Goal: Task Accomplishment & Management: Use online tool/utility

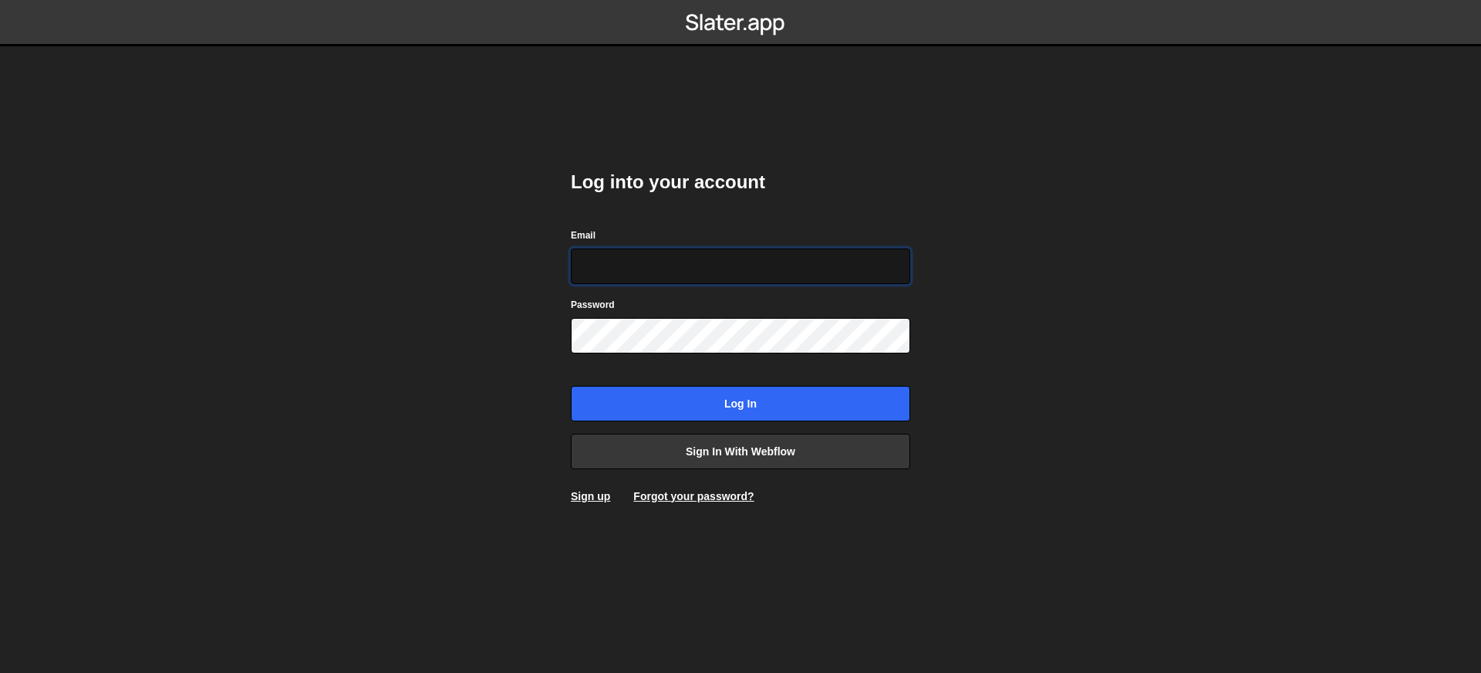
type input "[EMAIL_ADDRESS][DOMAIN_NAME]"
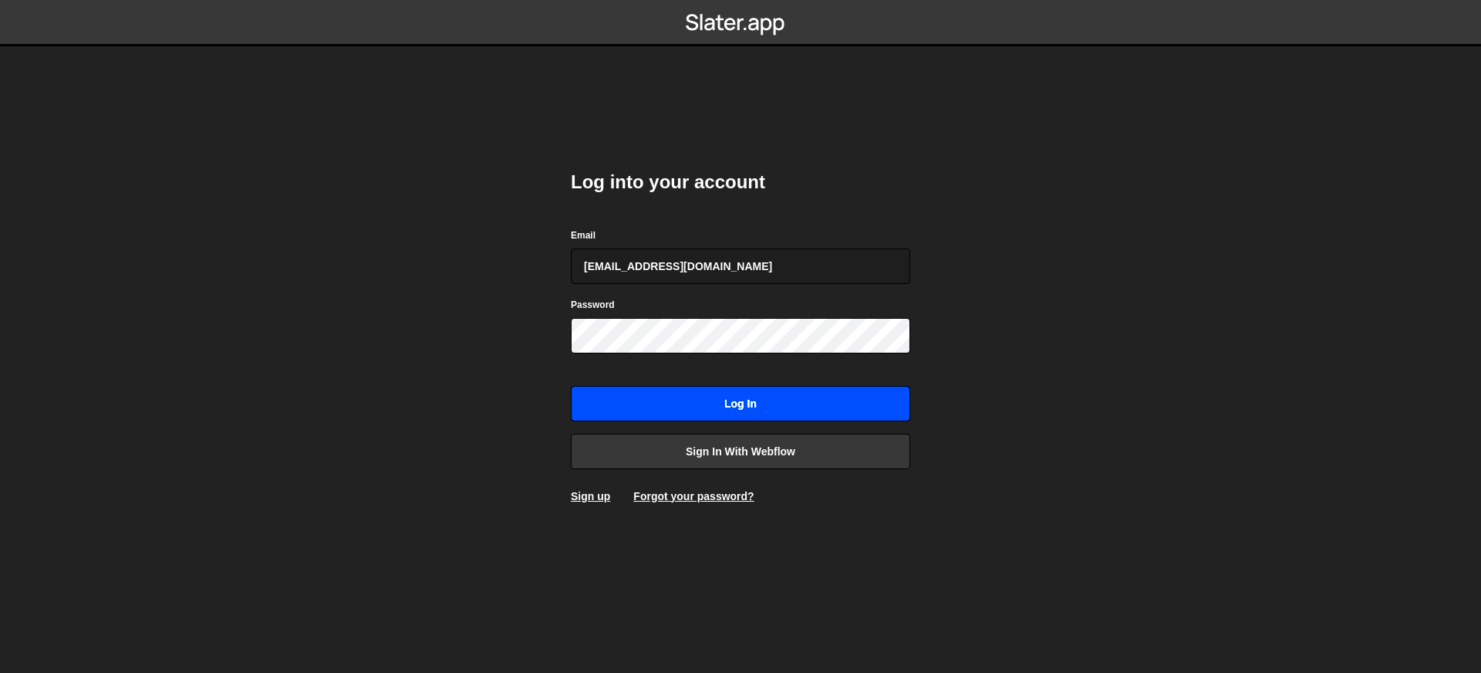
drag, startPoint x: 760, startPoint y: 400, endPoint x: 765, endPoint y: 358, distance: 42.8
click at [760, 401] on input "Log in" at bounding box center [740, 403] width 339 height 35
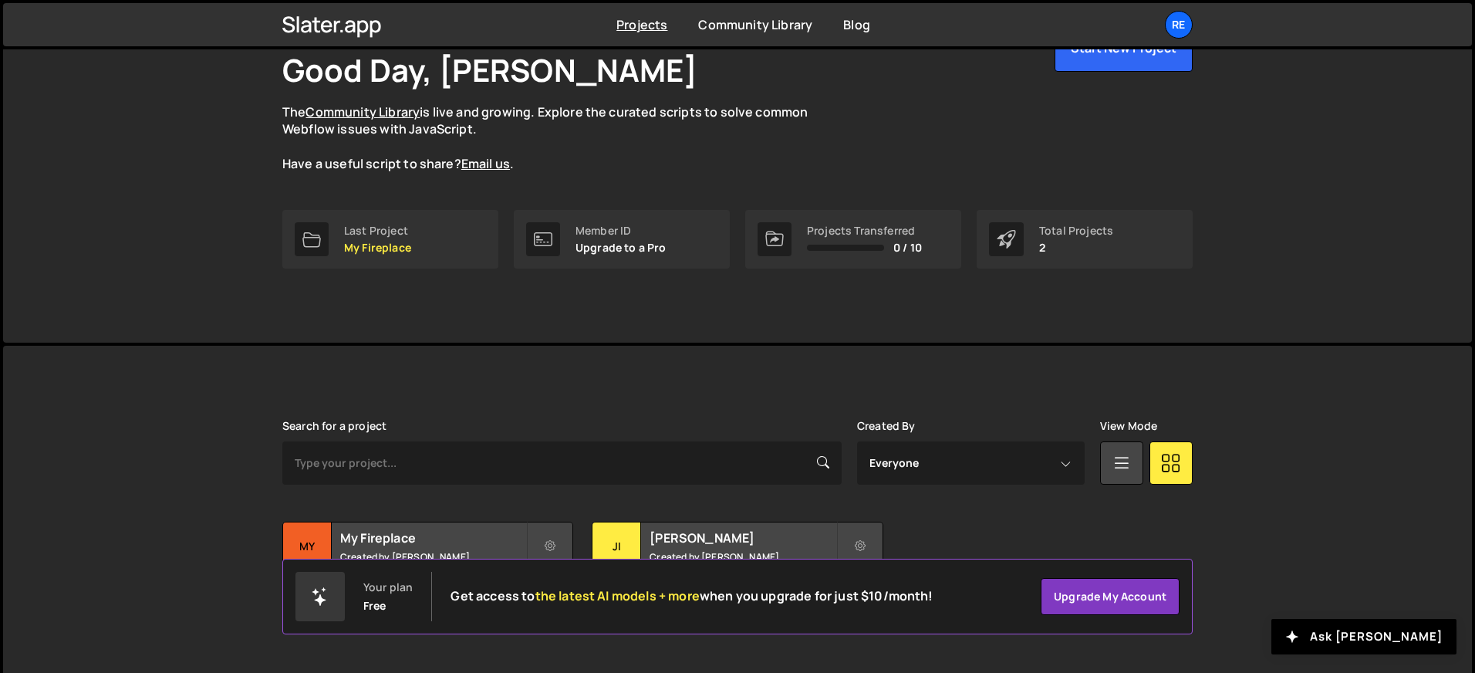
scroll to position [122, 0]
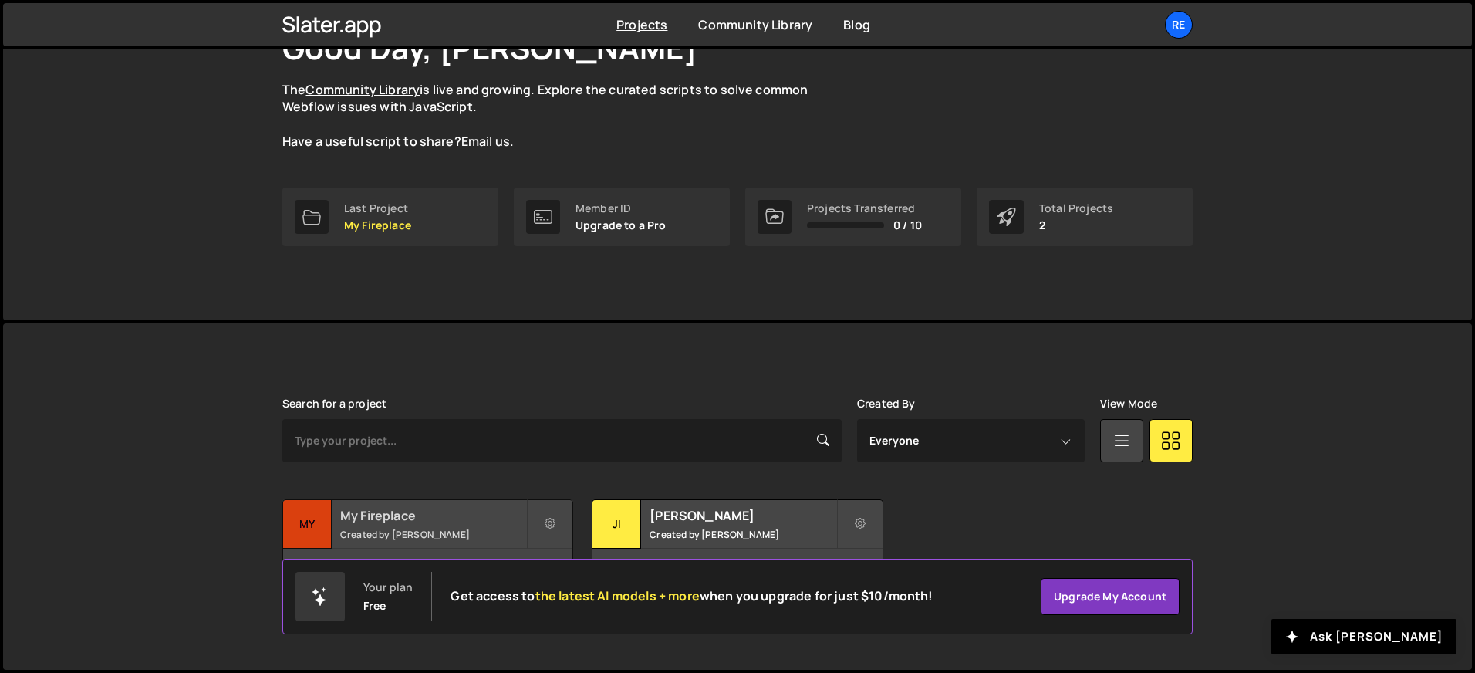
click at [444, 512] on h2 "My Fireplace" at bounding box center [433, 515] width 186 height 17
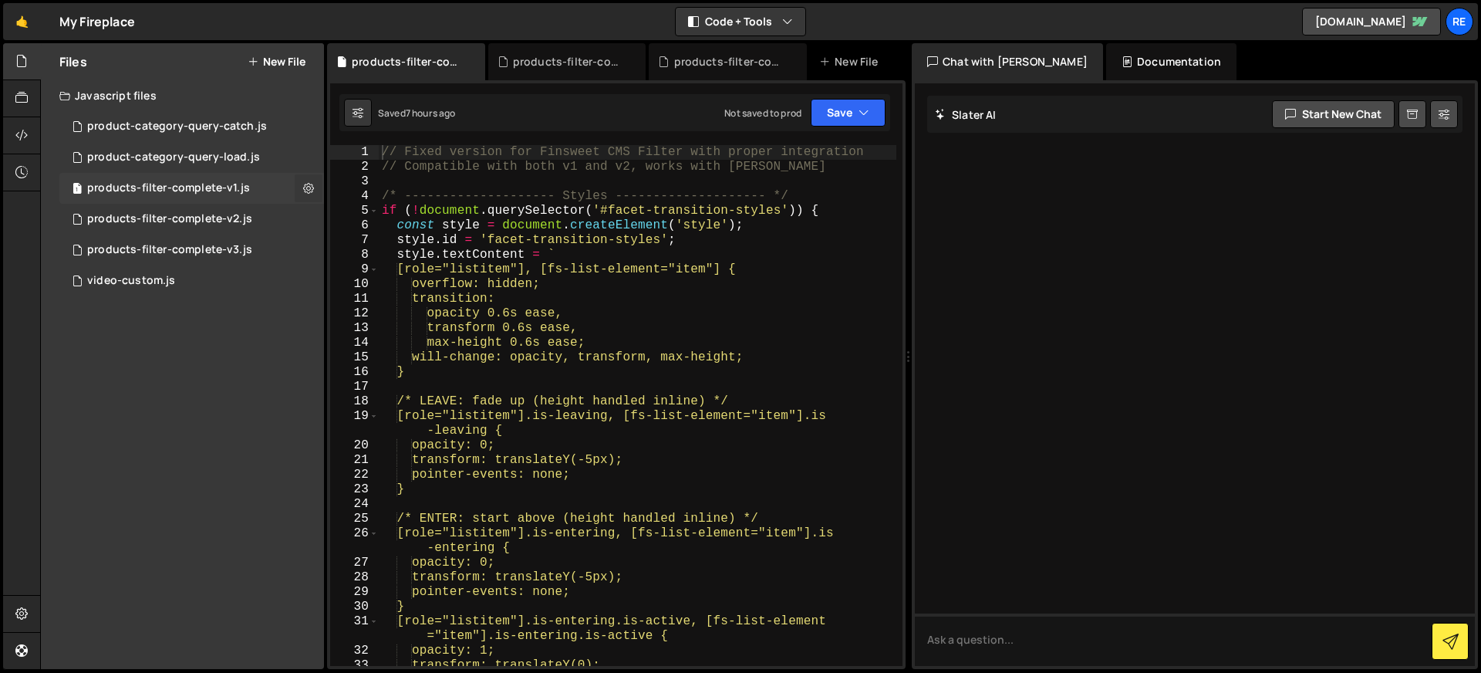
click at [304, 187] on icon at bounding box center [308, 187] width 11 height 15
type input "products-filter-complete-v1"
radio input "true"
checkbox input "true"
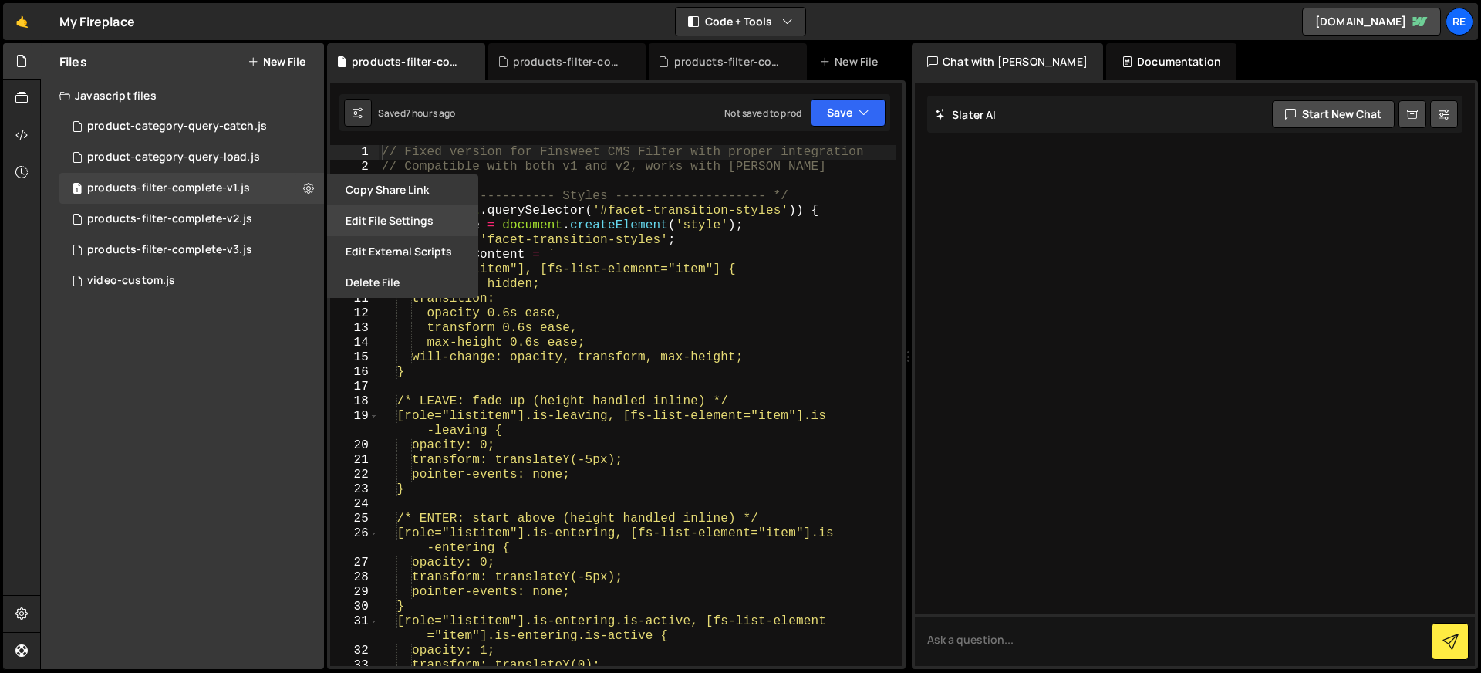
click at [389, 207] on button "Edit File Settings" at bounding box center [402, 220] width 151 height 31
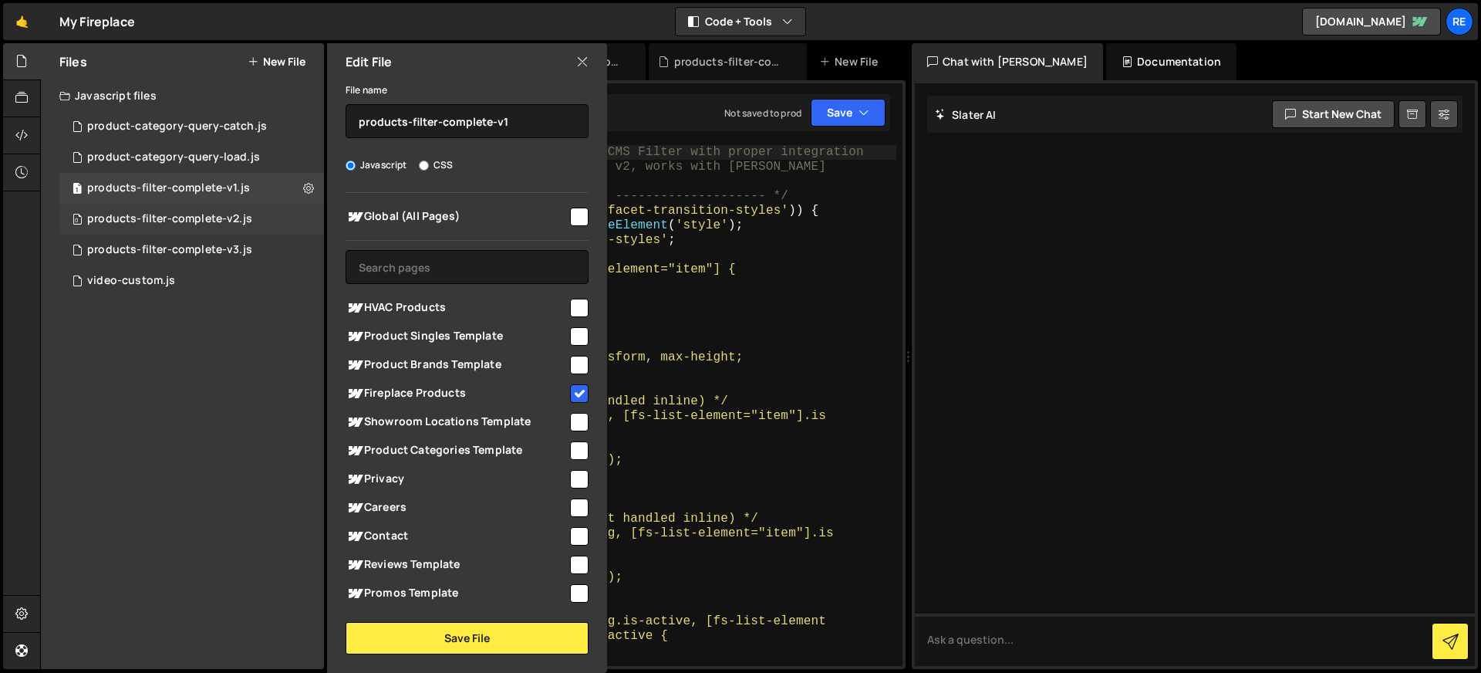
click at [302, 219] on div "0 products-filter-complete-v2.js 0" at bounding box center [191, 219] width 265 height 31
checkbox input "false"
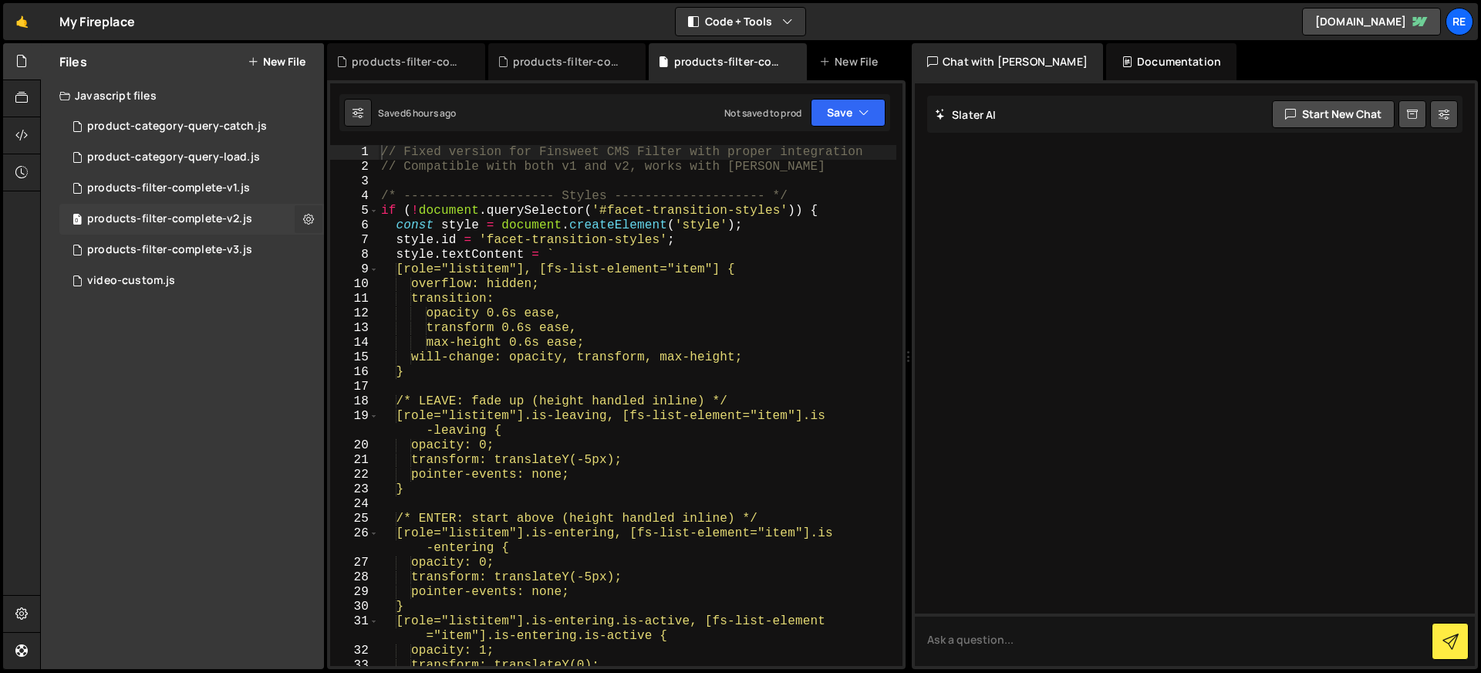
click at [310, 224] on icon at bounding box center [308, 218] width 11 height 15
type input "products-filter-complete-v2"
radio input "true"
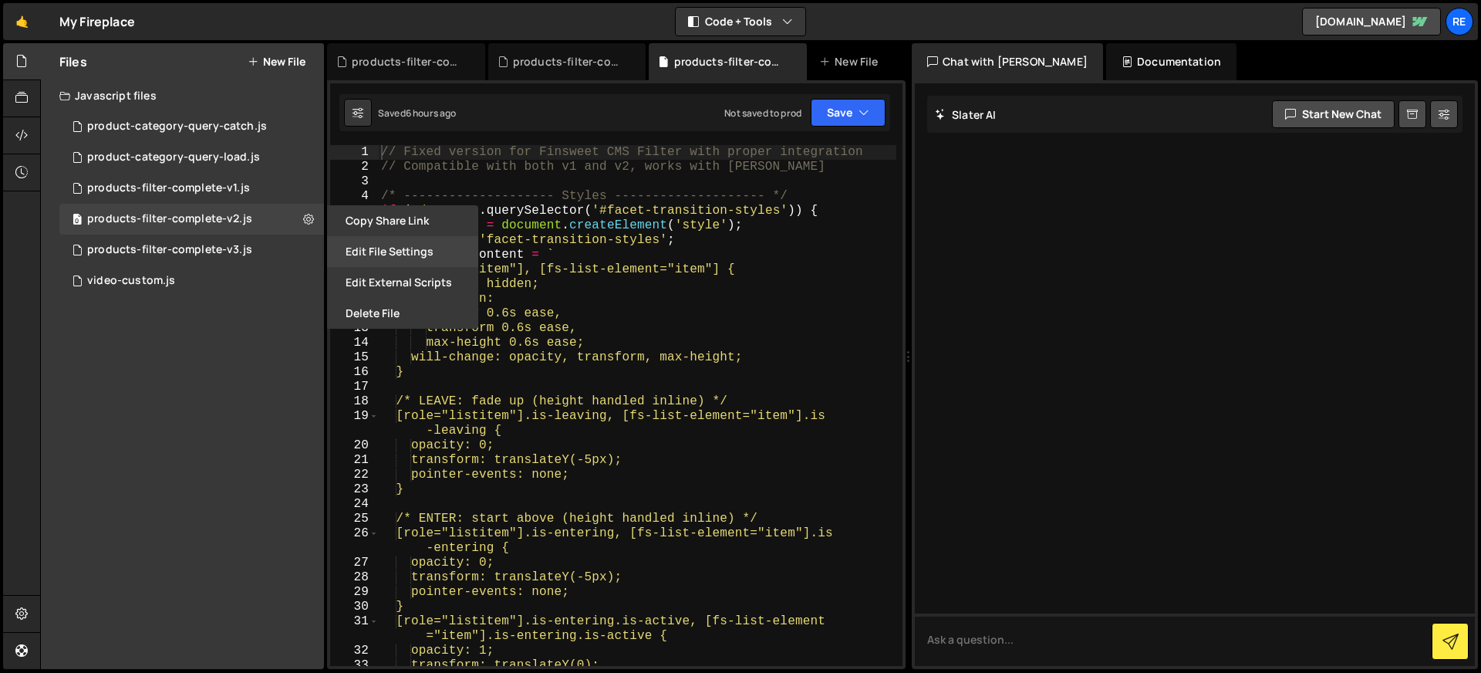
click at [443, 253] on button "Edit File Settings" at bounding box center [402, 251] width 151 height 31
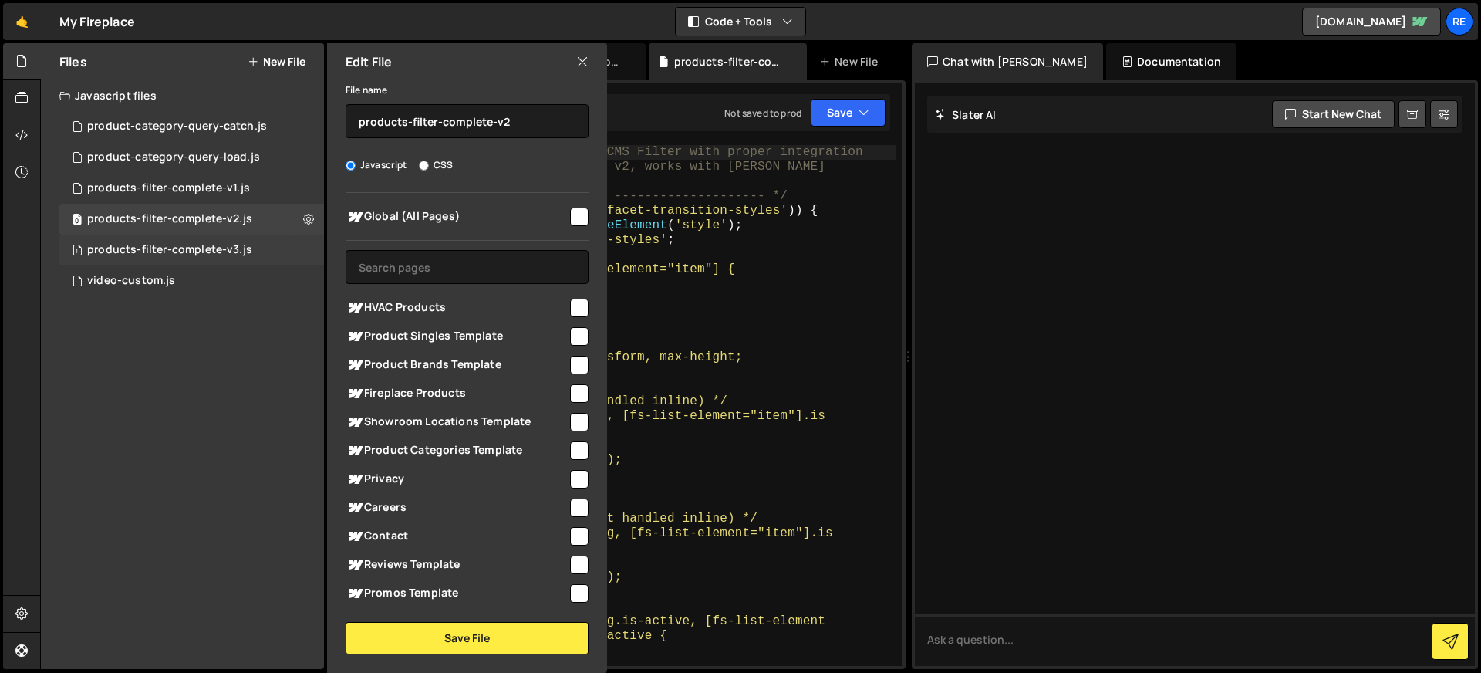
click at [293, 245] on div "1 products-filter-complete-v3.js 0" at bounding box center [191, 249] width 265 height 31
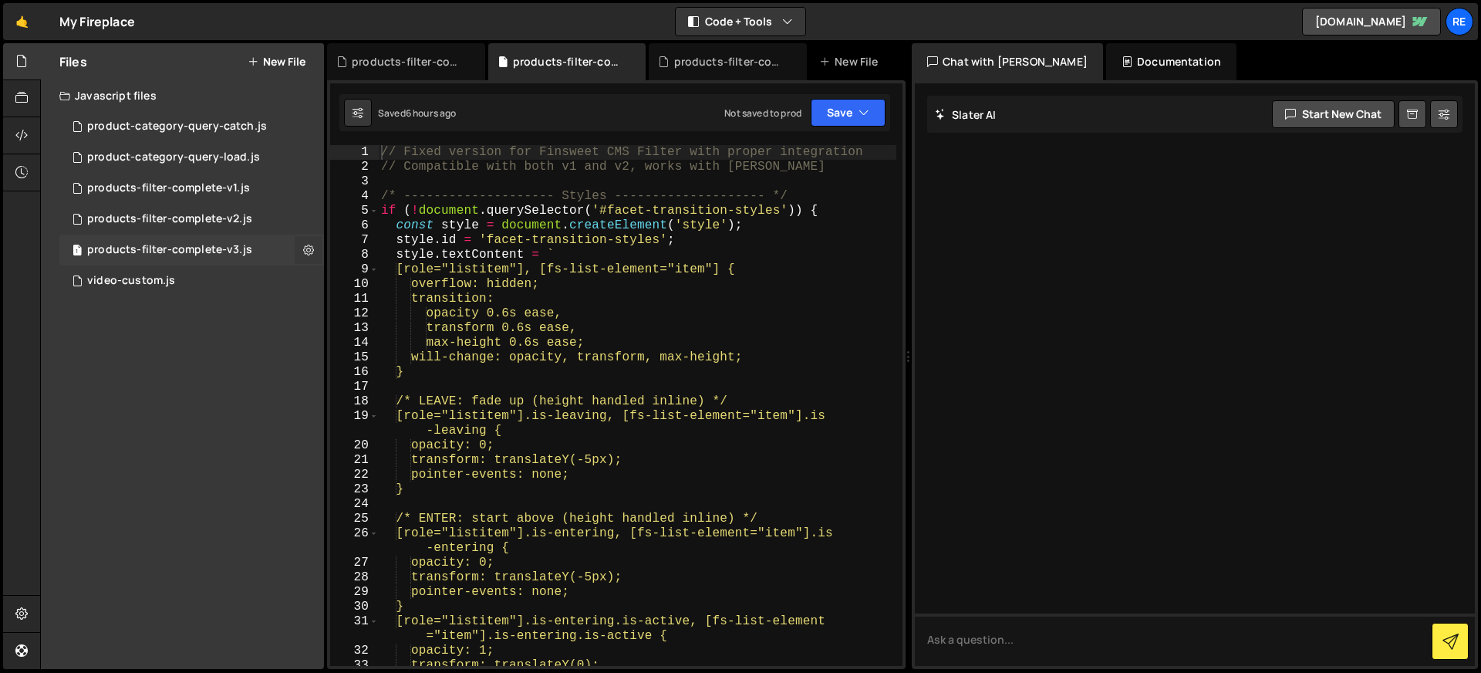
click at [315, 258] on button at bounding box center [309, 250] width 28 height 28
type input "products-filter-complete-v3"
radio input "true"
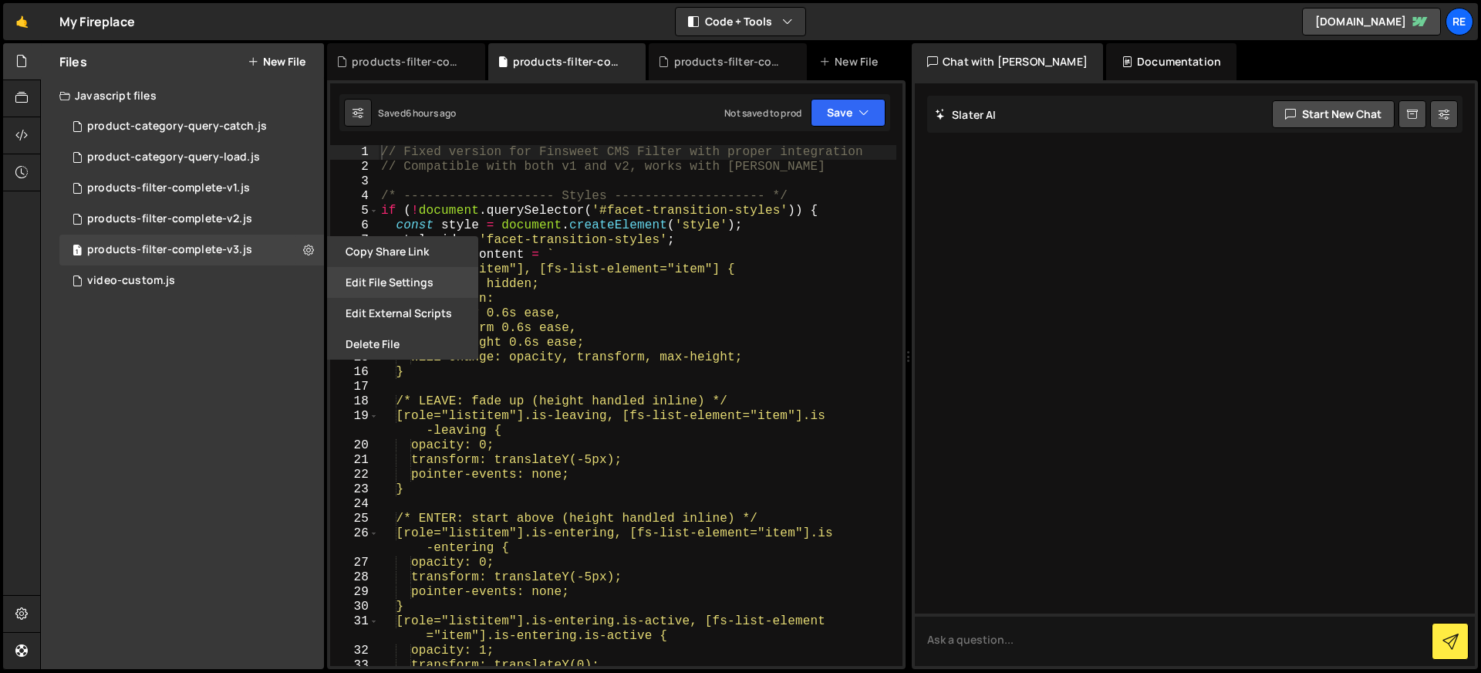
click at [413, 281] on button "Edit File Settings" at bounding box center [402, 282] width 151 height 31
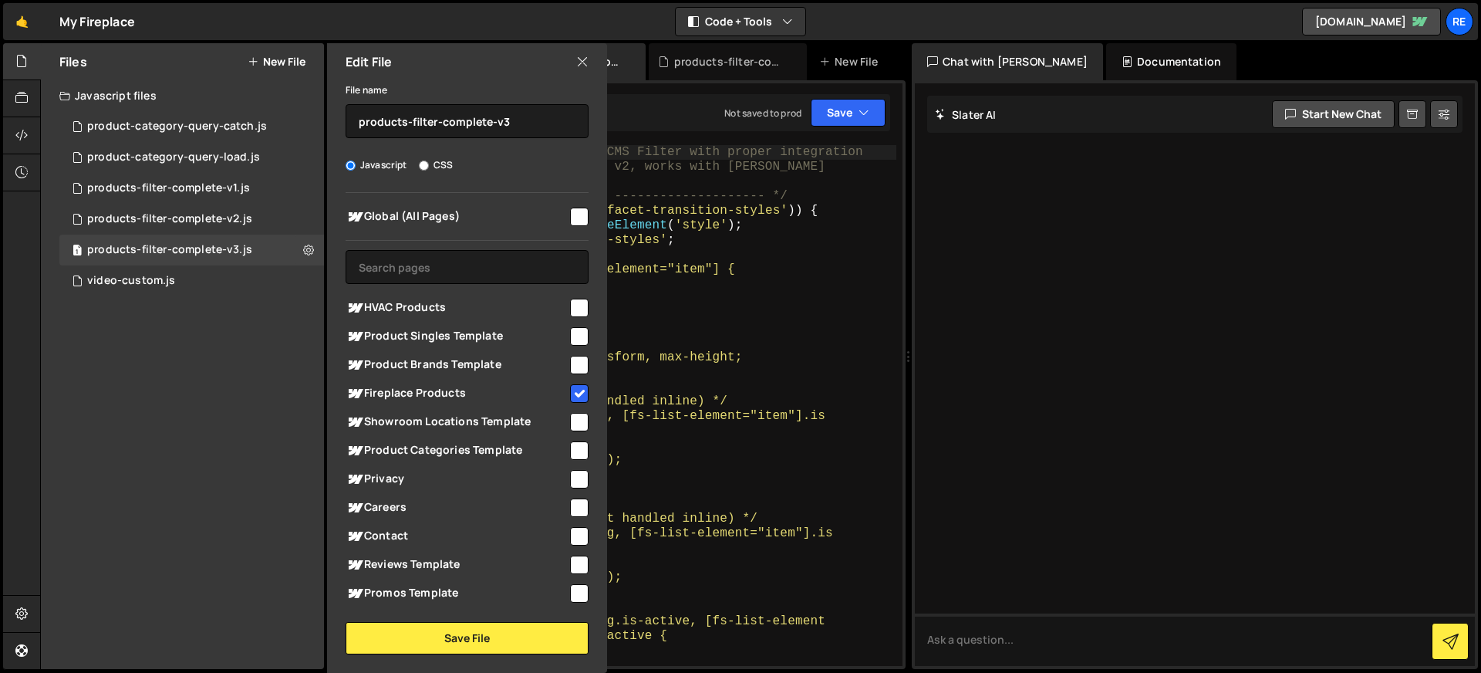
click at [574, 396] on input "checkbox" at bounding box center [579, 393] width 19 height 19
click at [532, 632] on button "Save File" at bounding box center [467, 638] width 243 height 32
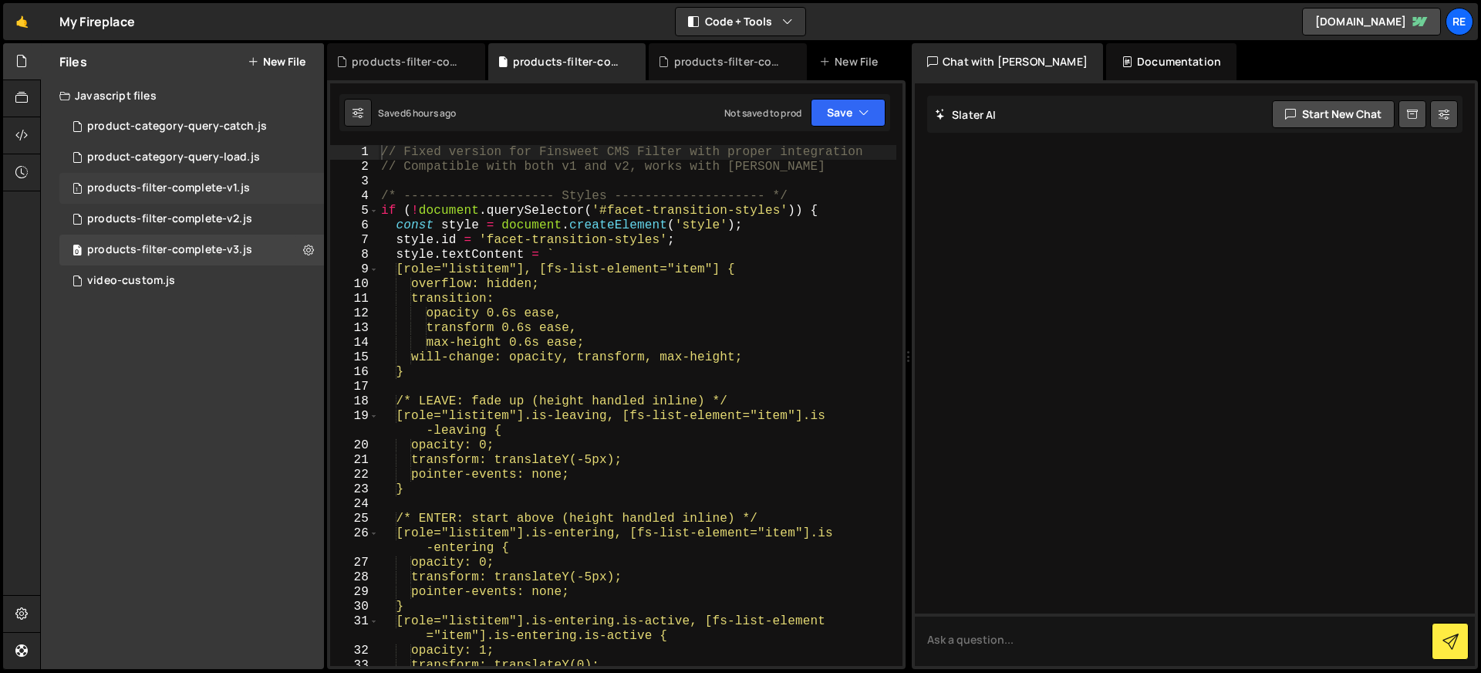
click at [282, 191] on div "1 products-filter-complete-v1.js 0" at bounding box center [191, 188] width 265 height 31
click at [306, 187] on icon at bounding box center [308, 187] width 11 height 15
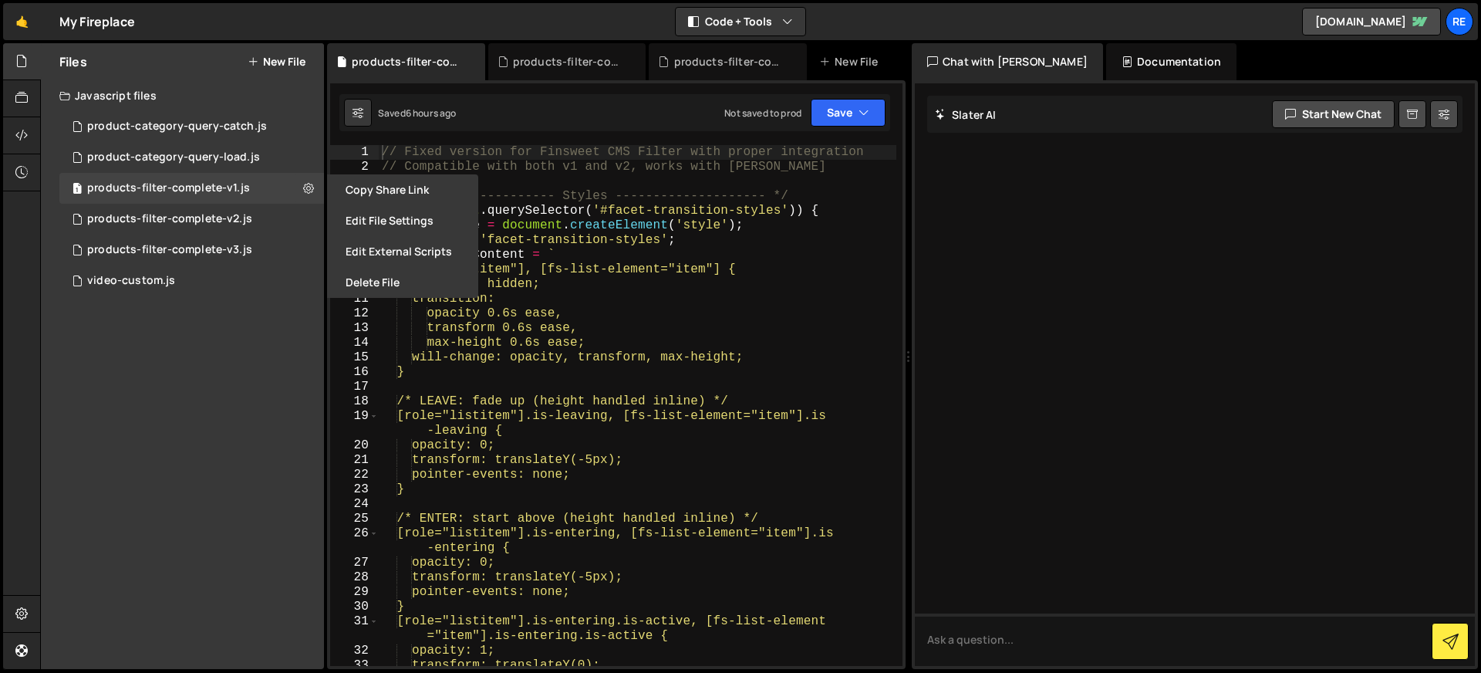
click at [373, 228] on button "Edit File Settings" at bounding box center [402, 220] width 151 height 31
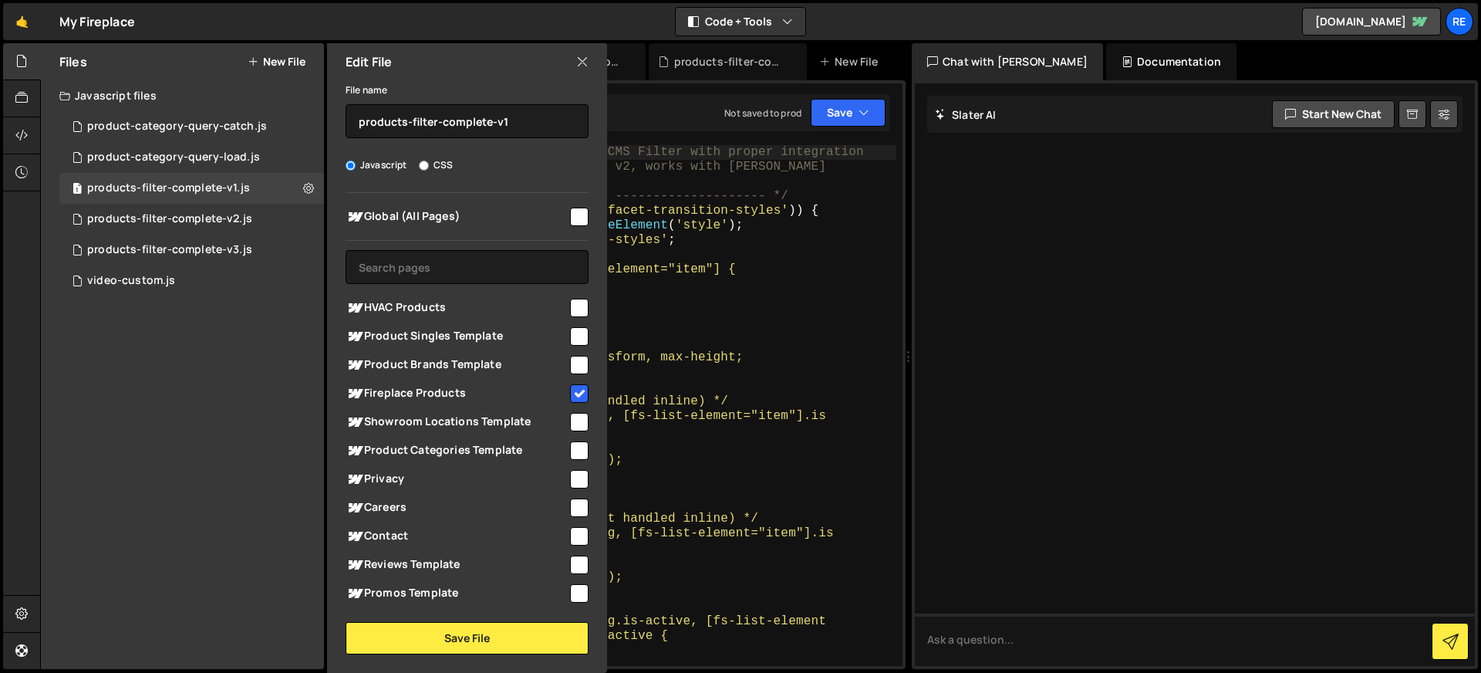
click at [578, 391] on input "checkbox" at bounding box center [579, 393] width 19 height 19
checkbox input "false"
click at [504, 648] on button "Save File" at bounding box center [467, 638] width 243 height 32
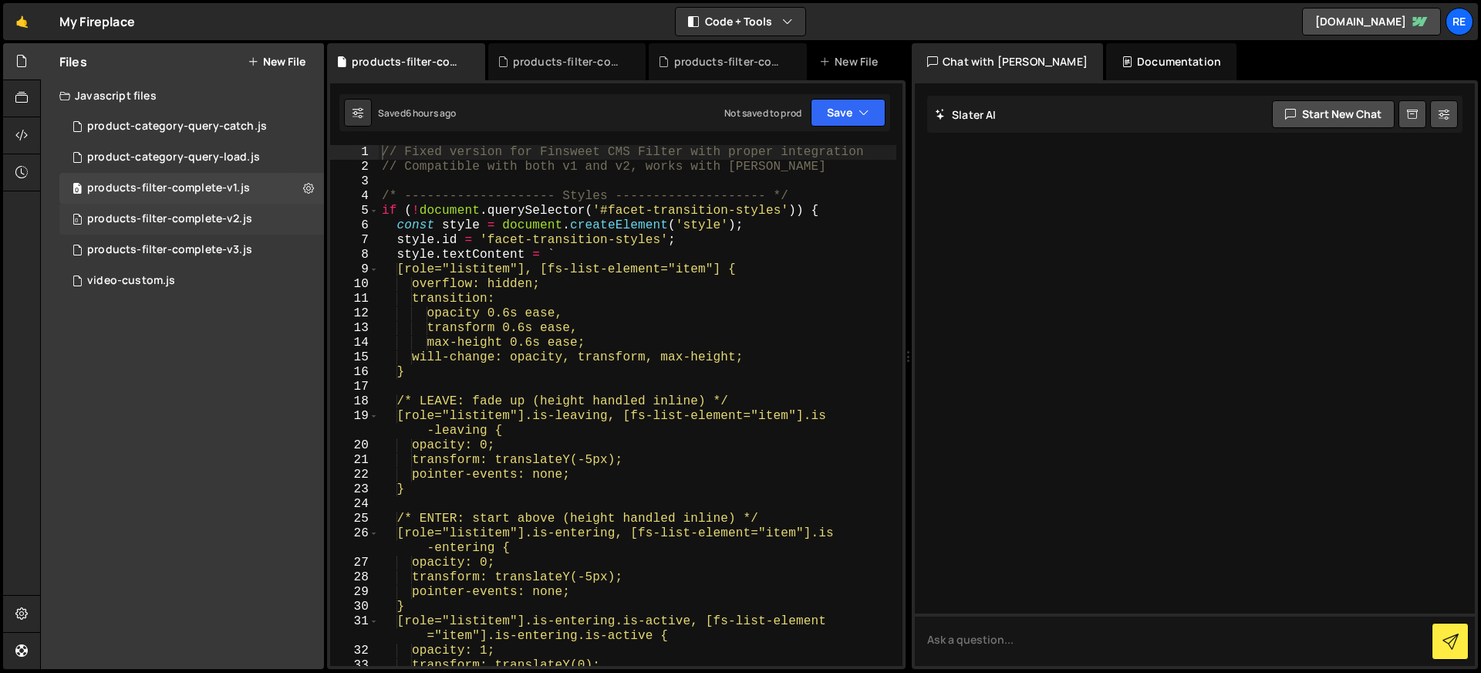
click at [260, 225] on div "0 products-filter-complete-v2.js 0" at bounding box center [191, 219] width 265 height 31
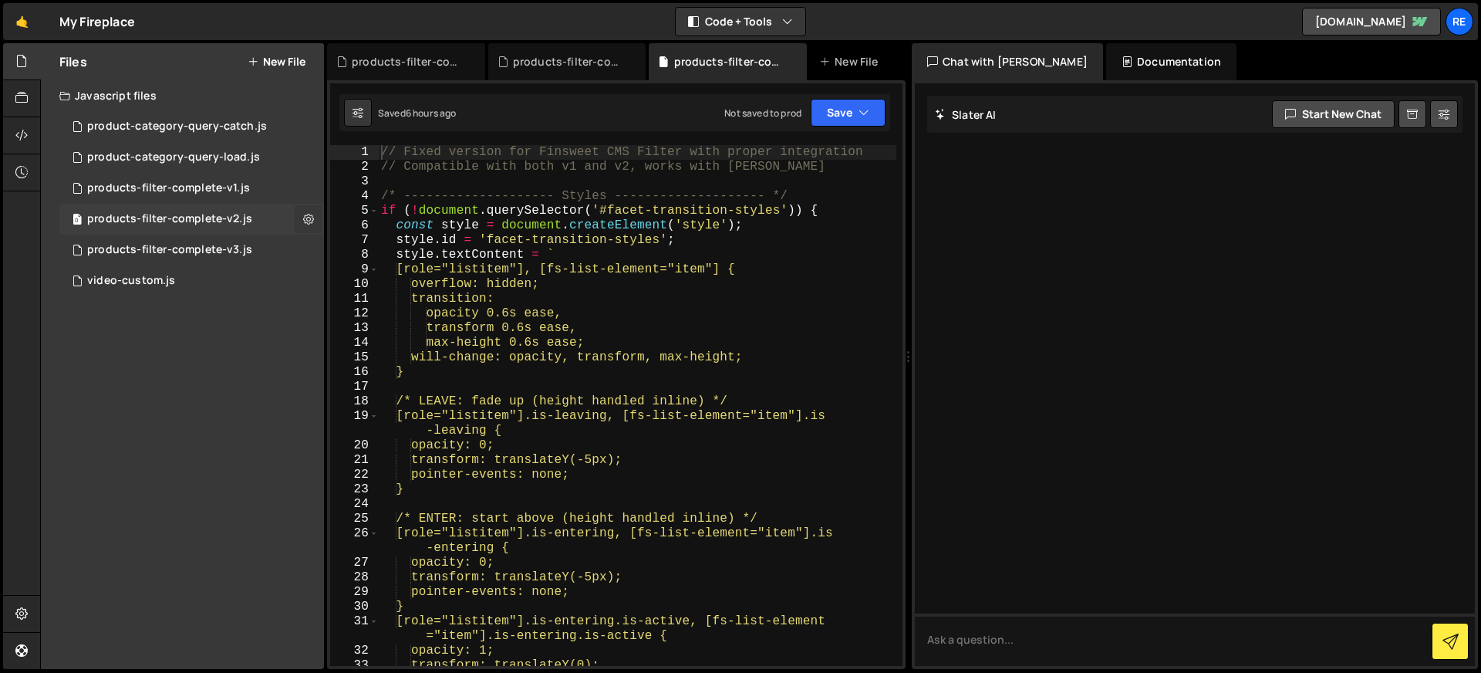
click at [309, 225] on icon at bounding box center [308, 218] width 11 height 15
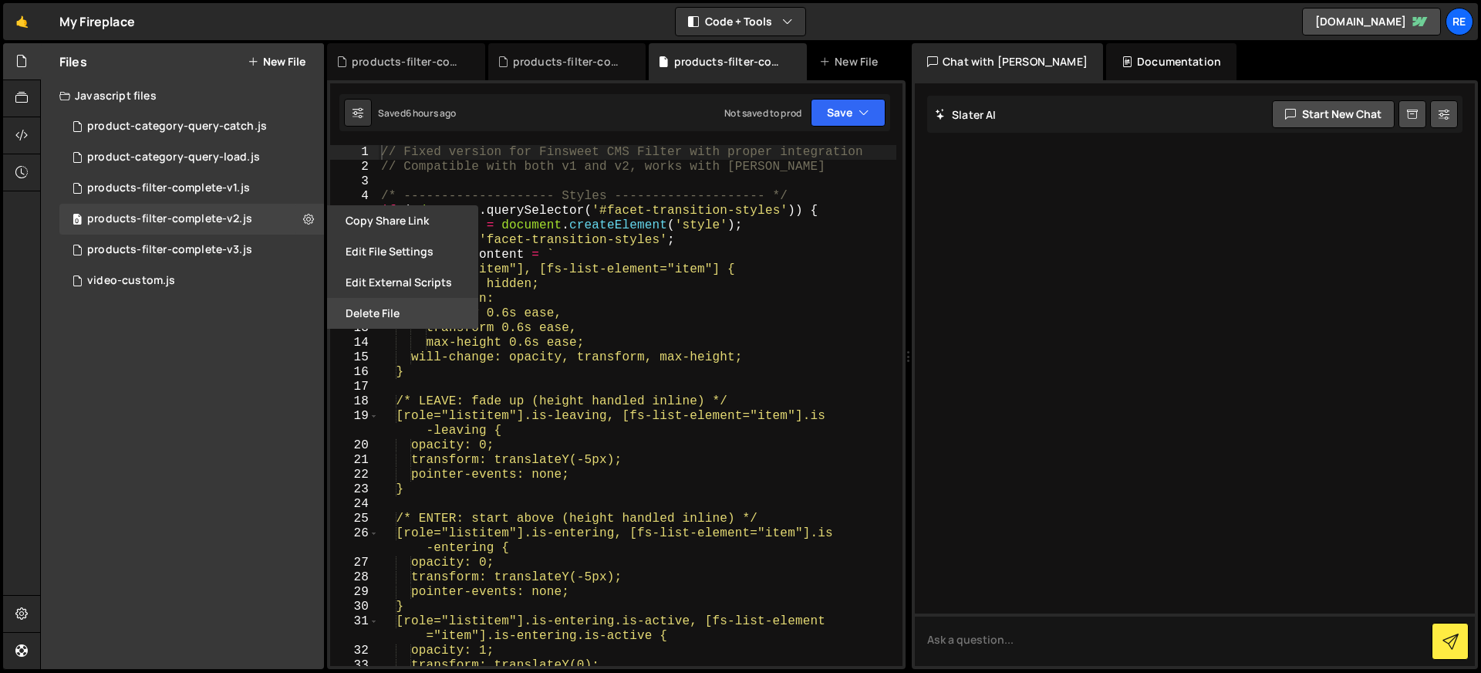
click at [371, 316] on button "Delete File" at bounding box center [402, 313] width 151 height 31
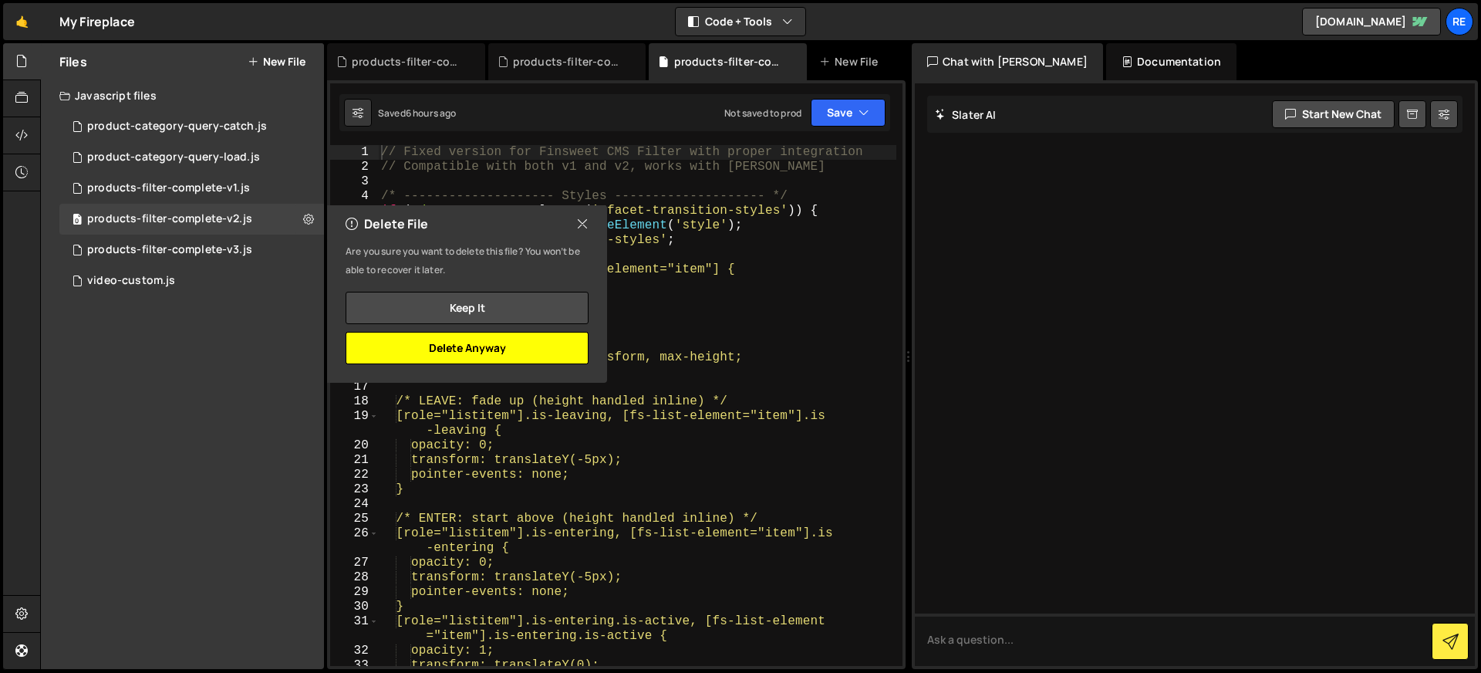
click at [508, 349] on button "Delete Anyway" at bounding box center [467, 348] width 243 height 32
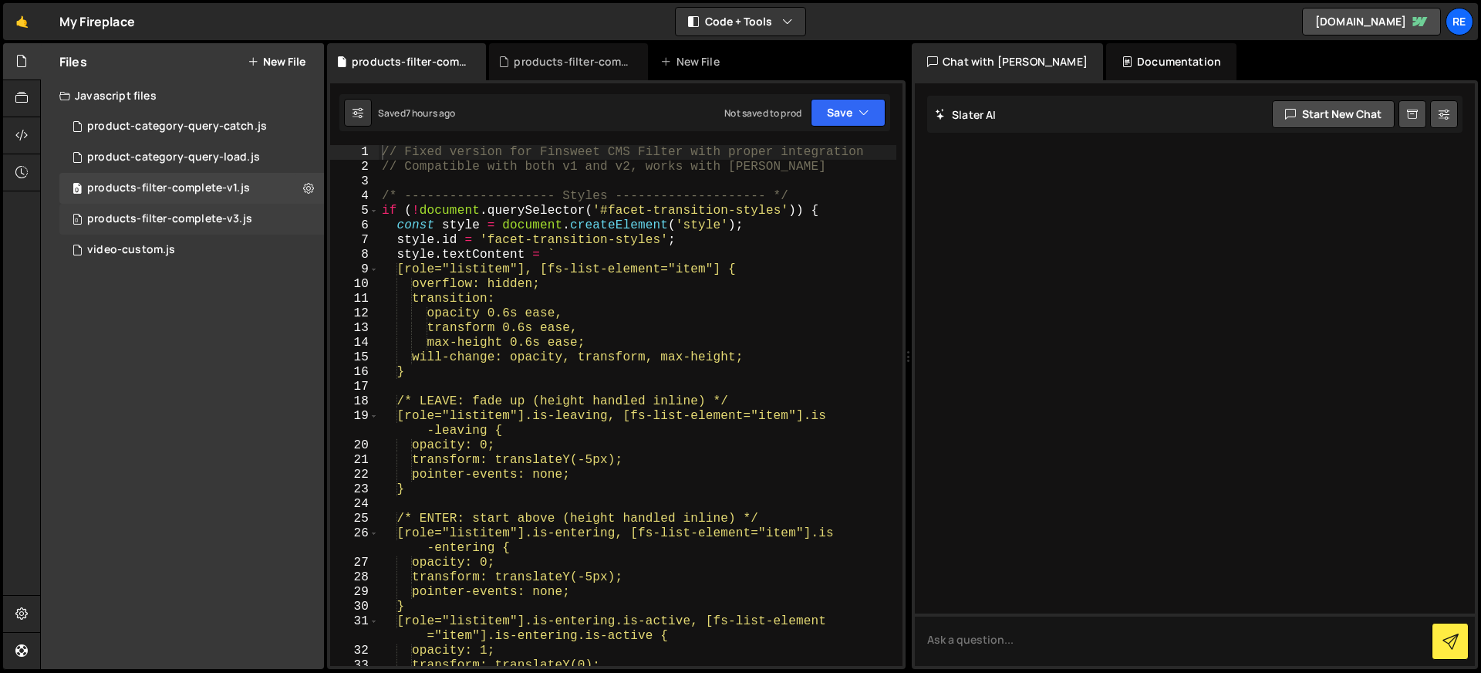
click at [304, 224] on div "0 products-filter-complete-v3.js 0" at bounding box center [191, 219] width 265 height 31
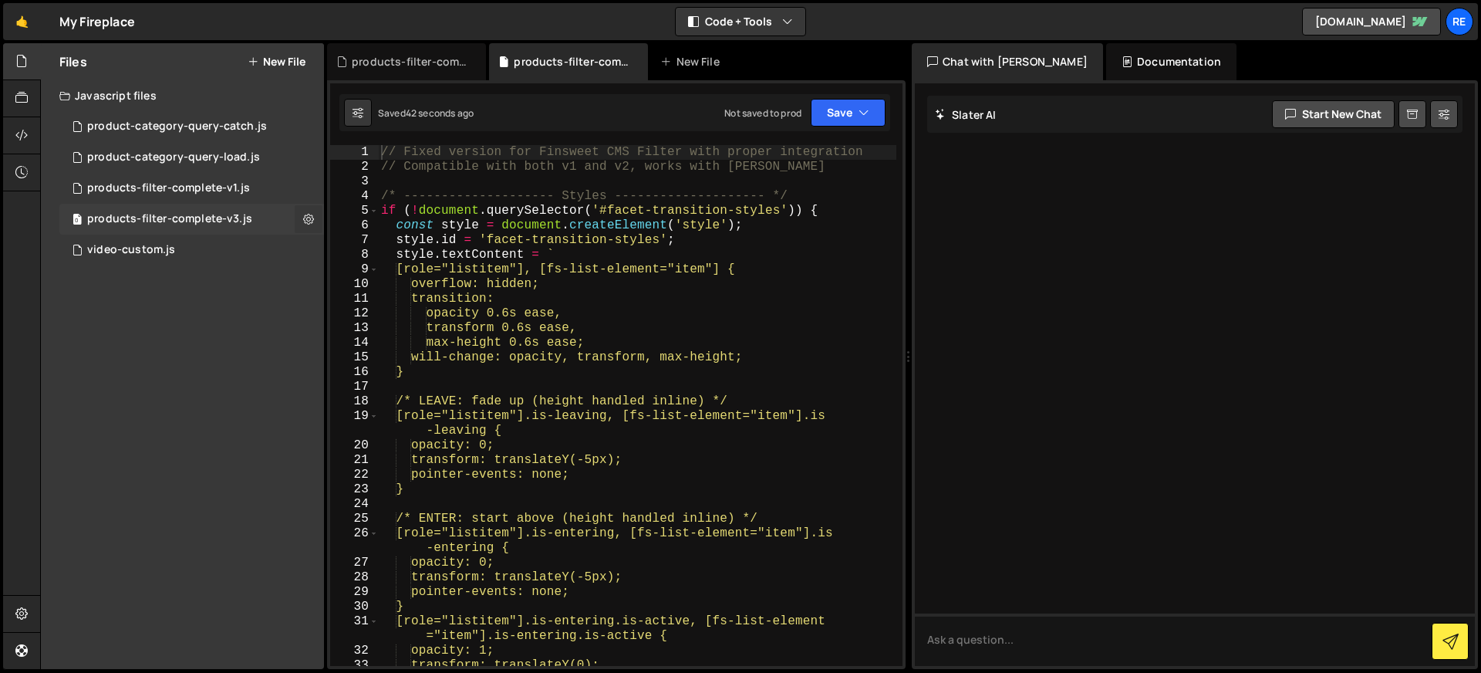
click at [310, 220] on icon at bounding box center [308, 218] width 11 height 15
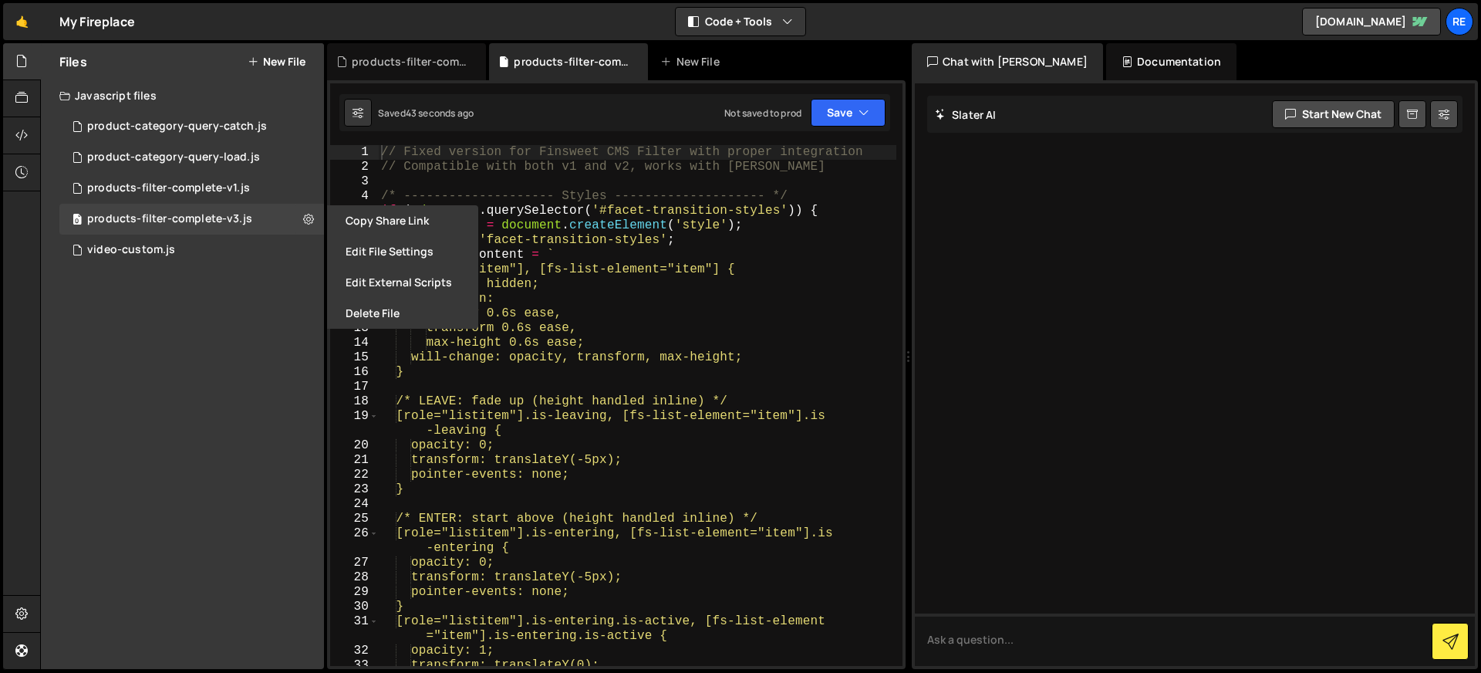
drag, startPoint x: 389, startPoint y: 247, endPoint x: 404, endPoint y: 234, distance: 19.8
click at [388, 247] on button "Edit File Settings" at bounding box center [402, 251] width 151 height 31
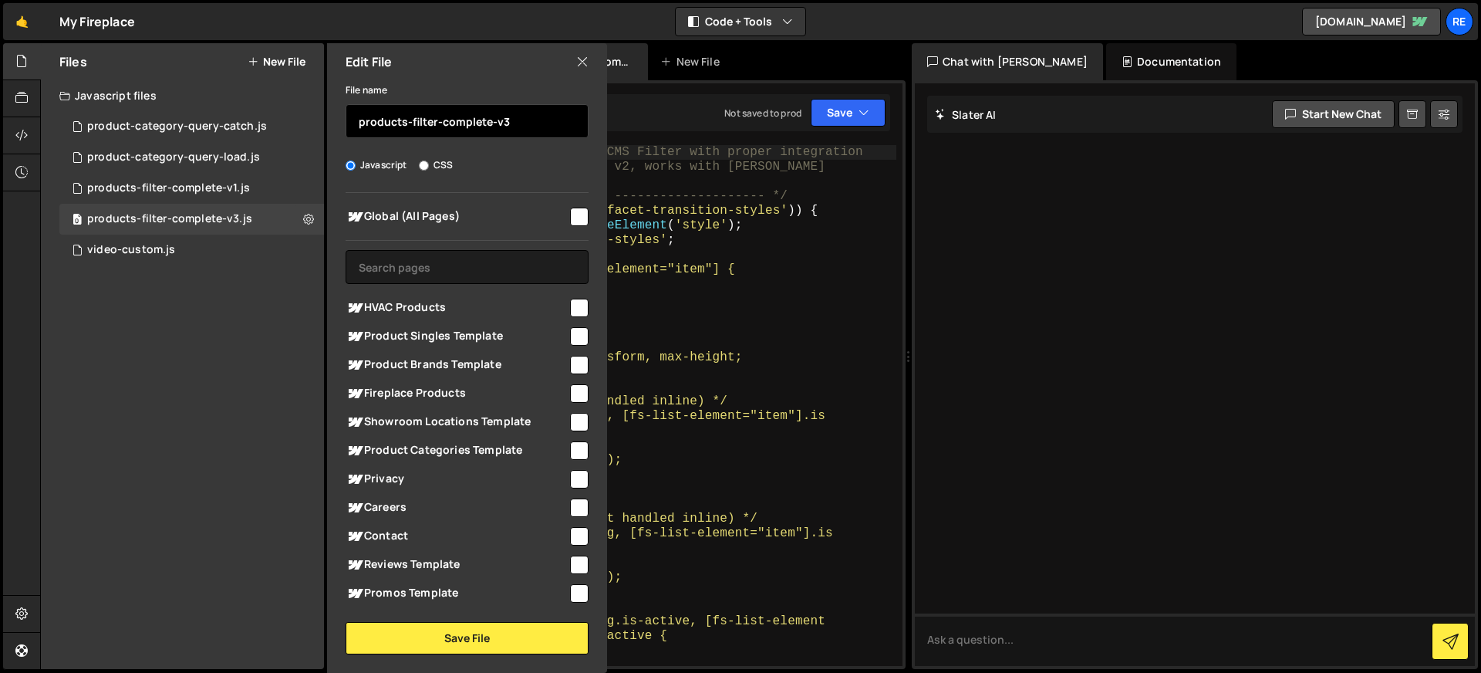
click at [484, 120] on input "products-filter-complete-v3" at bounding box center [467, 121] width 243 height 34
click at [484, 121] on input "products-filter-complete-v3" at bounding box center [467, 121] width 243 height 34
click at [485, 121] on input "products-filter-complete-v3" at bounding box center [467, 121] width 243 height 34
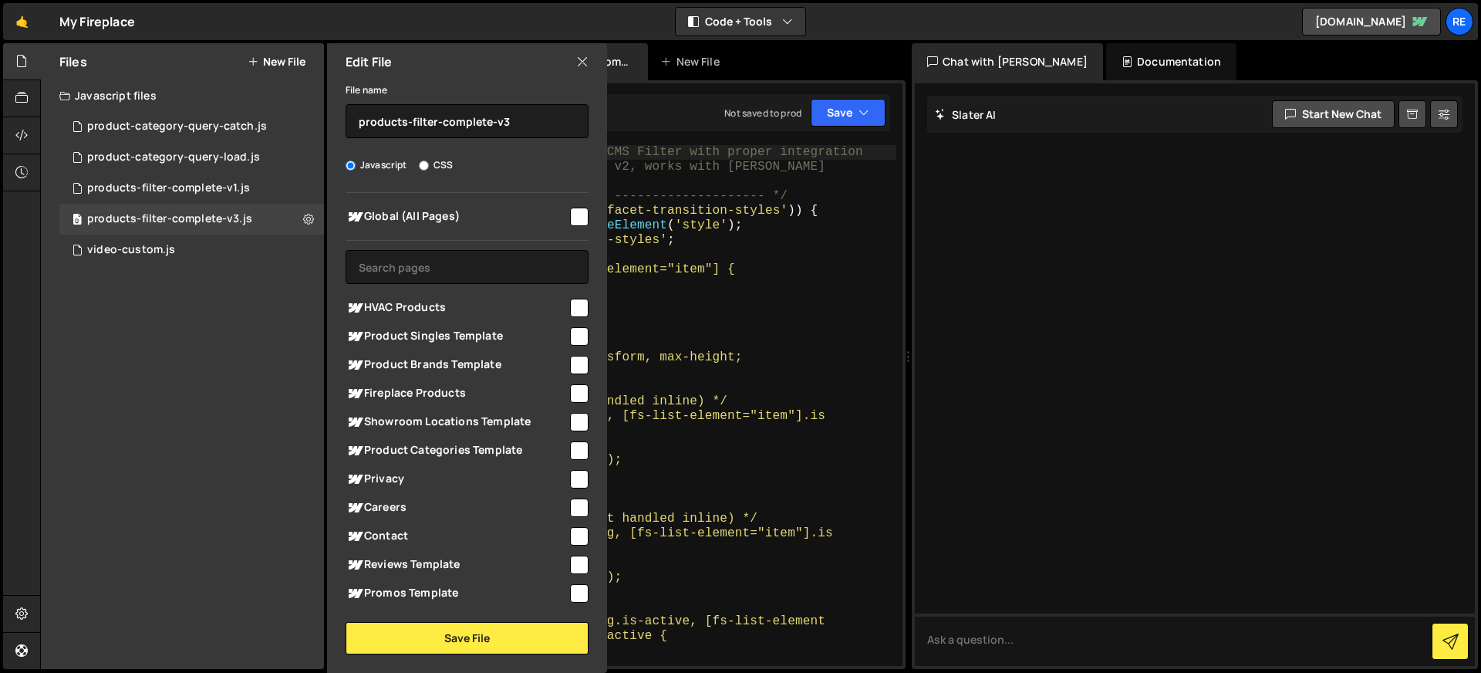
click at [295, 62] on button "New File" at bounding box center [277, 62] width 58 height 12
click at [393, 136] on input "text" at bounding box center [467, 121] width 243 height 34
paste input "products-filter-complete-v3"
type input "products-filter-complete-v4"
click at [577, 390] on input "checkbox" at bounding box center [579, 393] width 19 height 19
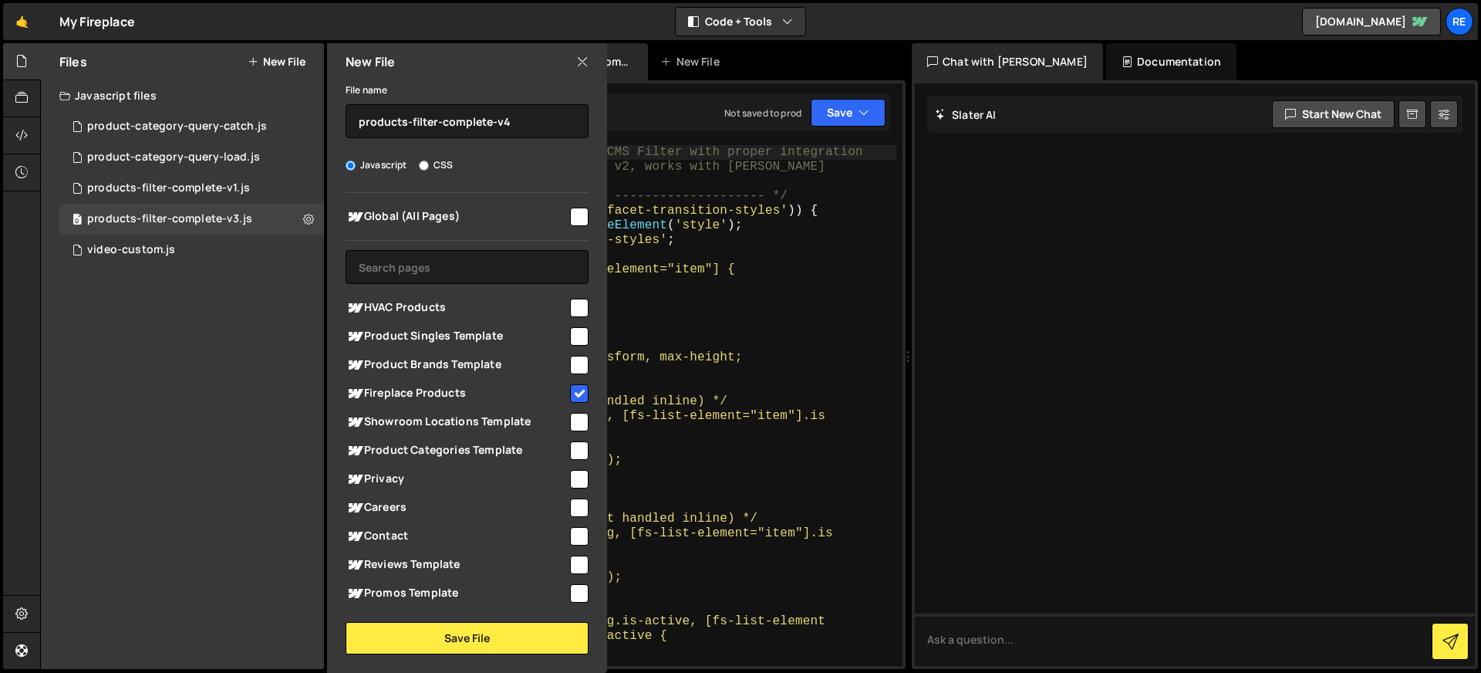
click at [581, 388] on input "checkbox" at bounding box center [579, 393] width 19 height 19
checkbox input "false"
click at [528, 633] on button "Save File" at bounding box center [467, 638] width 243 height 32
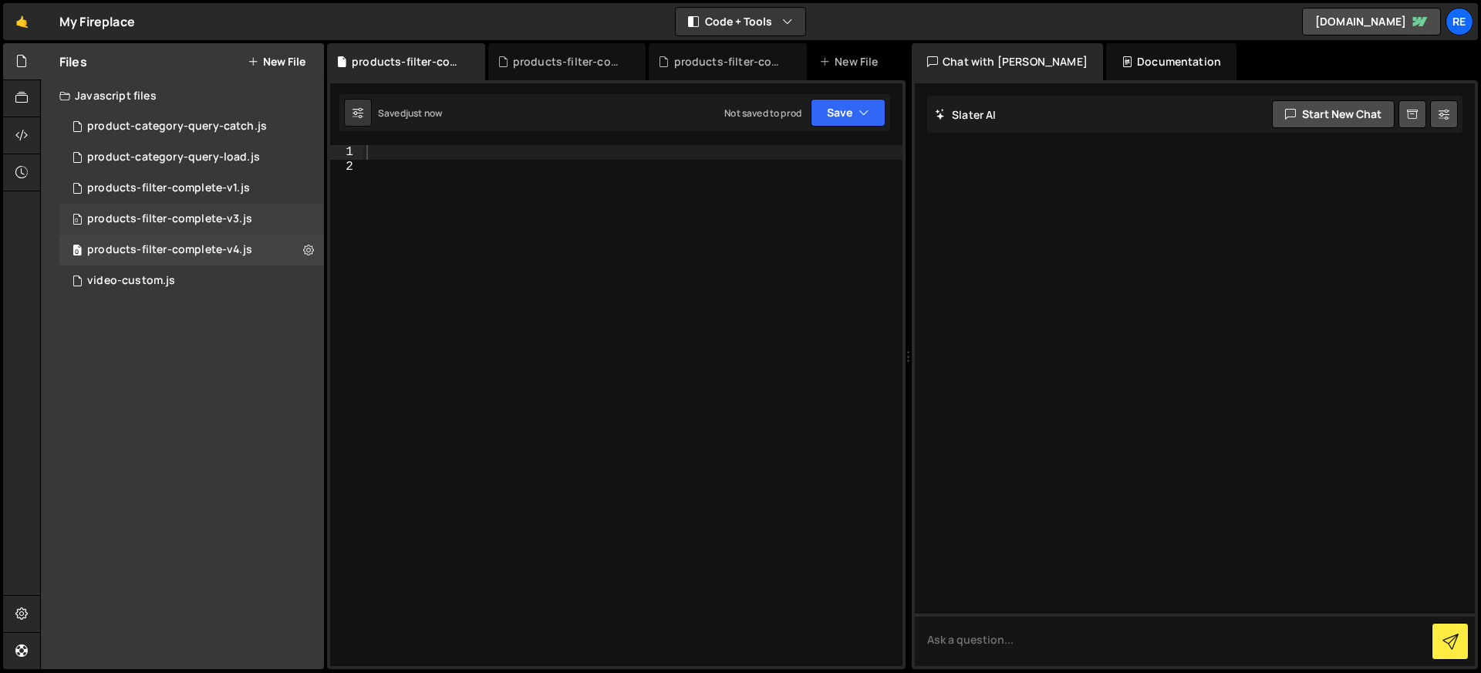
click at [271, 222] on div "0 products-filter-complete-v3.js 0" at bounding box center [191, 219] width 265 height 31
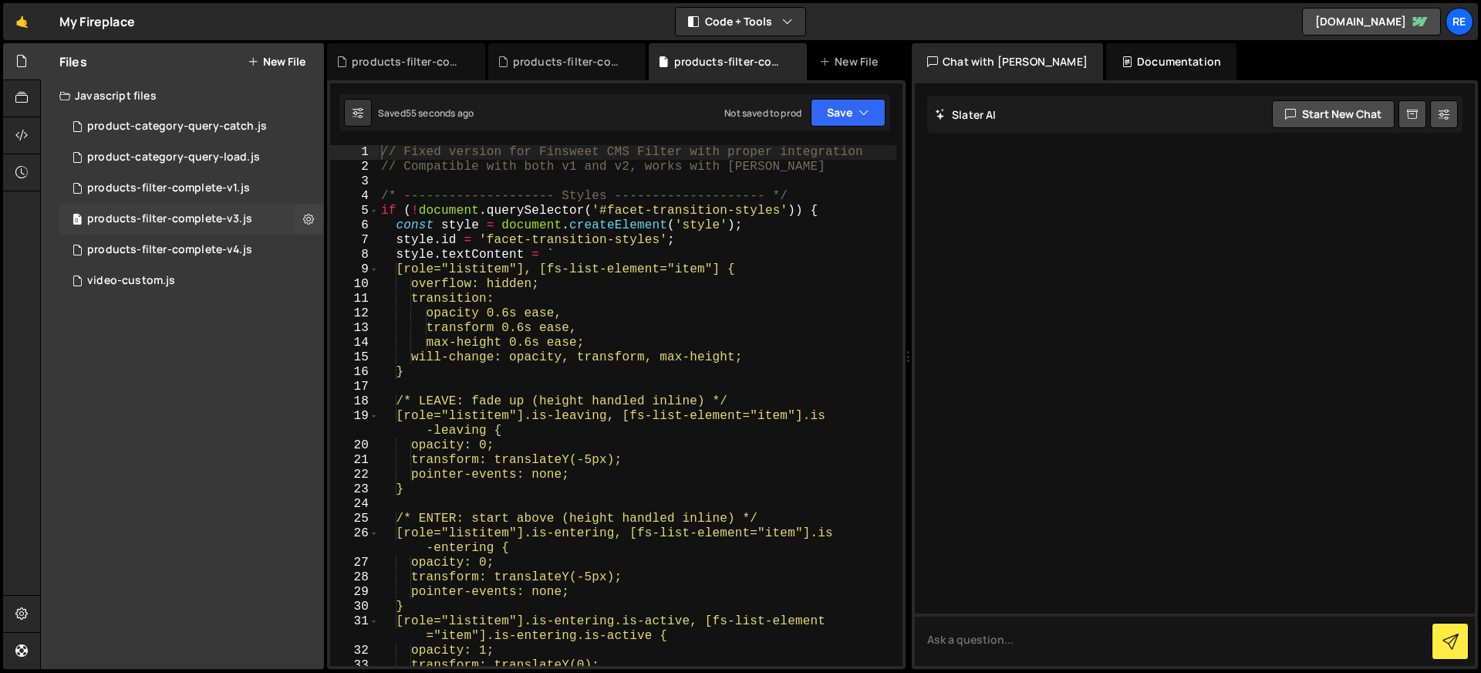
click at [271, 204] on div "0 products-filter-complete-v3.js 0" at bounding box center [191, 219] width 265 height 31
click at [265, 183] on div "0 products-filter-complete-v1.js 0" at bounding box center [191, 188] width 265 height 31
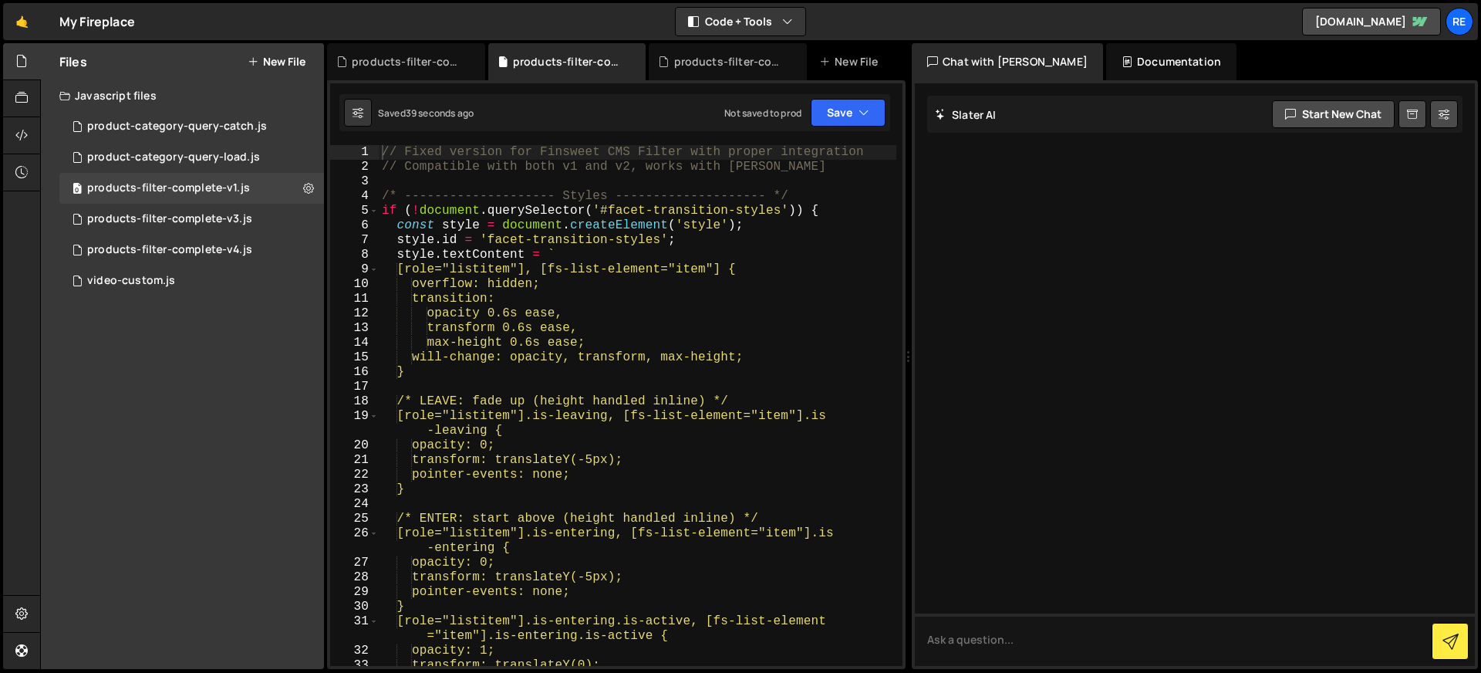
click at [514, 225] on div "// Fixed version for Finsweet CMS Filter with proper integration // Compatible …" at bounding box center [638, 420] width 518 height 550
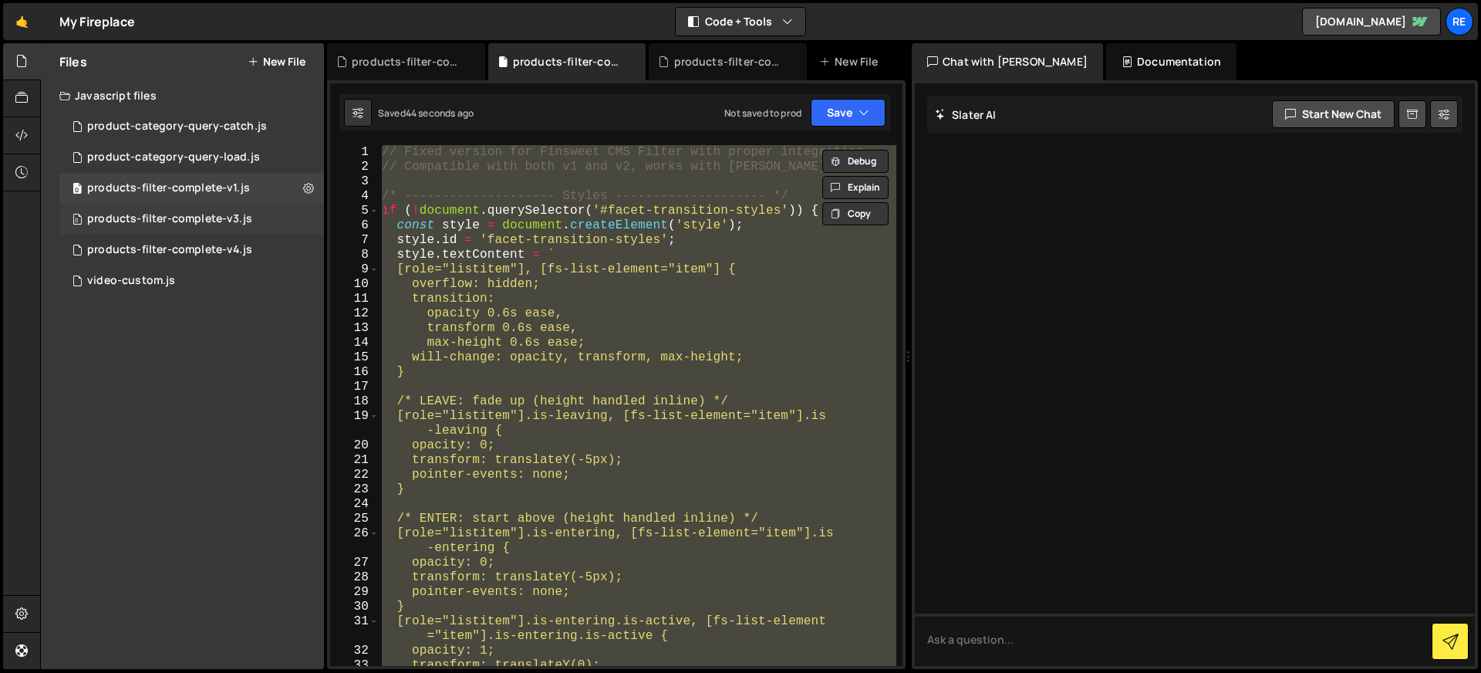
click at [301, 219] on div "0 products-filter-complete-v3.js 0" at bounding box center [191, 219] width 265 height 31
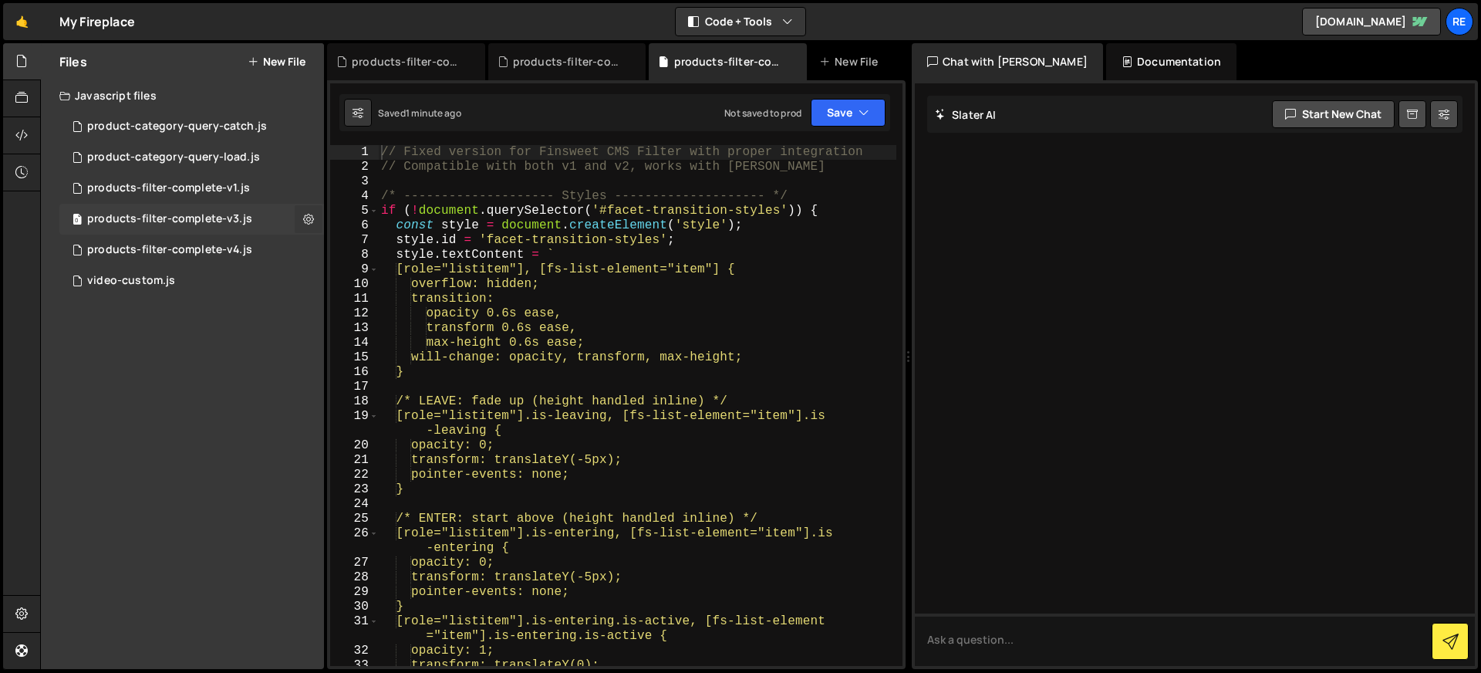
click at [309, 224] on icon at bounding box center [308, 218] width 11 height 15
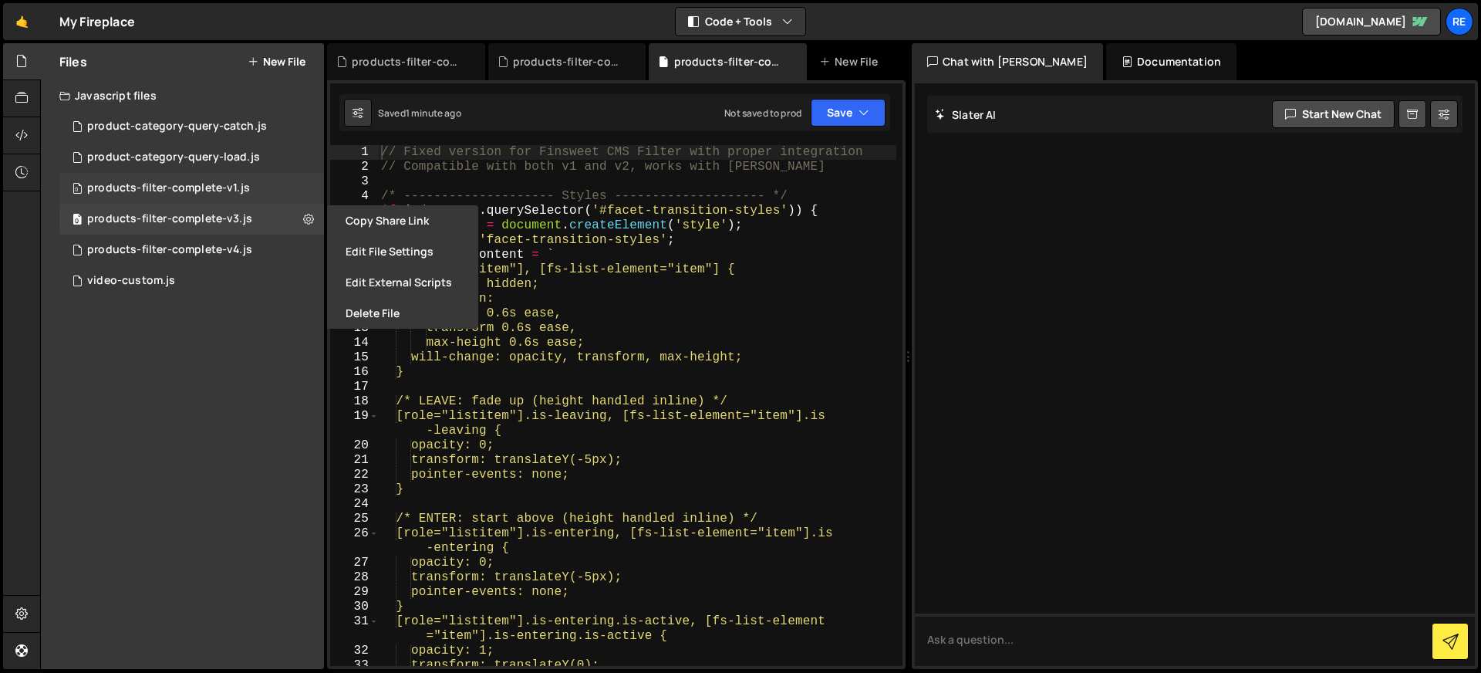
click at [282, 204] on div "0 products-filter-complete-v3.js 0" at bounding box center [191, 219] width 265 height 31
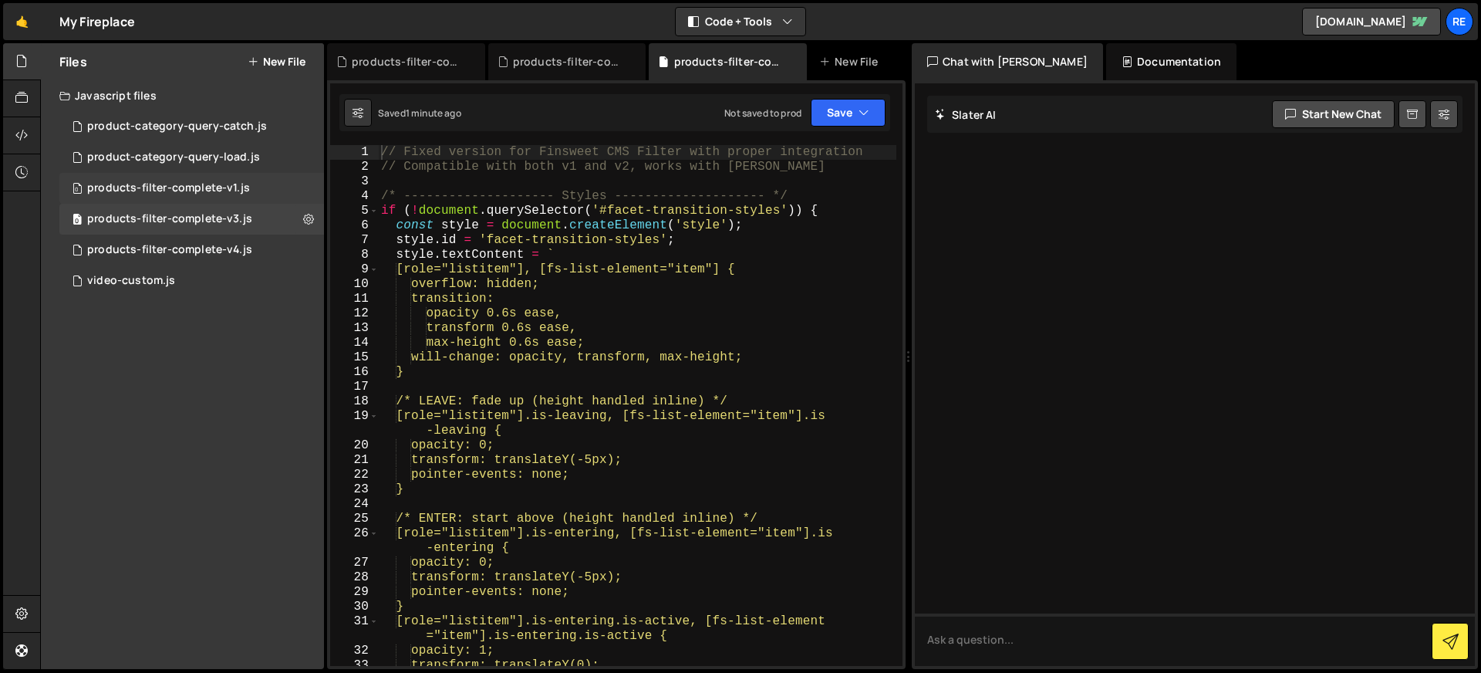
click at [302, 194] on div "0 products-filter-complete-v1.js 0" at bounding box center [191, 188] width 265 height 31
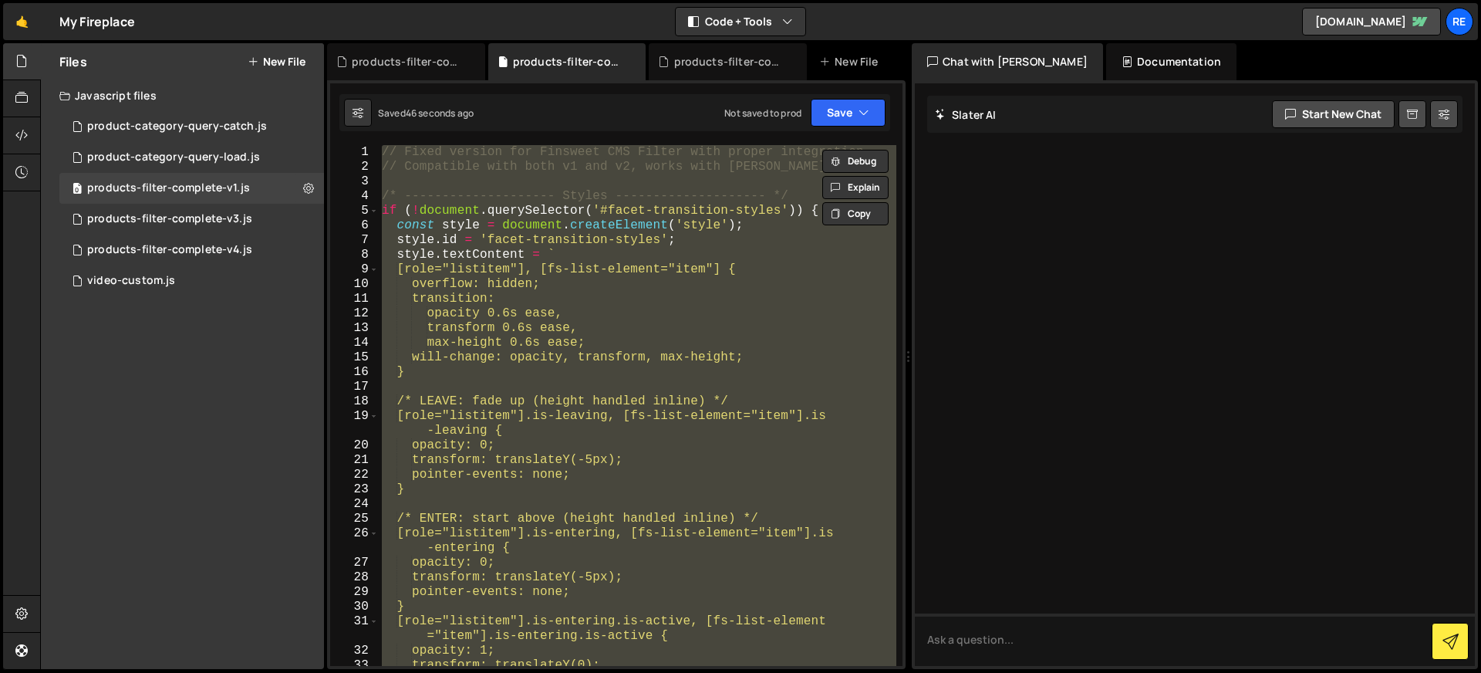
click at [553, 166] on div "// Fixed version for Finsweet CMS Filter with proper integration // Compatible …" at bounding box center [638, 405] width 518 height 521
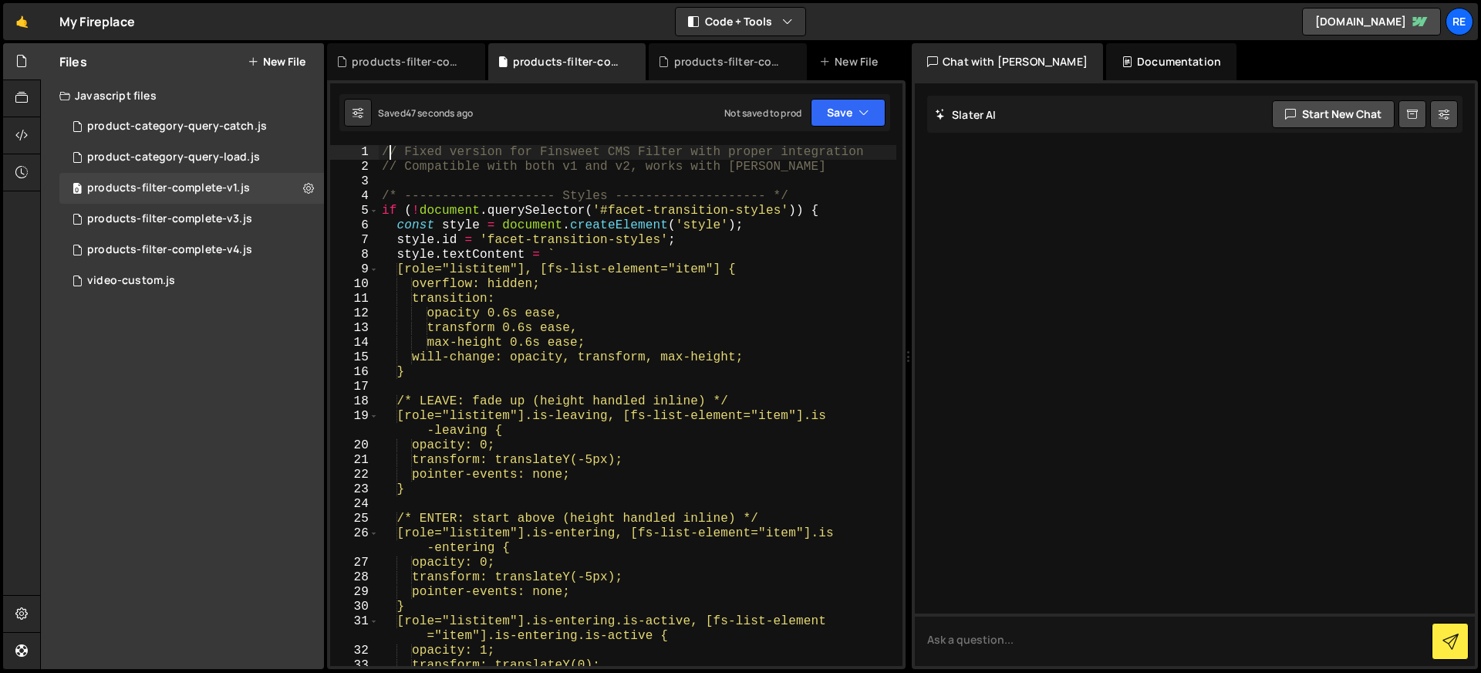
click at [390, 153] on div "// Fixed version for Finsweet CMS Filter with proper integration // Compatible …" at bounding box center [638, 420] width 518 height 550
type textarea "// Fixed version for Finsweet CMS Filter with proper integration"
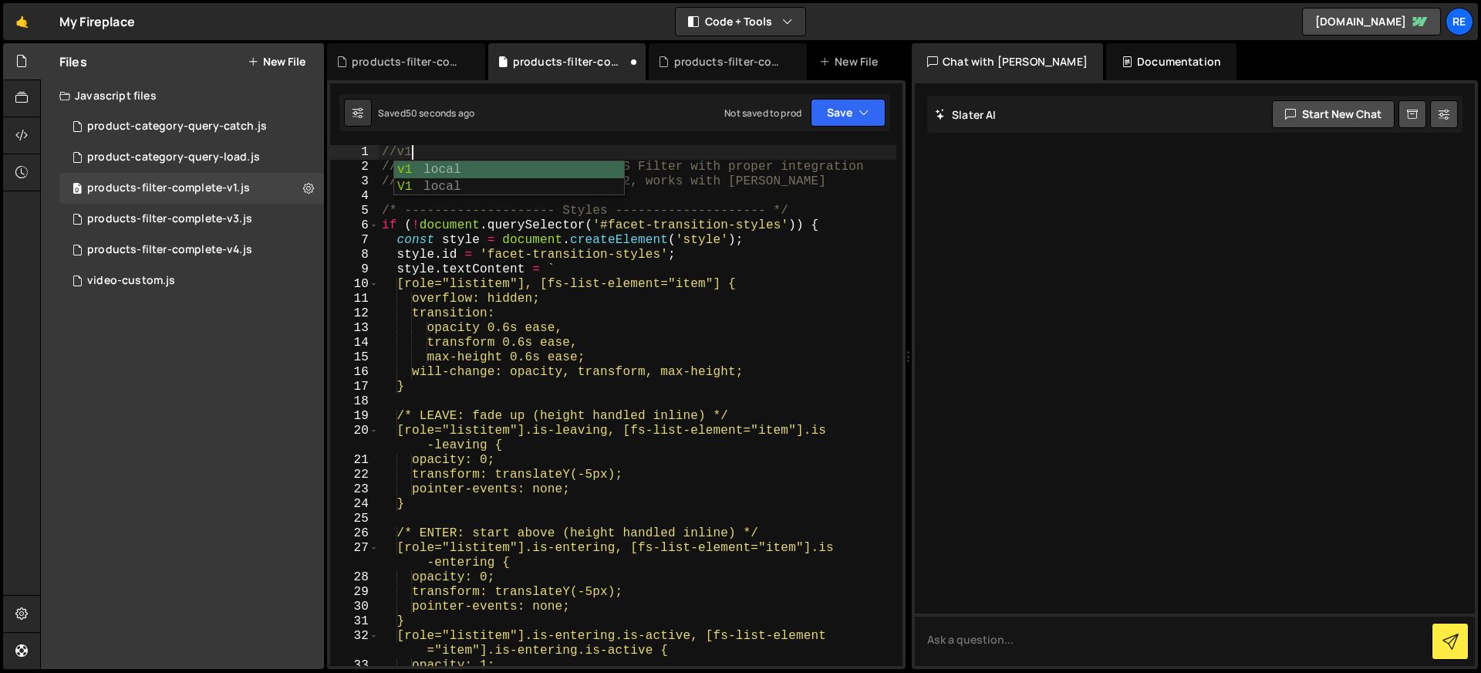
scroll to position [0, 1]
click at [565, 232] on div "//v1 // Fixed version for Finsweet CMS Filter with proper integration // Compat…" at bounding box center [638, 420] width 518 height 550
click at [415, 160] on div "//v1 // Fixed version for Finsweet CMS Filter with proper integration // Compat…" at bounding box center [638, 420] width 518 height 550
click at [416, 152] on div "//v1 // Fixed version for Finsweet CMS Filter with proper integration // Compat…" at bounding box center [638, 420] width 518 height 550
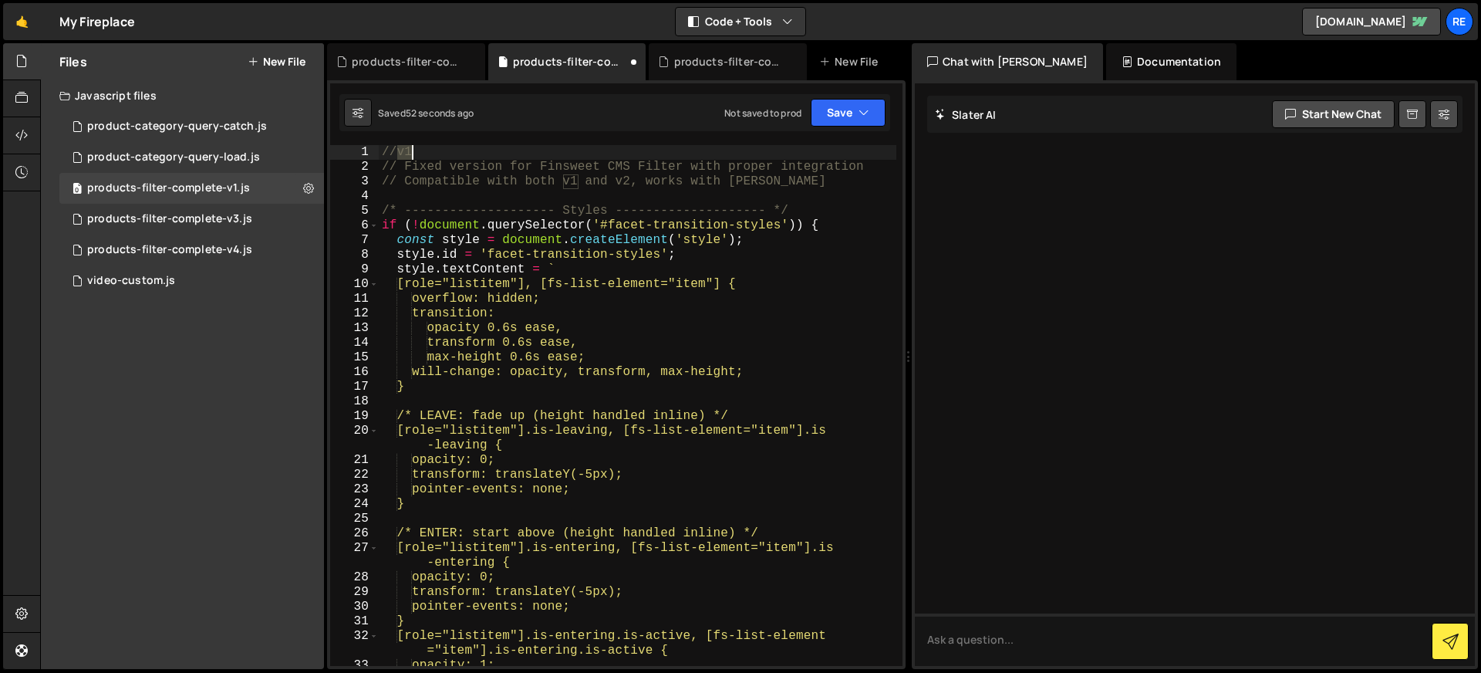
click at [417, 153] on div "//v1 // Fixed version for Finsweet CMS Filter with proper integration // Compat…" at bounding box center [638, 420] width 518 height 550
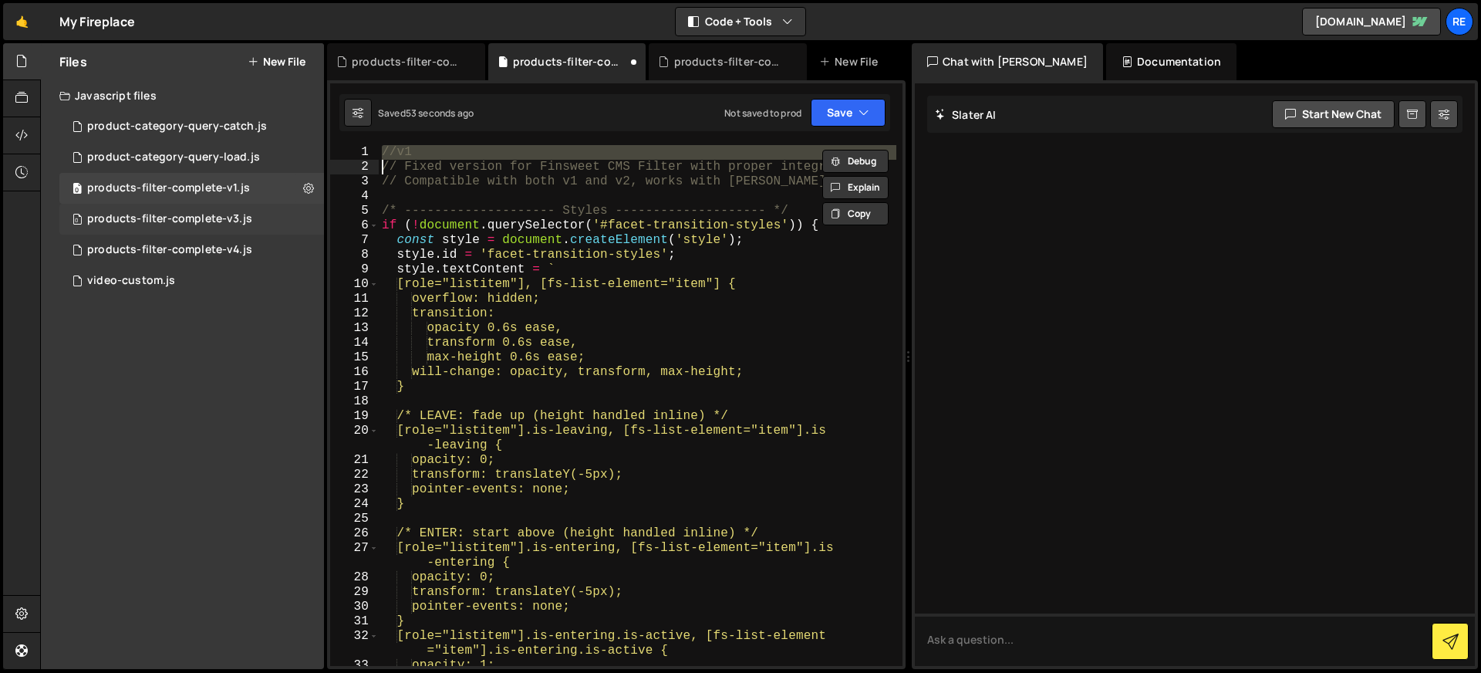
type textarea "//v1 // Fixed version for Finsweet CMS Filter with proper integration"
click at [307, 212] on div "0 products-filter-complete-v3.js 0" at bounding box center [191, 219] width 265 height 31
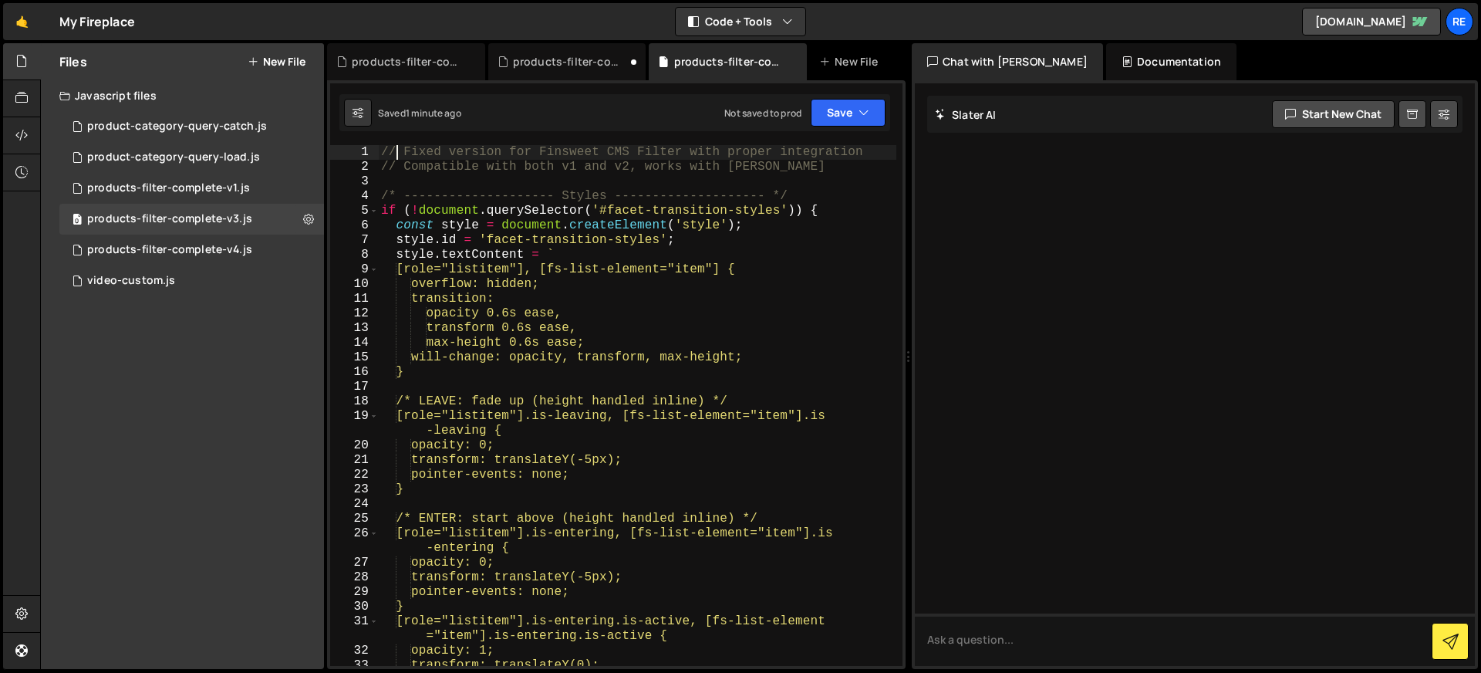
click at [397, 156] on div "// Fixed version for Finsweet CMS Filter with proper integration // Compatible …" at bounding box center [637, 420] width 518 height 550
click at [382, 153] on div "// Fixed version for Finsweet CMS Filter with proper integration // Compatible …" at bounding box center [637, 420] width 518 height 550
type textarea "// Fixed version for Finsweet CMS Filter with proper integration"
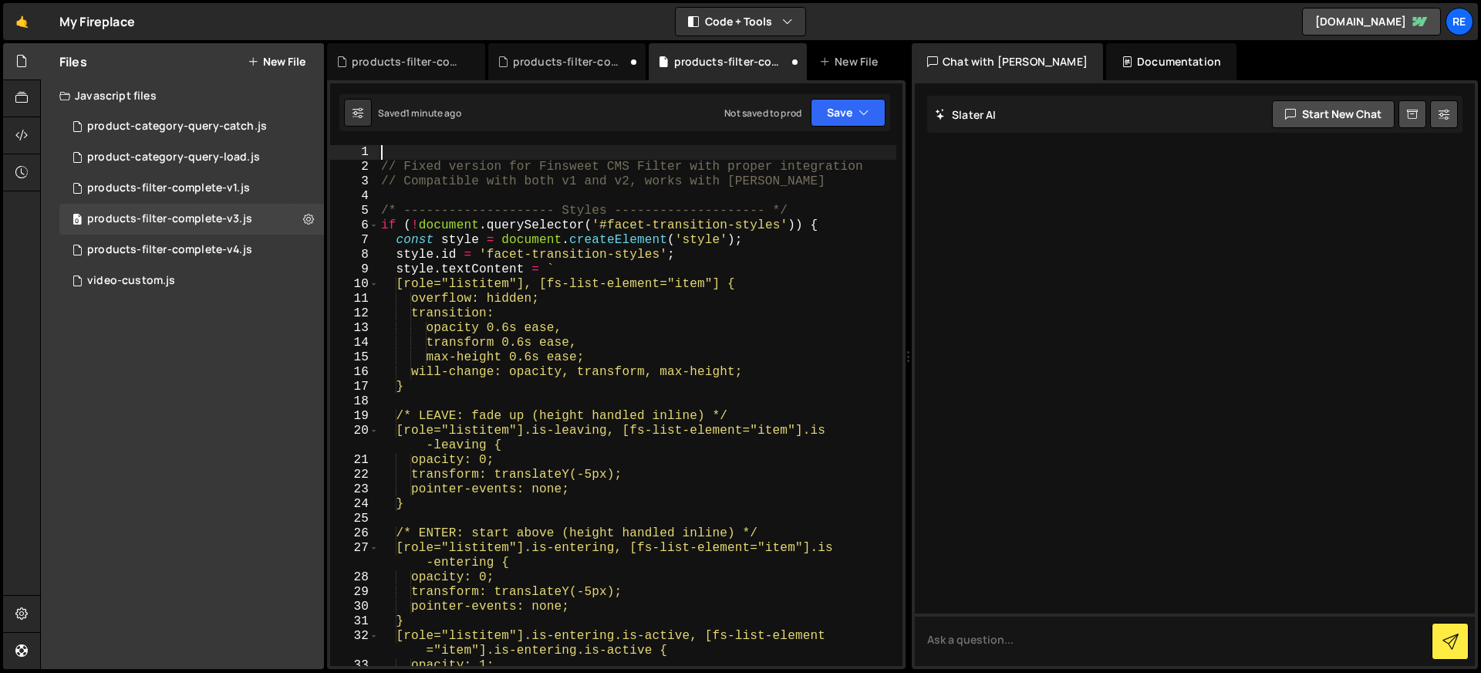
paste textarea "//v1"
type textarea "//v3"
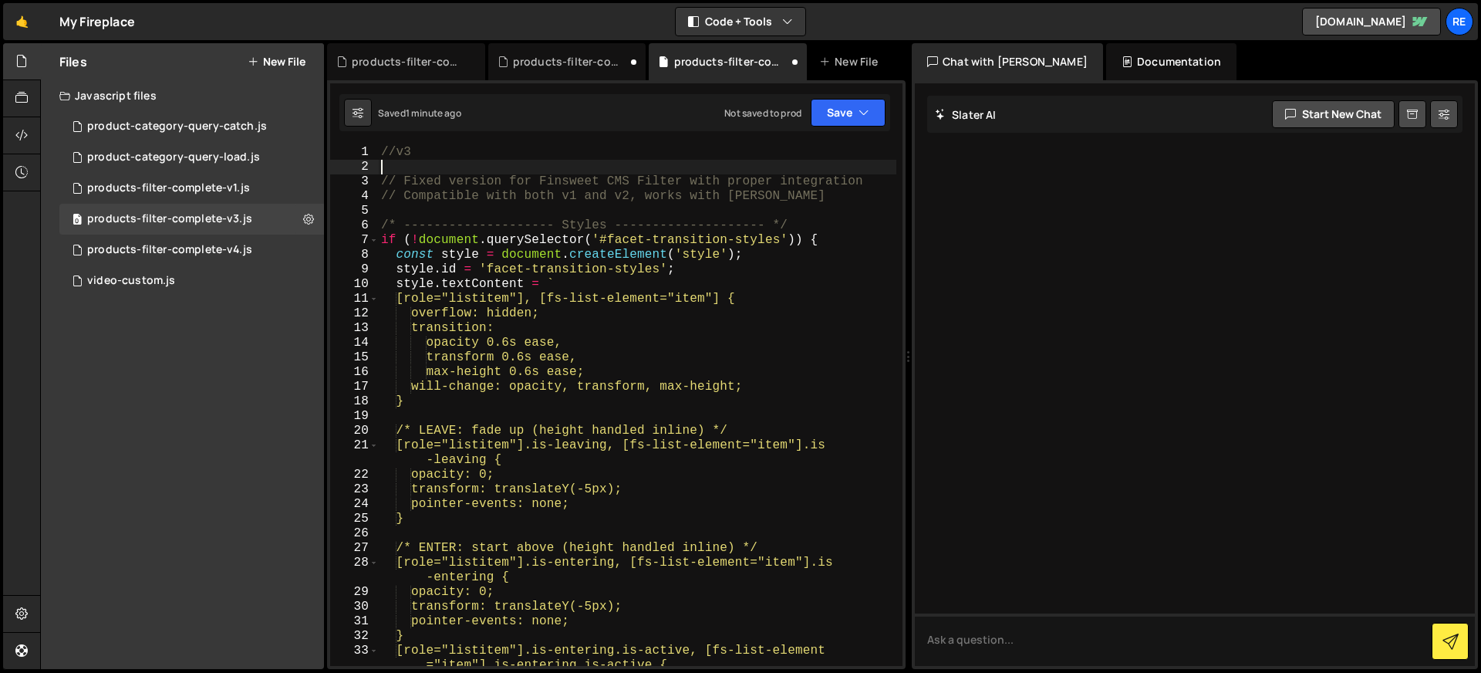
scroll to position [0, 0]
click at [298, 174] on div "0 products-filter-complete-v1.js 0" at bounding box center [191, 188] width 265 height 31
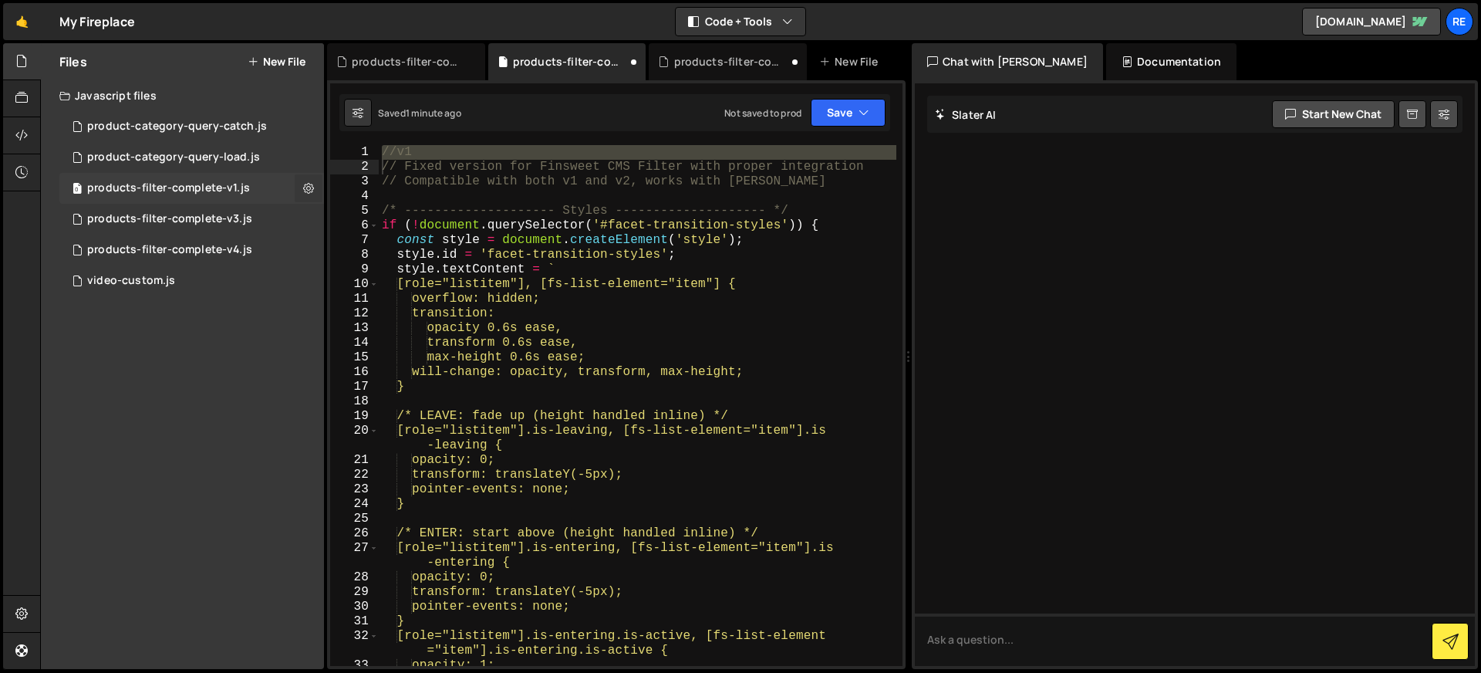
click at [309, 186] on icon at bounding box center [308, 187] width 11 height 15
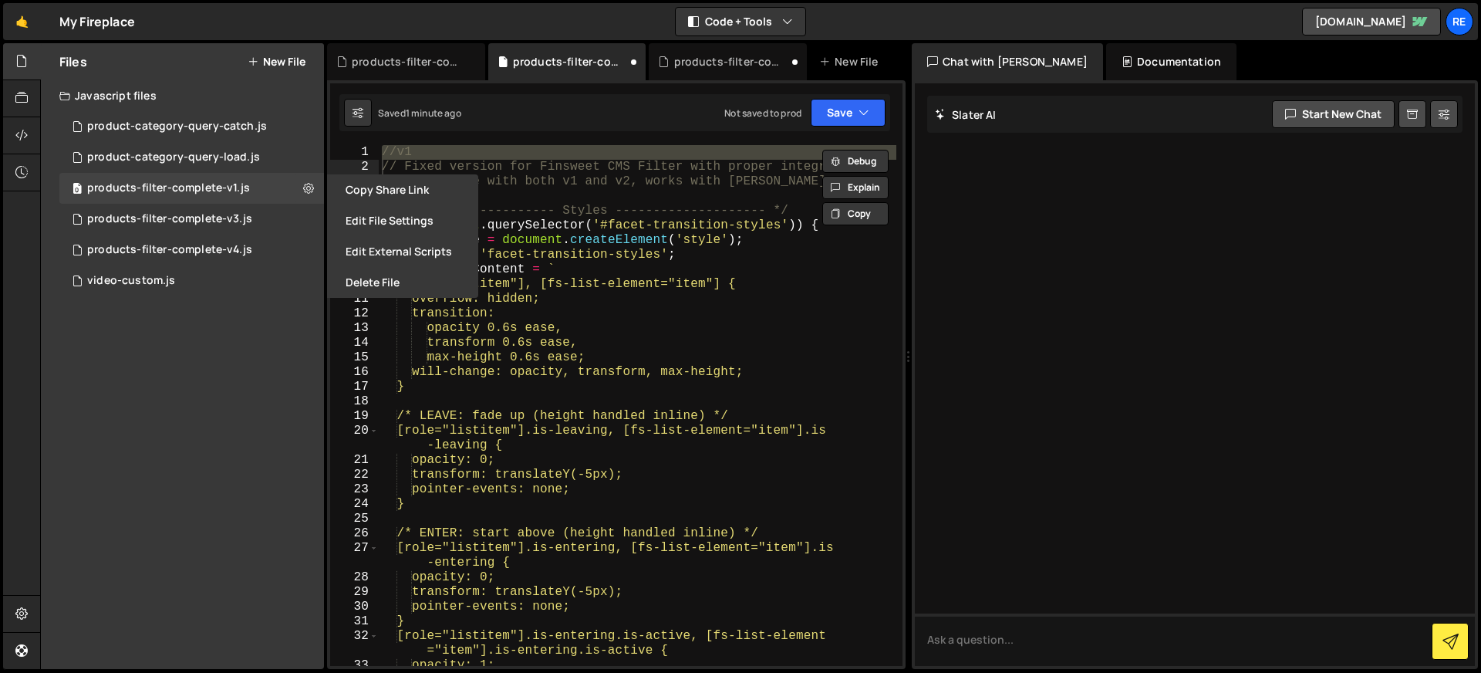
click at [453, 151] on div "//v1 // Fixed version for Finsweet CMS Filter with proper integration // Compat…" at bounding box center [638, 405] width 518 height 521
type textarea "//v1"
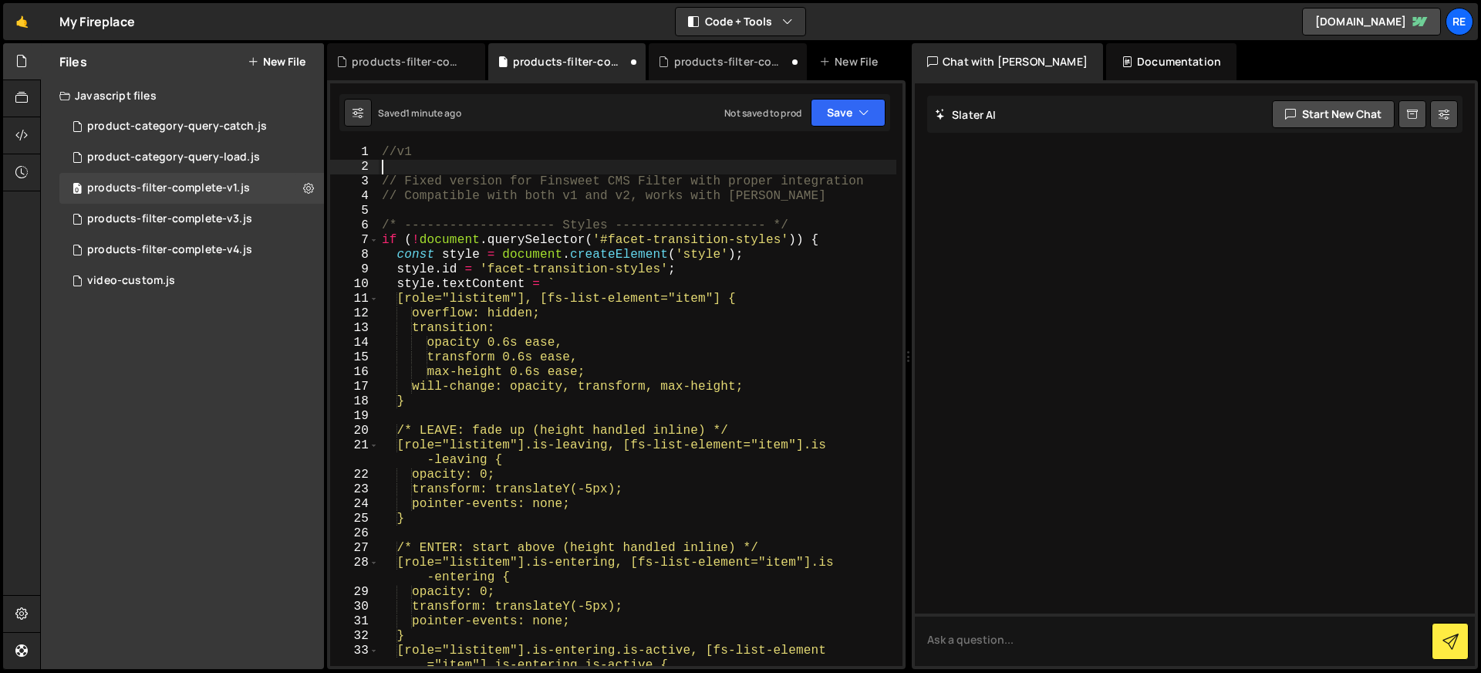
drag, startPoint x: 540, startPoint y: 248, endPoint x: 509, endPoint y: 227, distance: 37.2
click at [540, 248] on div "//v1 // Fixed version for Finsweet CMS Filter with proper integration // Compat…" at bounding box center [638, 420] width 518 height 550
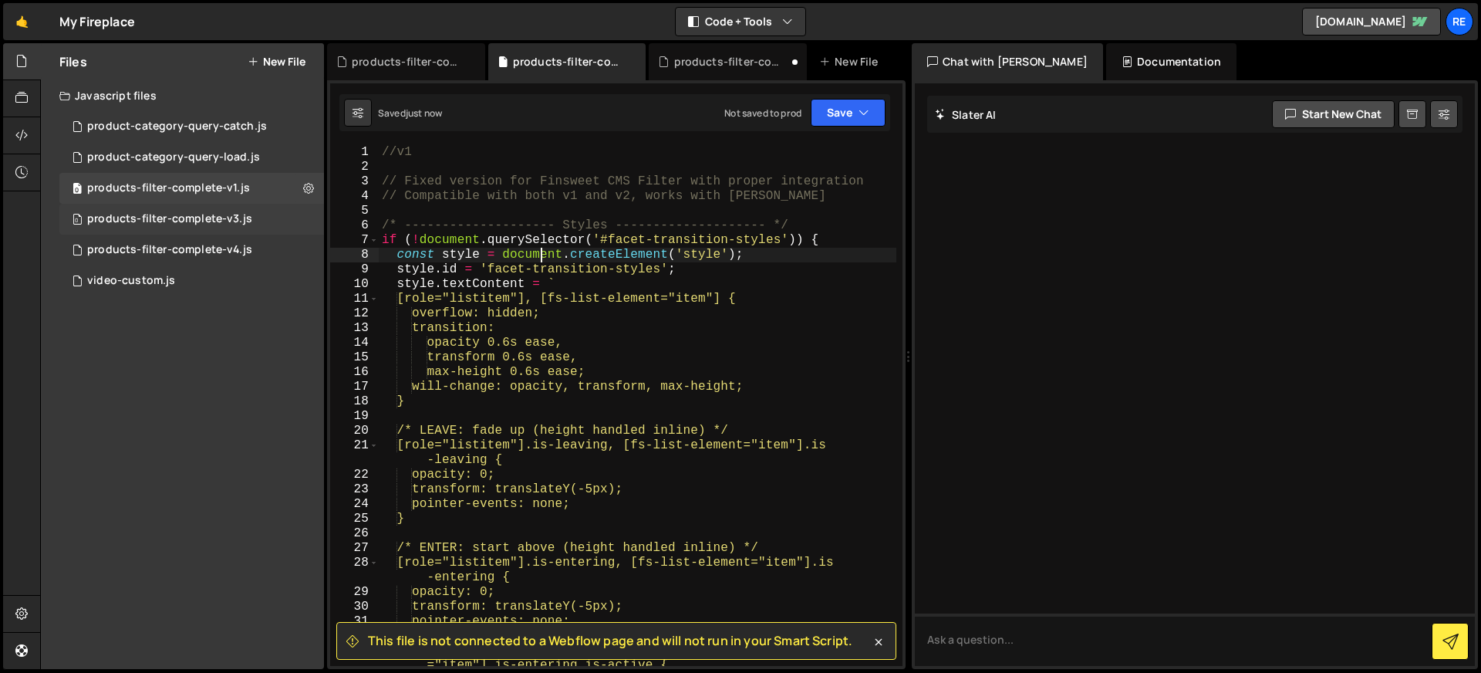
type textarea "const style = document.createElement('style');"
click at [262, 220] on div "0 products-filter-complete-v3.js 0" at bounding box center [191, 219] width 265 height 31
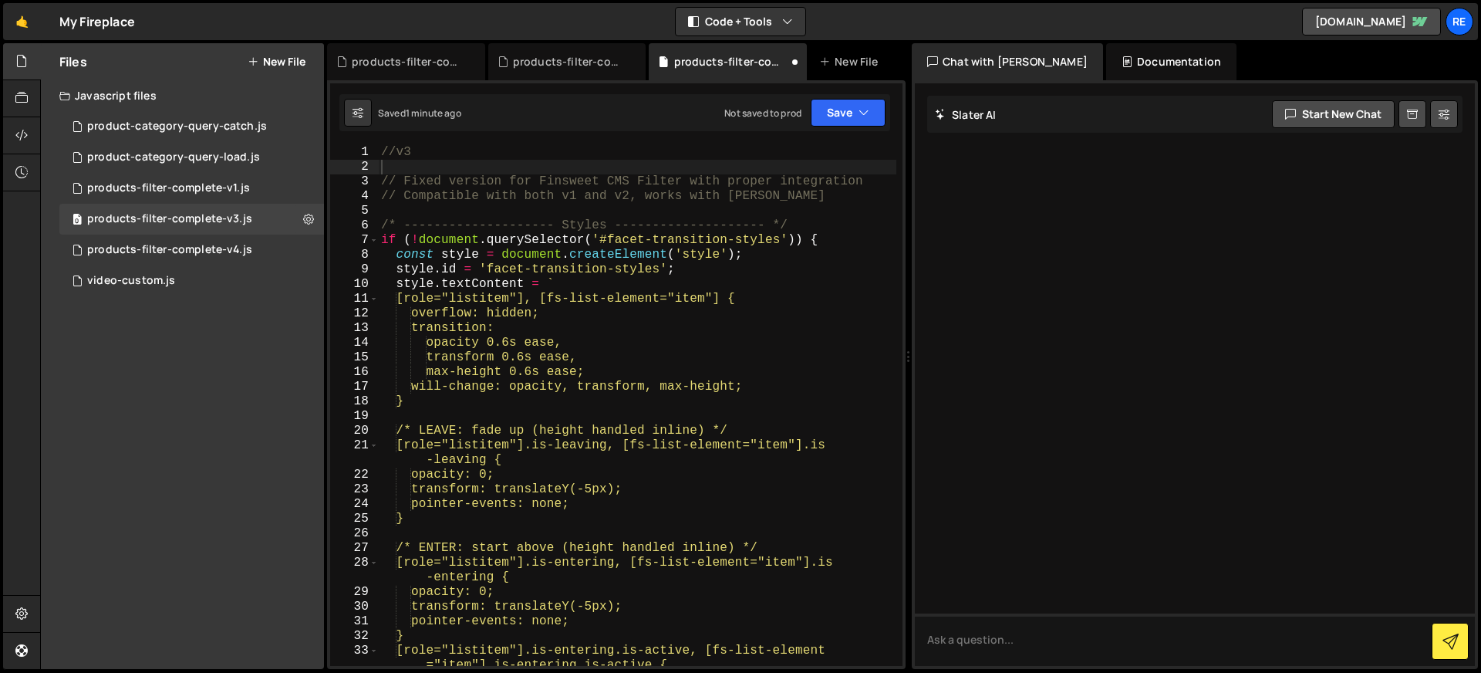
type textarea "/* -------------------- Styles -------------------- */"
click at [532, 224] on div "//v3 // Fixed version for Finsweet CMS Filter with proper integration // Compat…" at bounding box center [637, 420] width 518 height 550
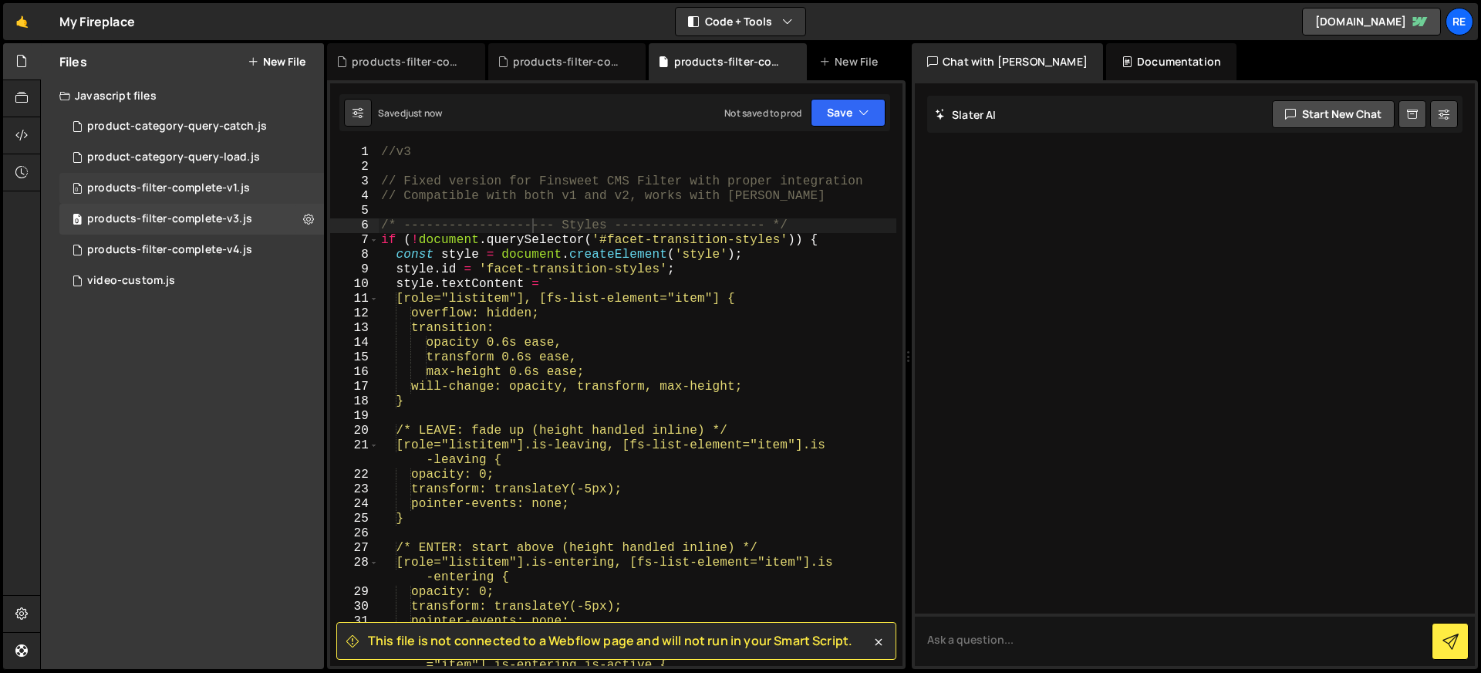
click at [301, 193] on div "0 products-filter-complete-v1.js 0" at bounding box center [191, 188] width 265 height 31
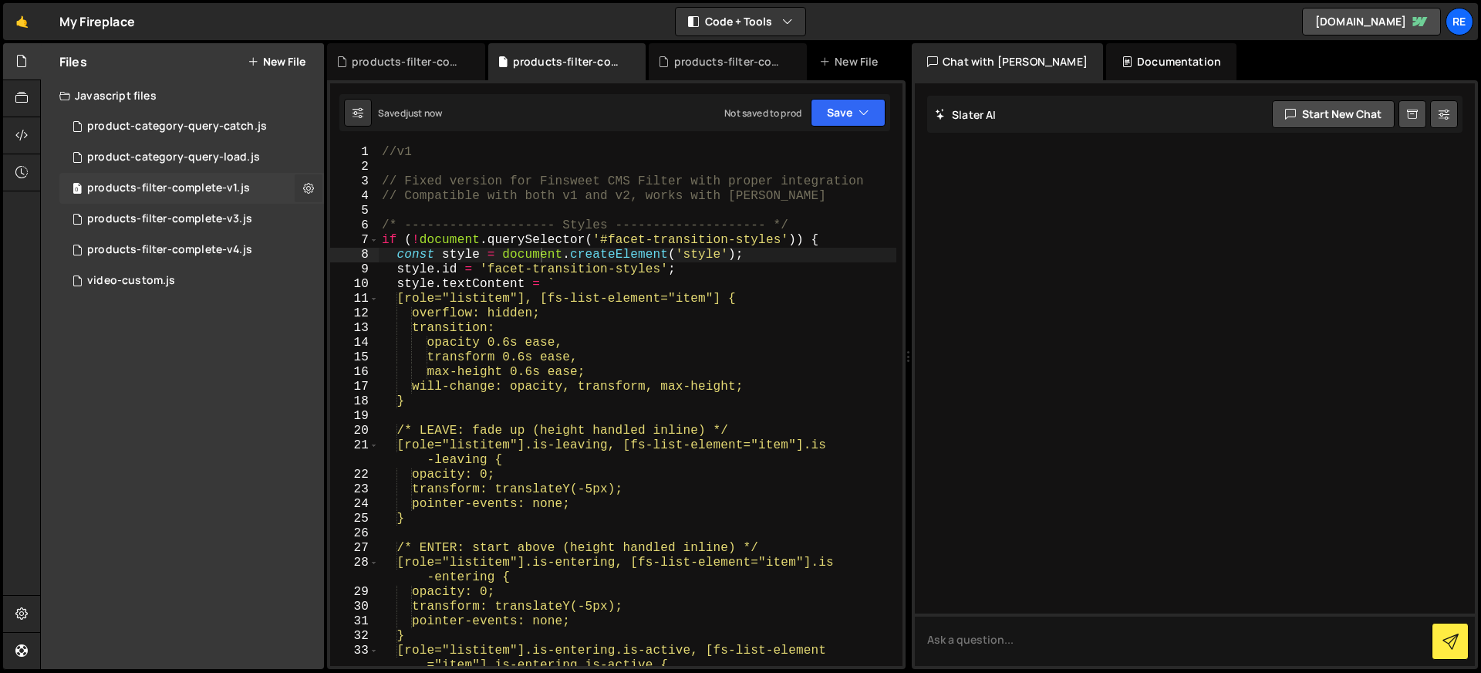
click at [315, 191] on button at bounding box center [309, 188] width 28 height 28
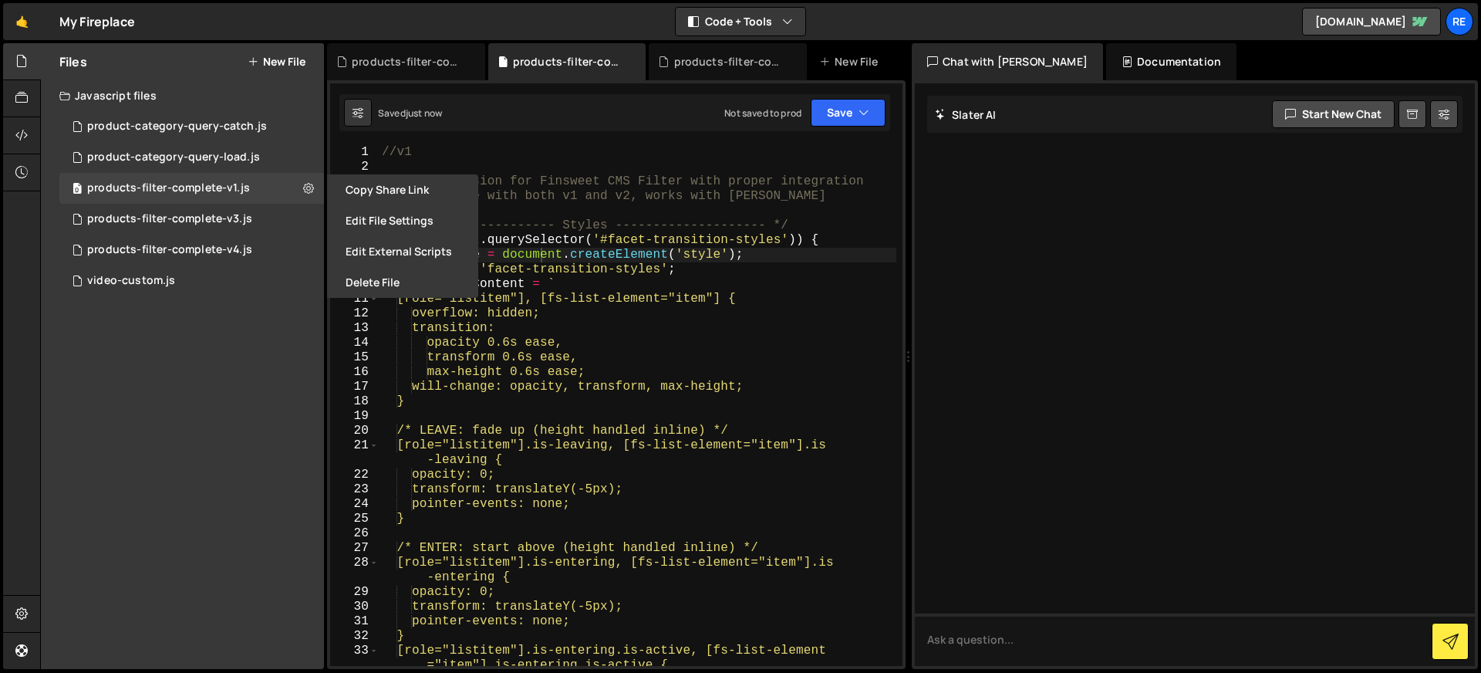
drag, startPoint x: 383, startPoint y: 213, endPoint x: 406, endPoint y: 220, distance: 24.9
click at [383, 214] on button "Edit File Settings" at bounding box center [402, 220] width 151 height 31
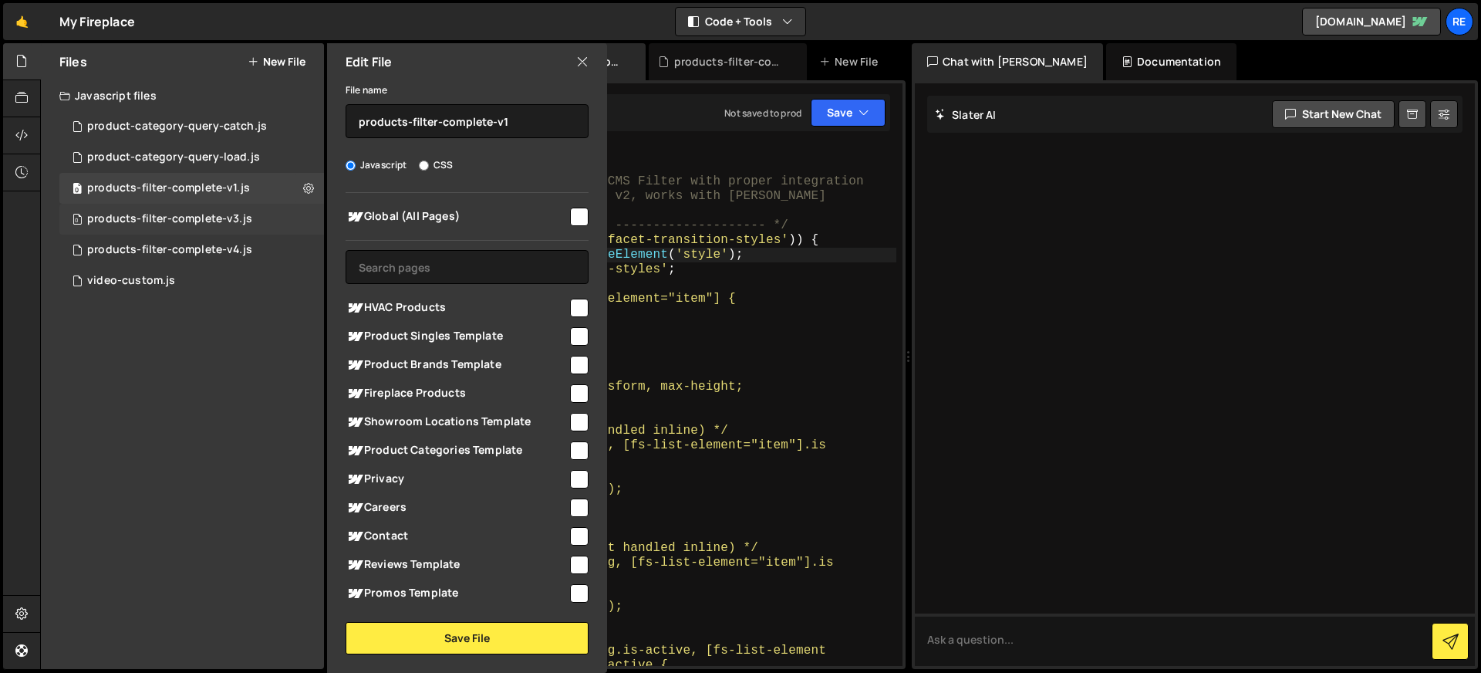
click at [308, 220] on div "0 products-filter-complete-v3.js 0" at bounding box center [191, 219] width 265 height 31
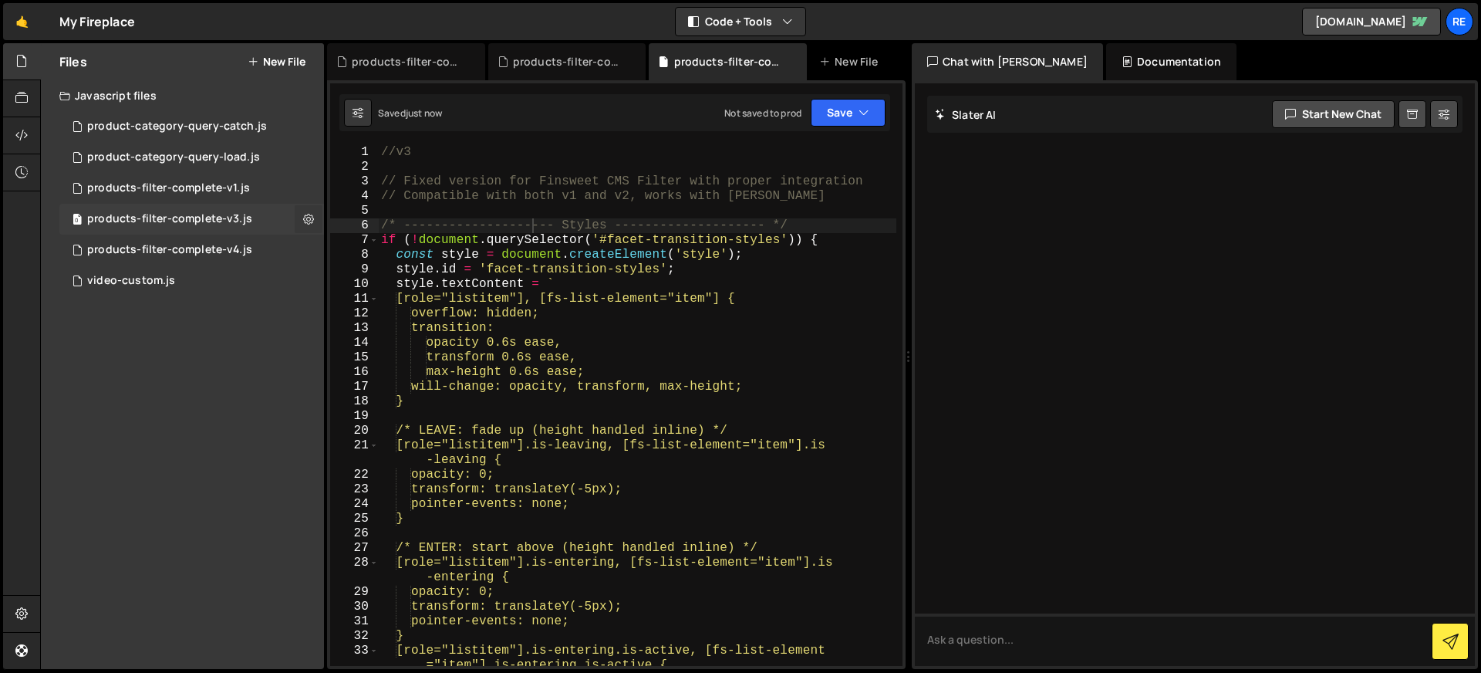
click at [310, 221] on icon at bounding box center [308, 218] width 11 height 15
type input "products-filter-complete-v3"
radio input "true"
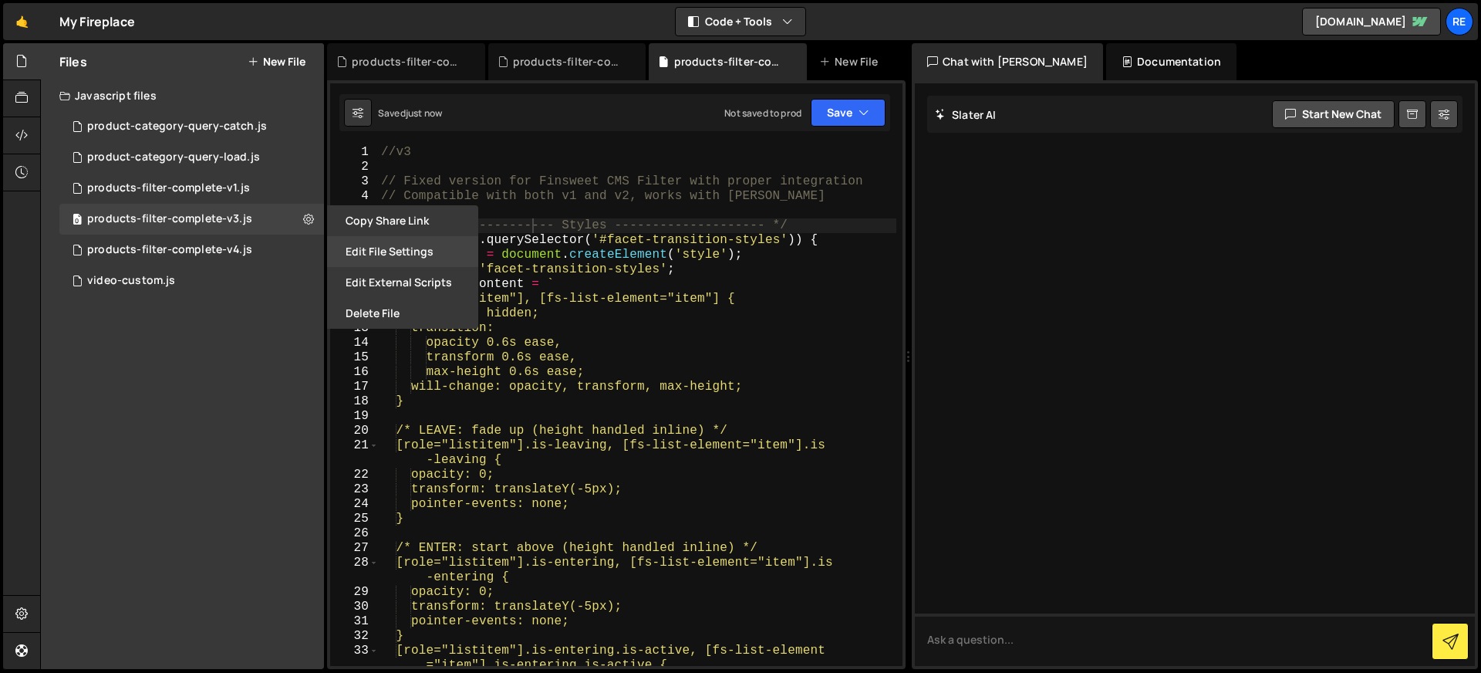
click at [447, 255] on button "Edit File Settings" at bounding box center [402, 251] width 151 height 31
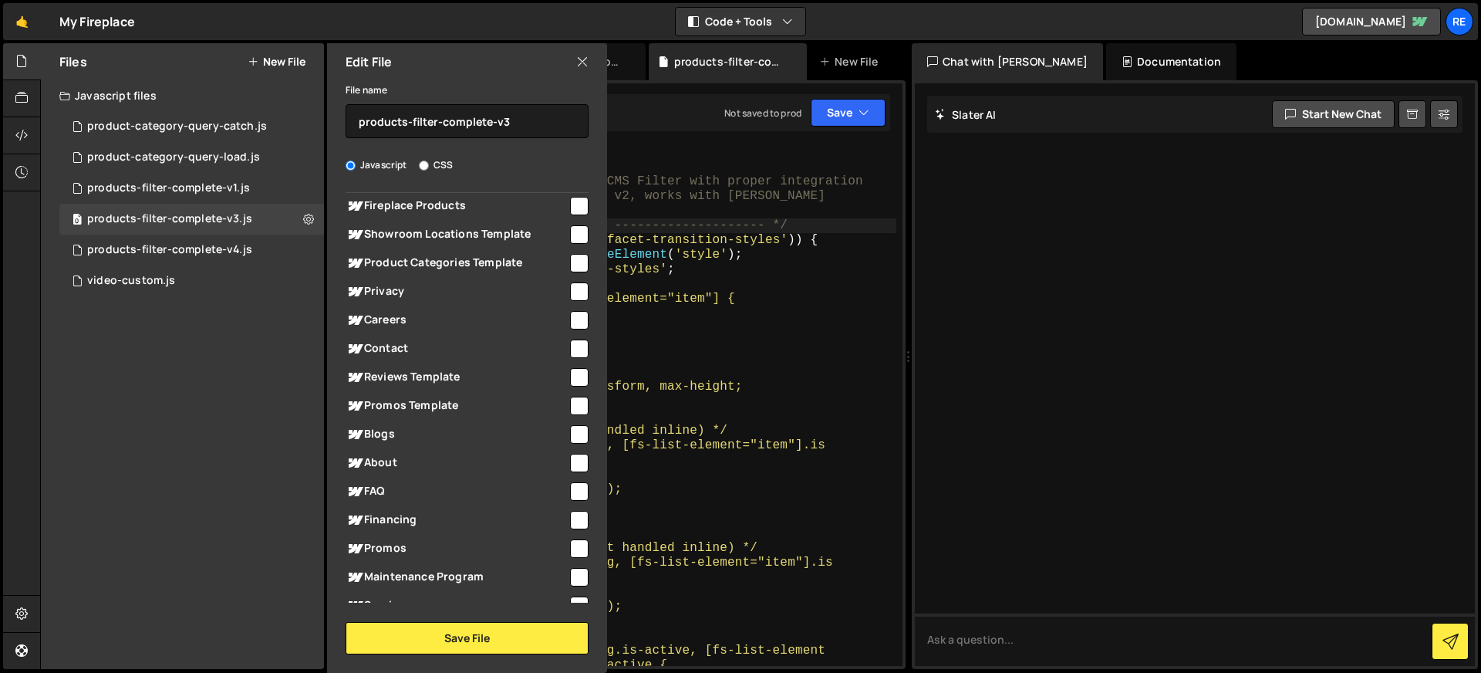
scroll to position [12, 0]
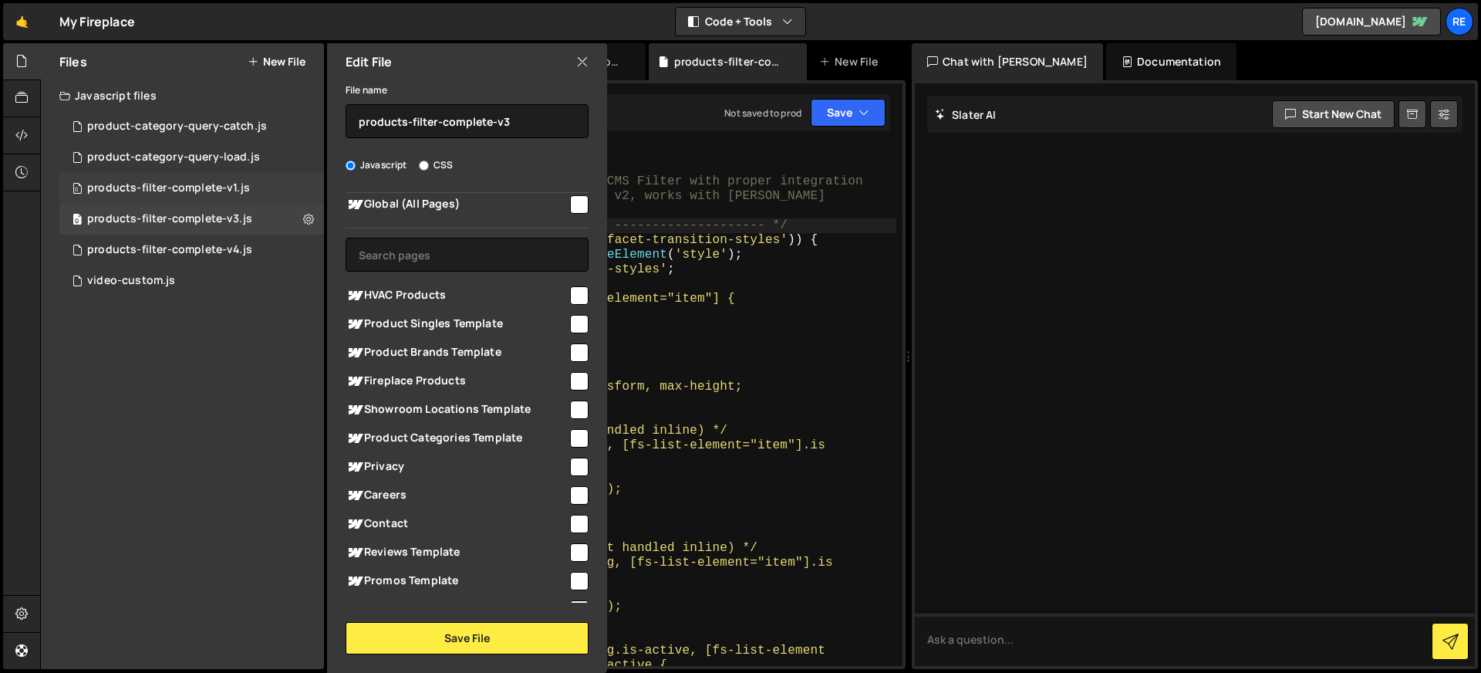
click at [302, 188] on div "0 products-filter-complete-v1.js 0" at bounding box center [191, 188] width 265 height 31
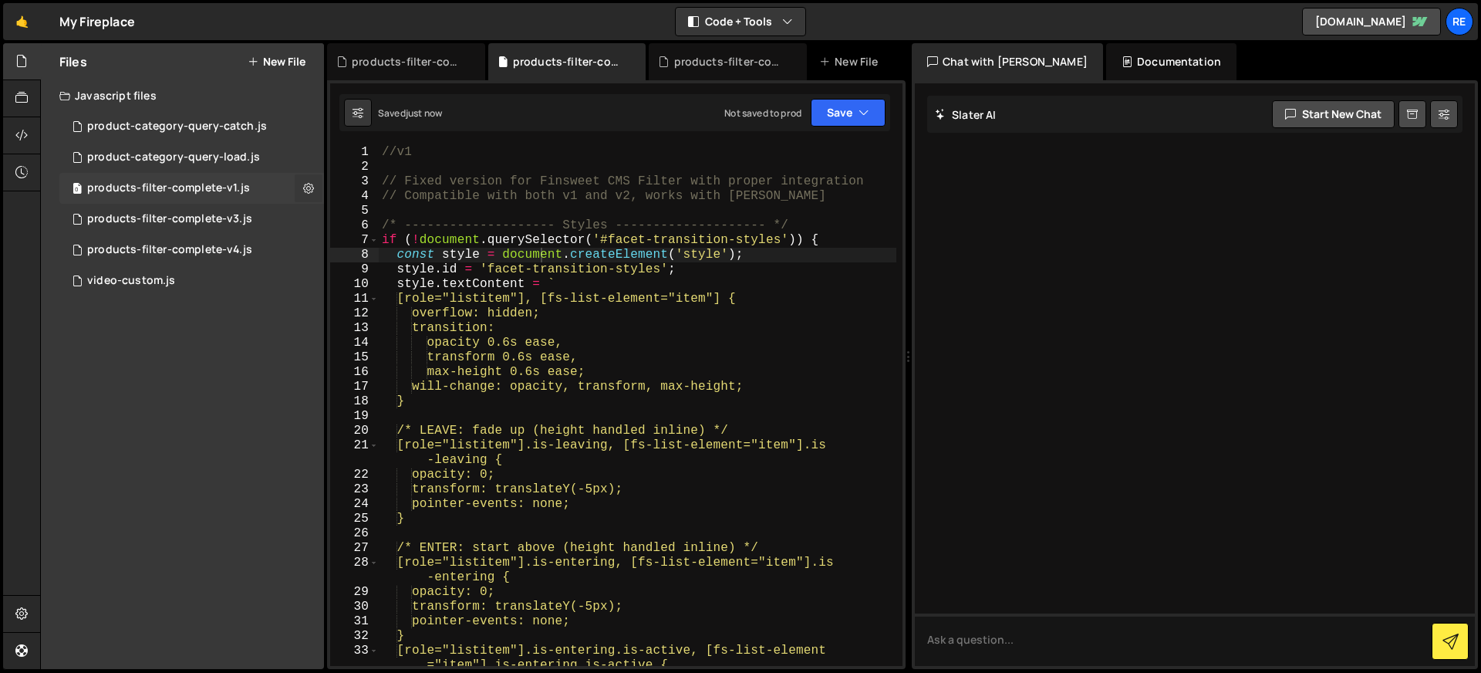
click at [309, 189] on icon at bounding box center [308, 187] width 11 height 15
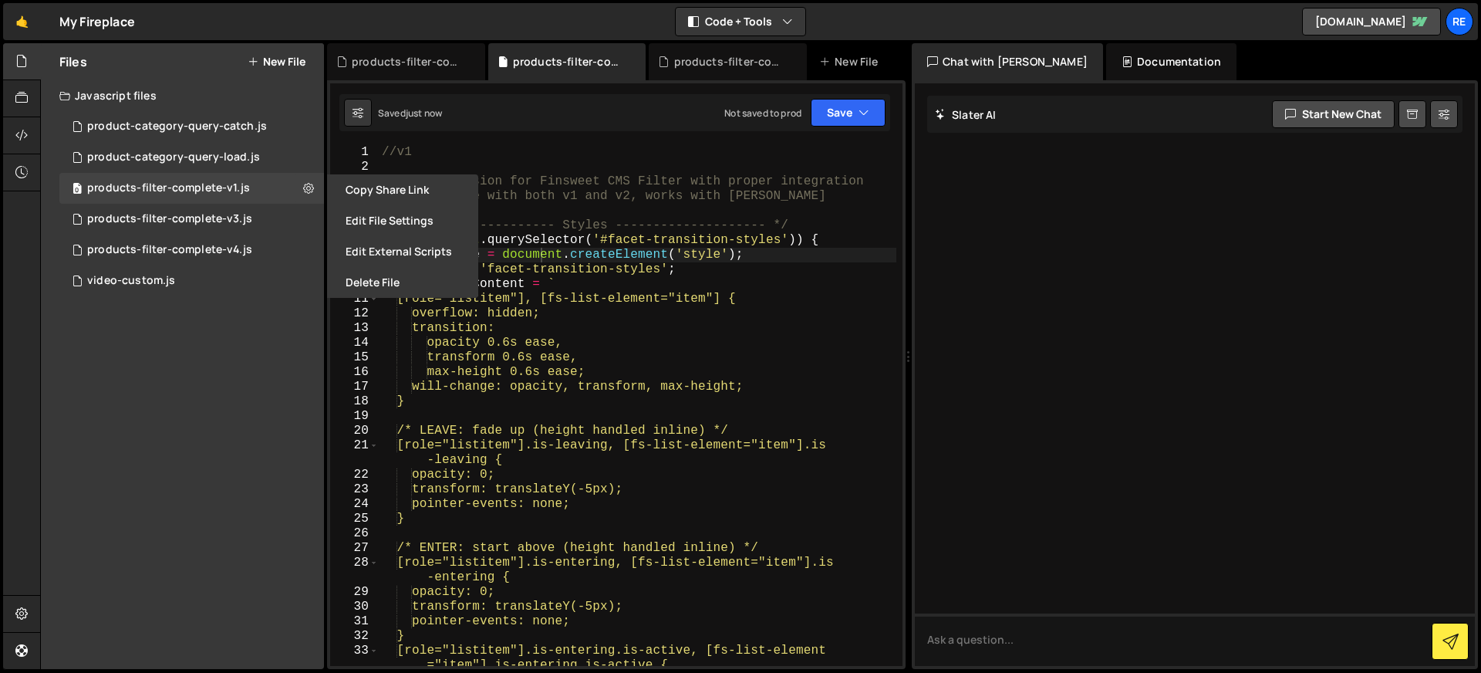
click at [353, 217] on button "Edit File Settings" at bounding box center [402, 220] width 151 height 31
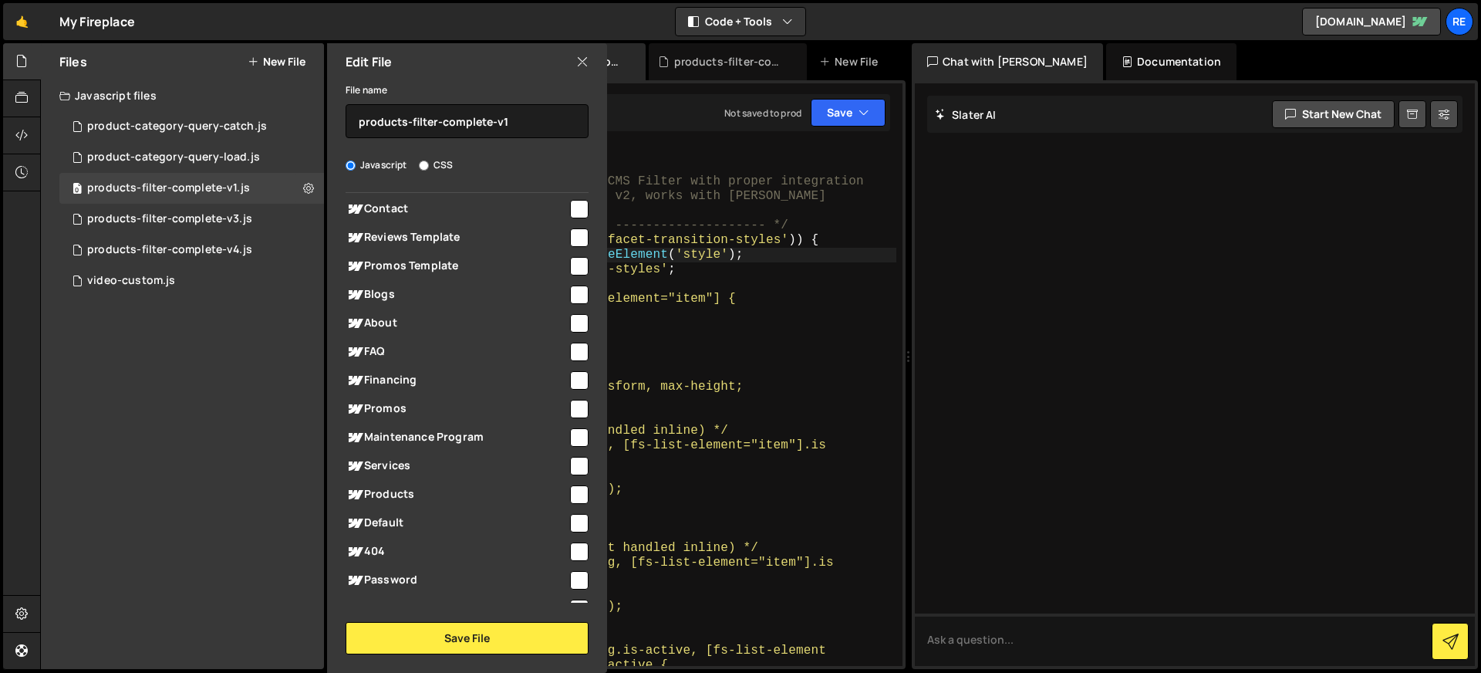
scroll to position [398, 0]
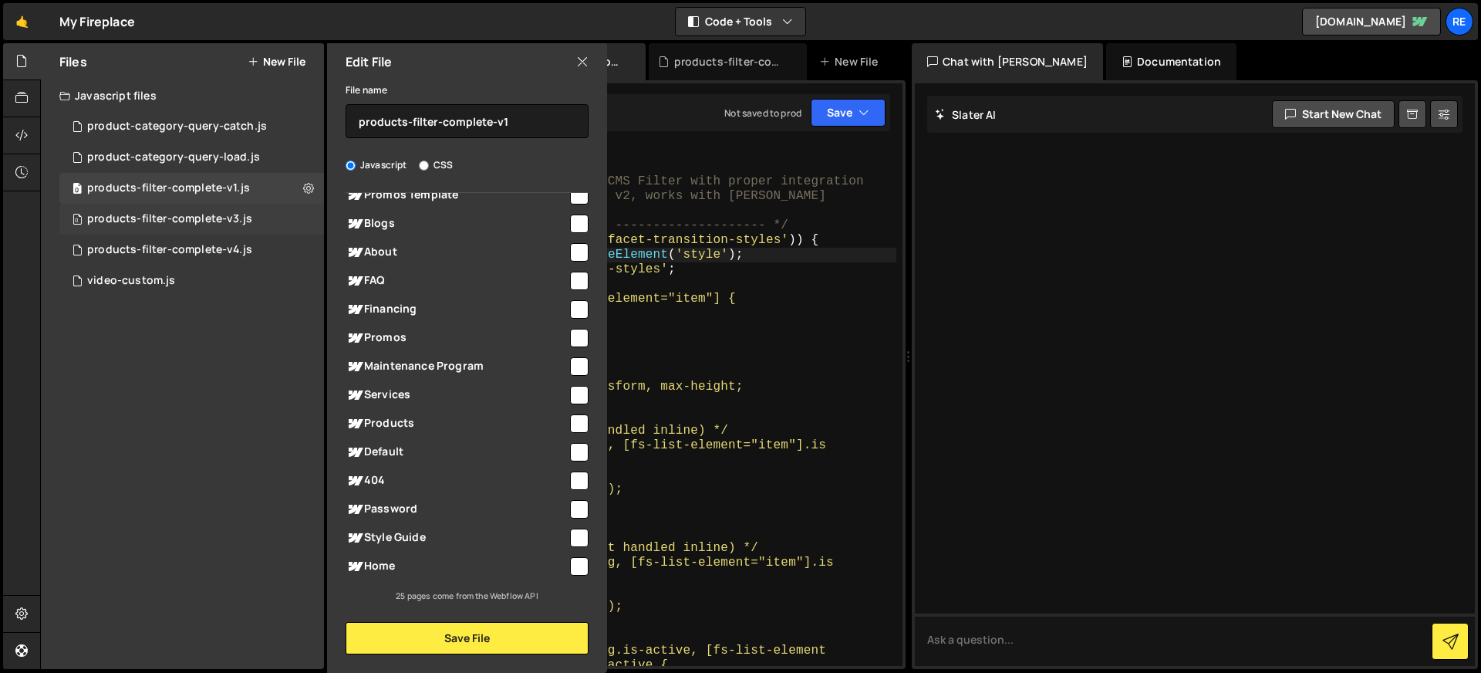
click at [264, 208] on div "0 products-filter-complete-v3.js 0" at bounding box center [191, 219] width 265 height 31
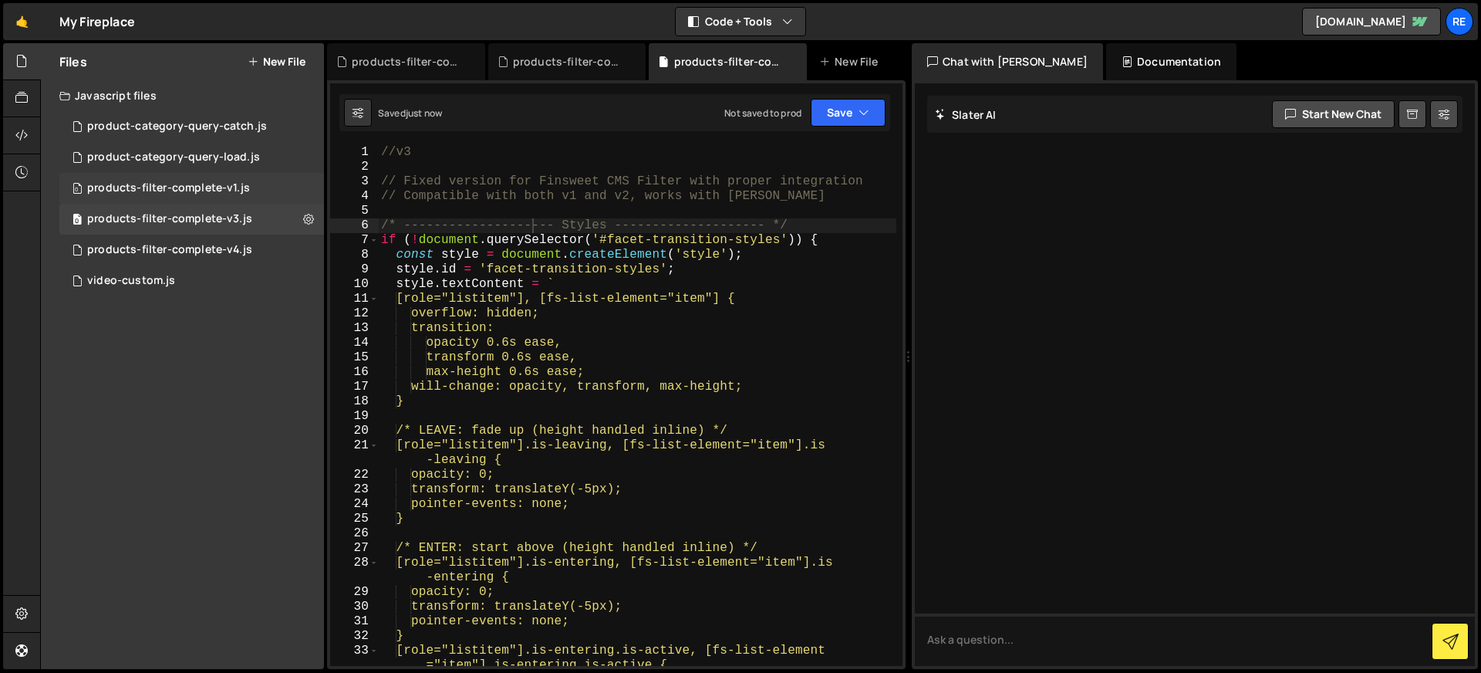
click at [255, 186] on div "0 products-filter-complete-v1.js 0" at bounding box center [191, 188] width 265 height 31
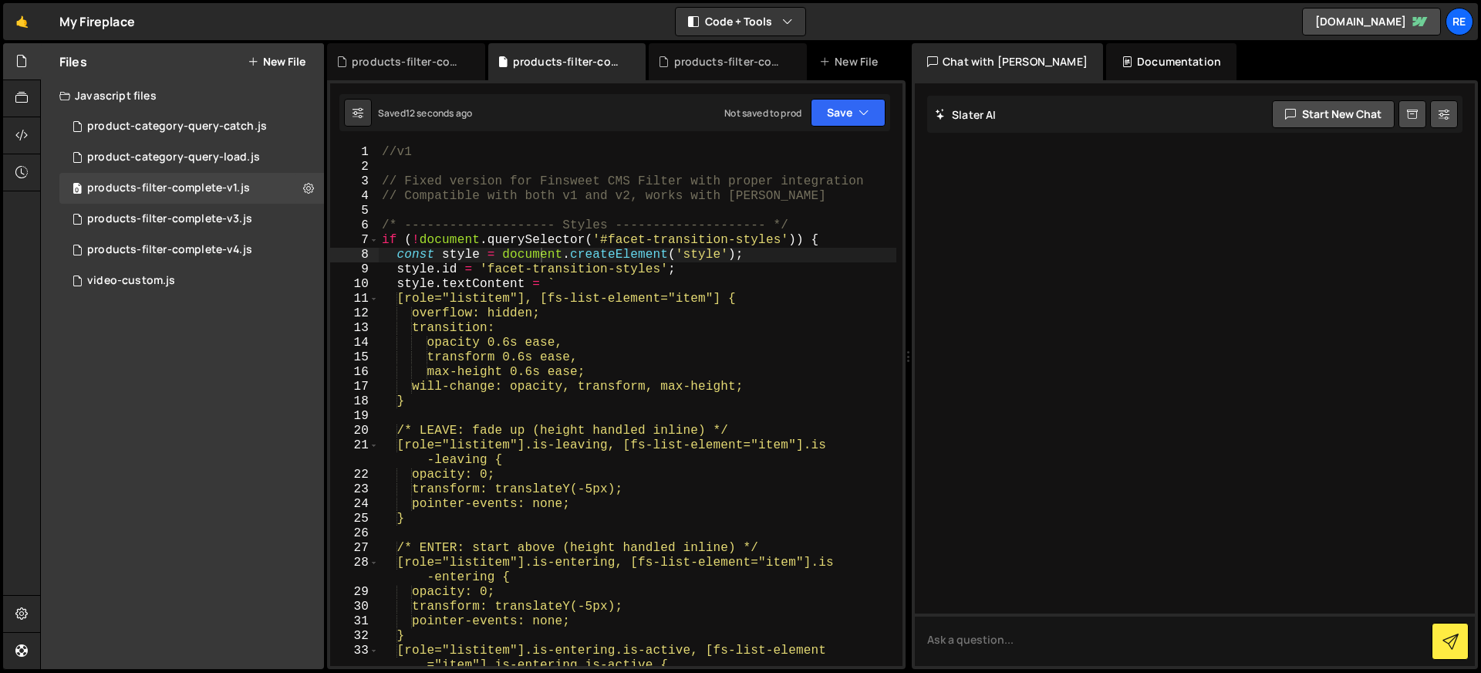
click at [492, 234] on div "//v1 // Fixed version for Finsweet CMS Filter with proper integration // Compat…" at bounding box center [638, 420] width 518 height 550
type textarea "};"
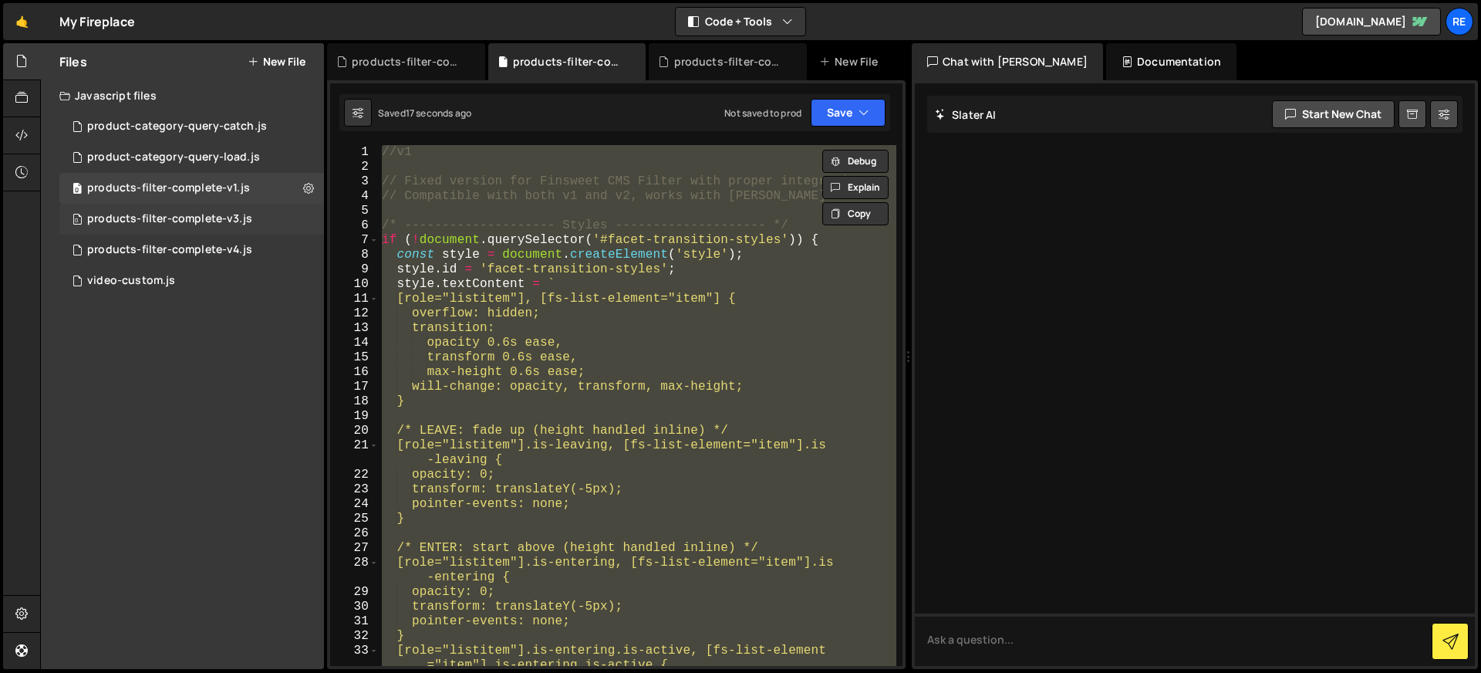
click at [305, 224] on div "0 products-filter-complete-v3.js 0" at bounding box center [191, 219] width 265 height 31
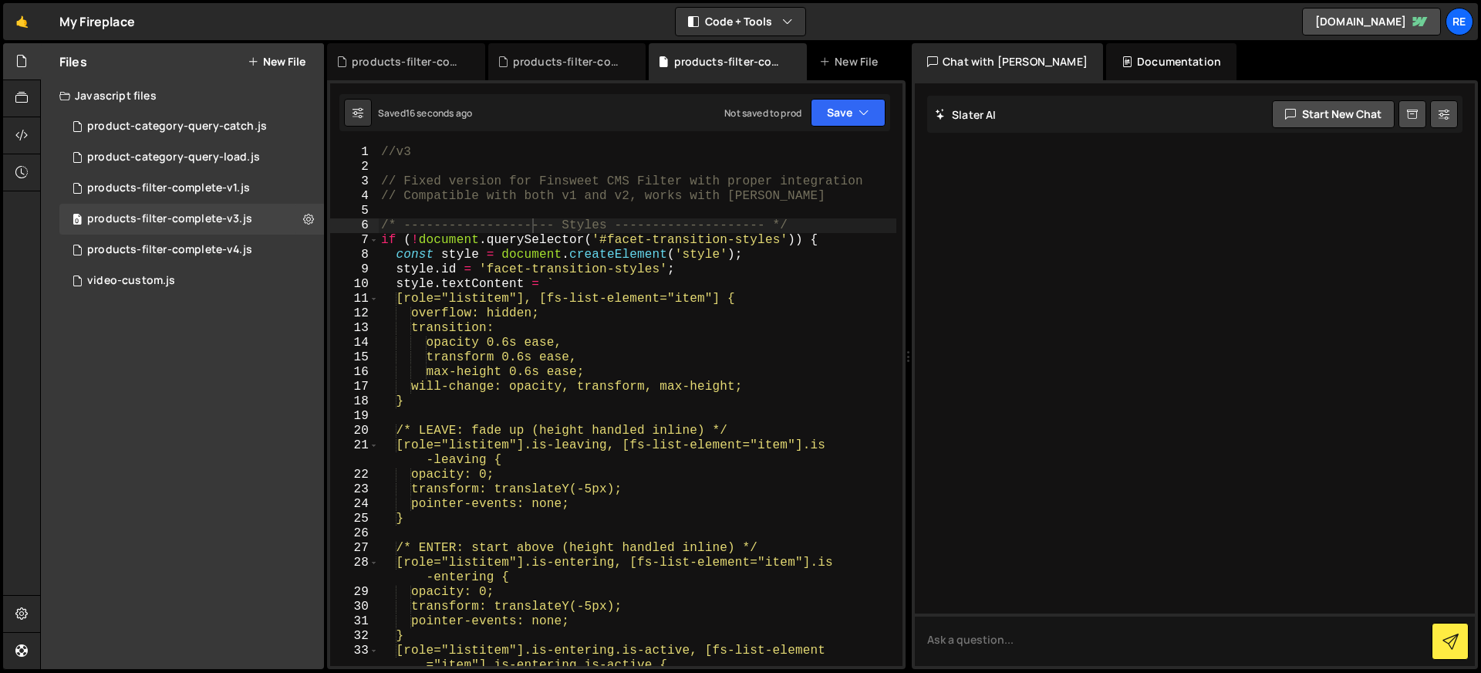
click at [481, 167] on div "//v3 // Fixed version for Finsweet CMS Filter with proper integration // Compat…" at bounding box center [637, 420] width 518 height 550
type textarea "};"
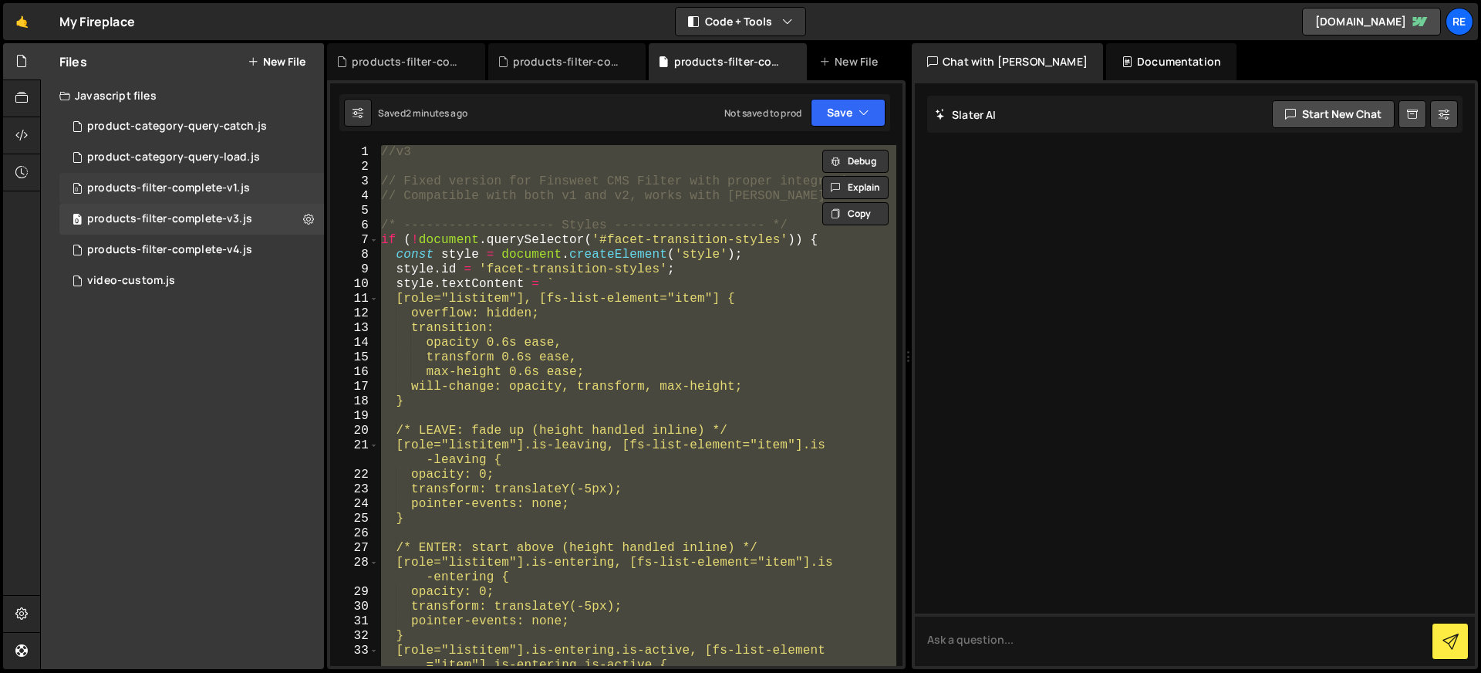
click at [298, 187] on div "0 products-filter-complete-v1.js 0" at bounding box center [191, 188] width 265 height 31
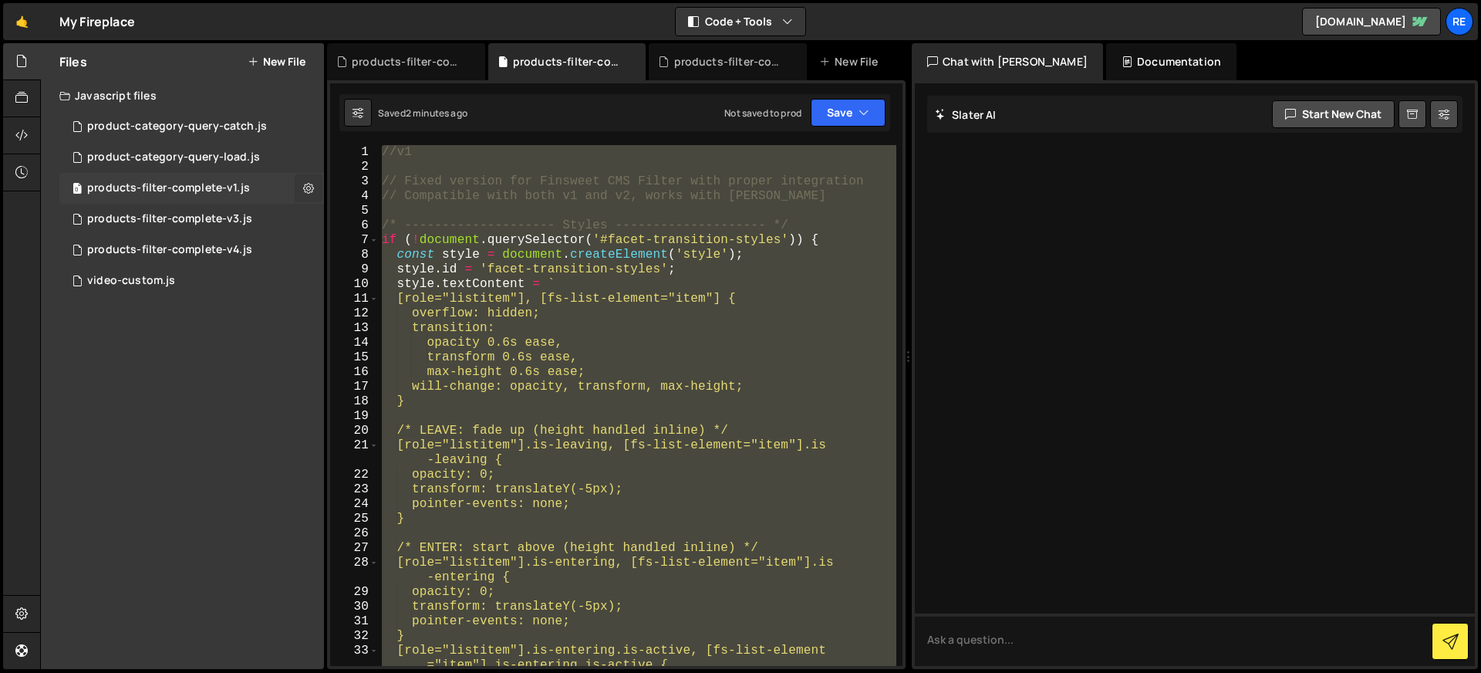
click at [302, 187] on button at bounding box center [309, 188] width 28 height 28
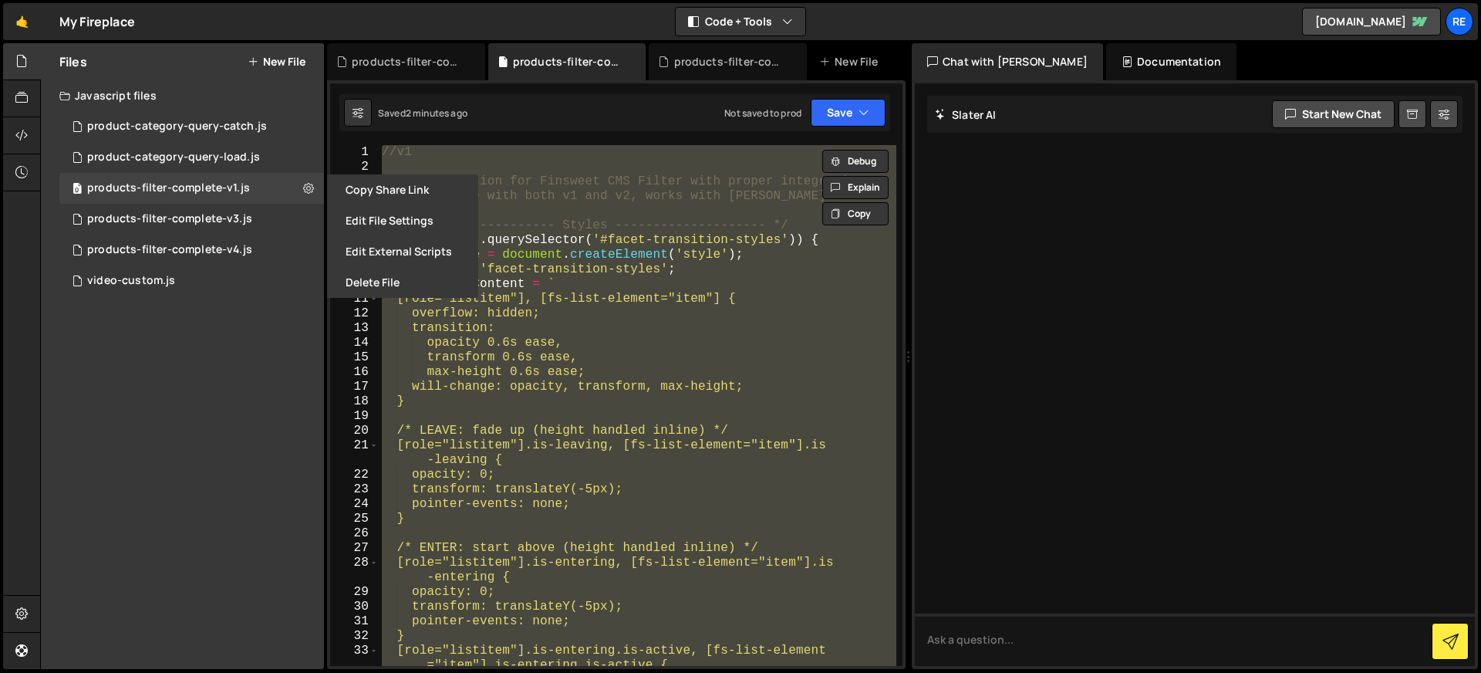
click at [363, 223] on button "Edit File Settings" at bounding box center [402, 220] width 151 height 31
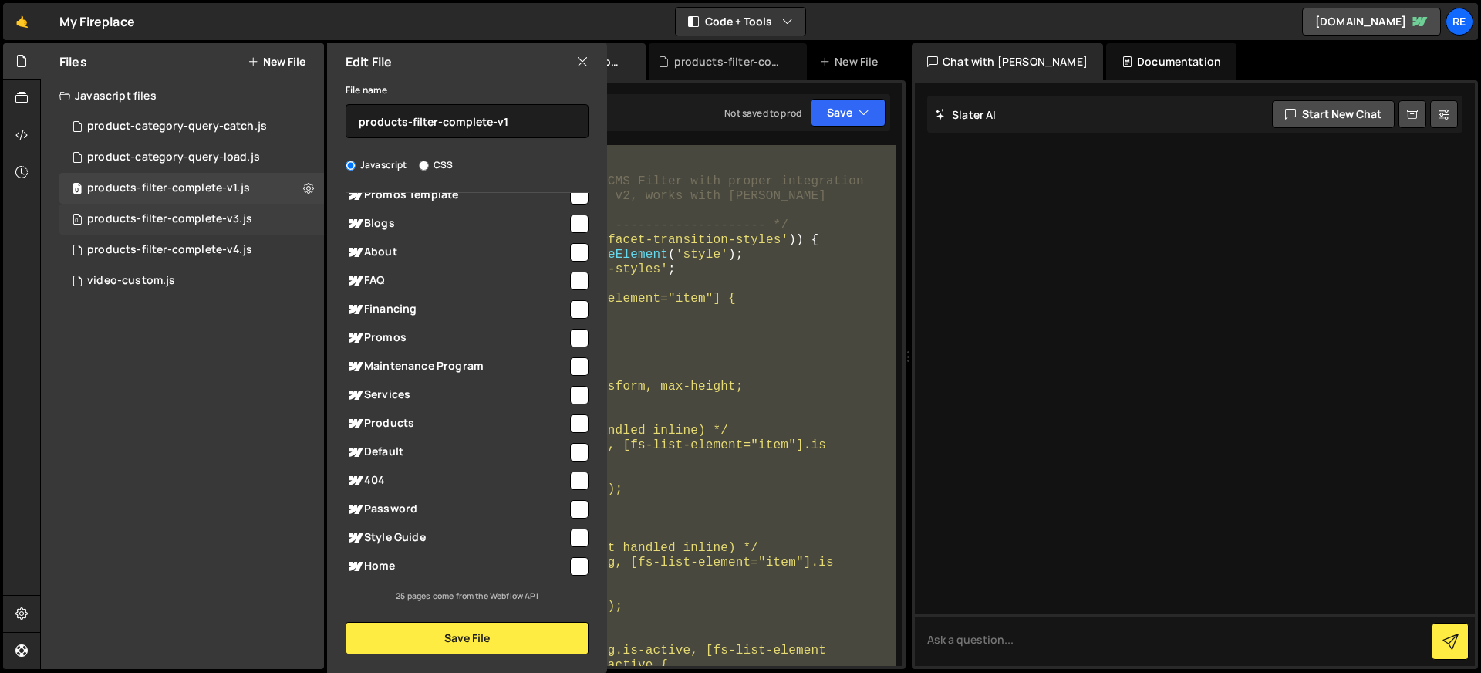
click at [310, 218] on div "0 products-filter-complete-v3.js 0" at bounding box center [191, 219] width 265 height 31
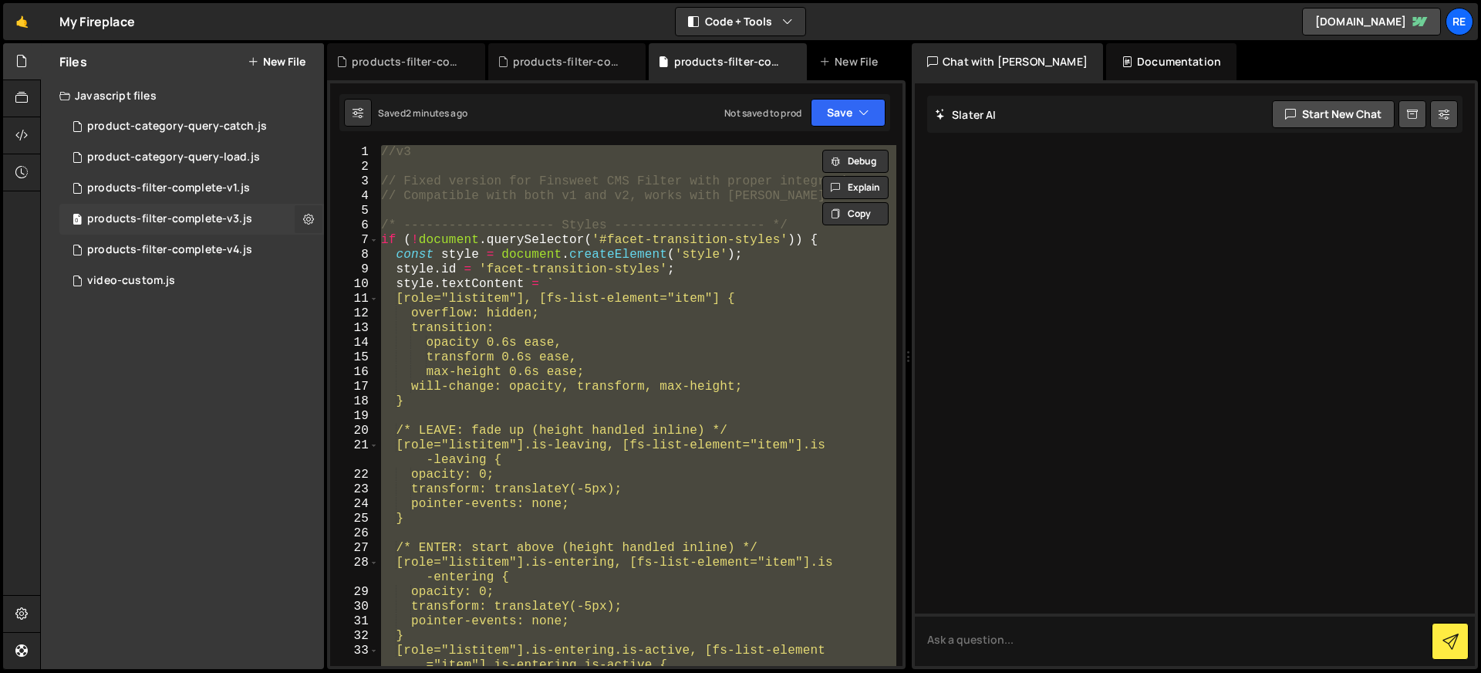
click at [305, 219] on icon at bounding box center [308, 218] width 11 height 15
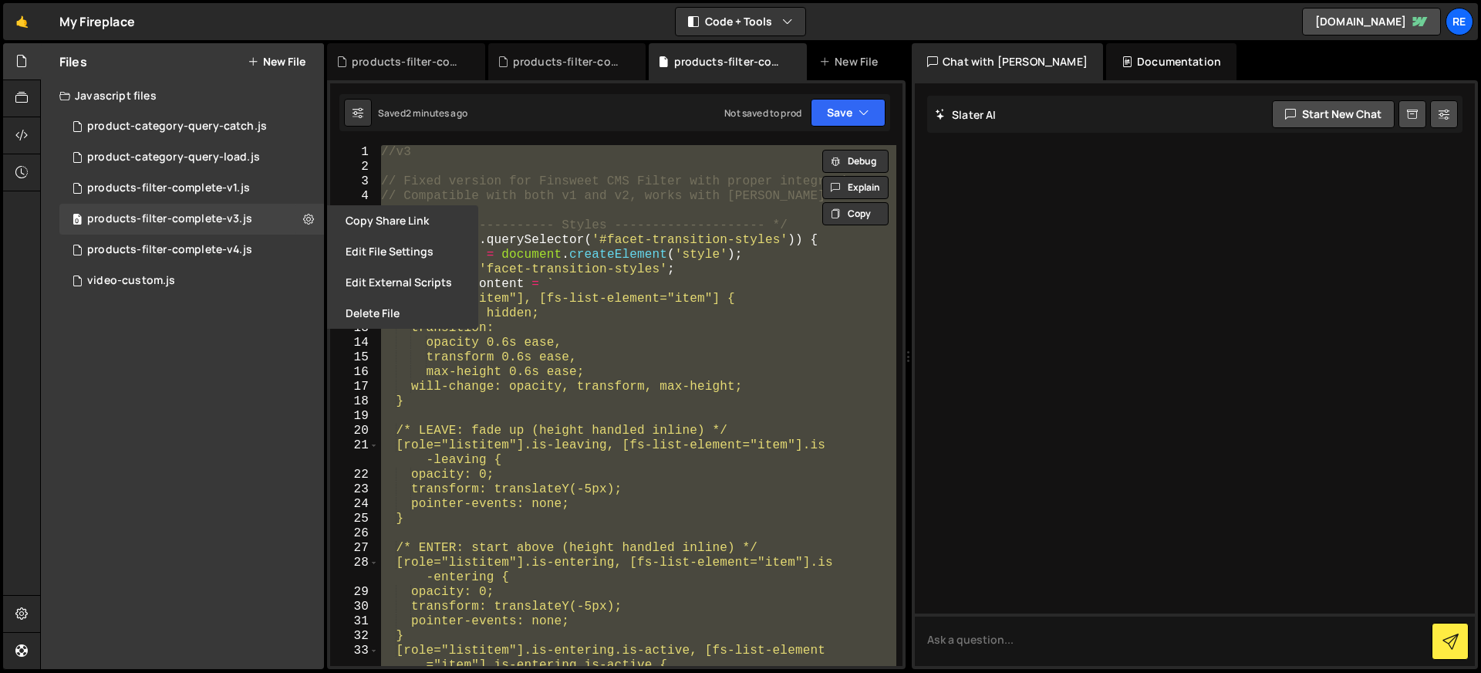
click at [366, 240] on button "Edit File Settings" at bounding box center [402, 251] width 151 height 31
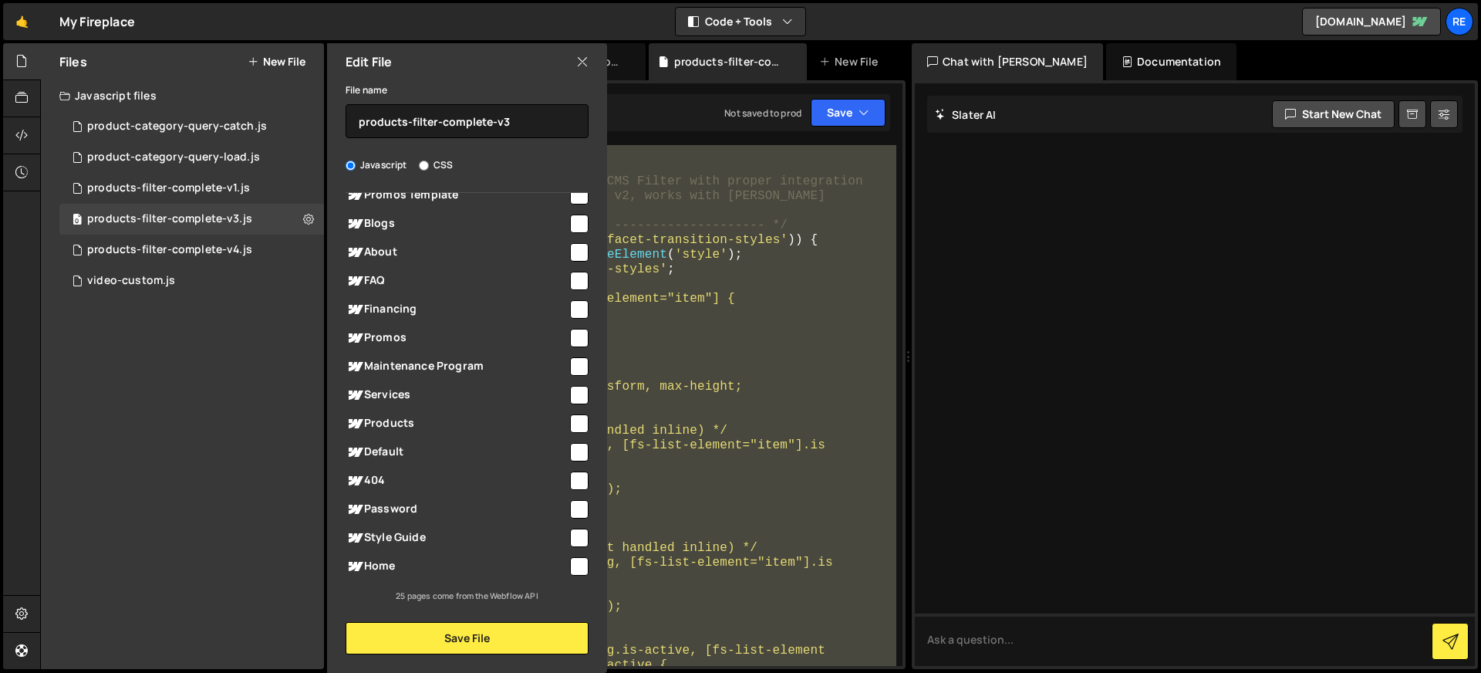
scroll to position [13, 0]
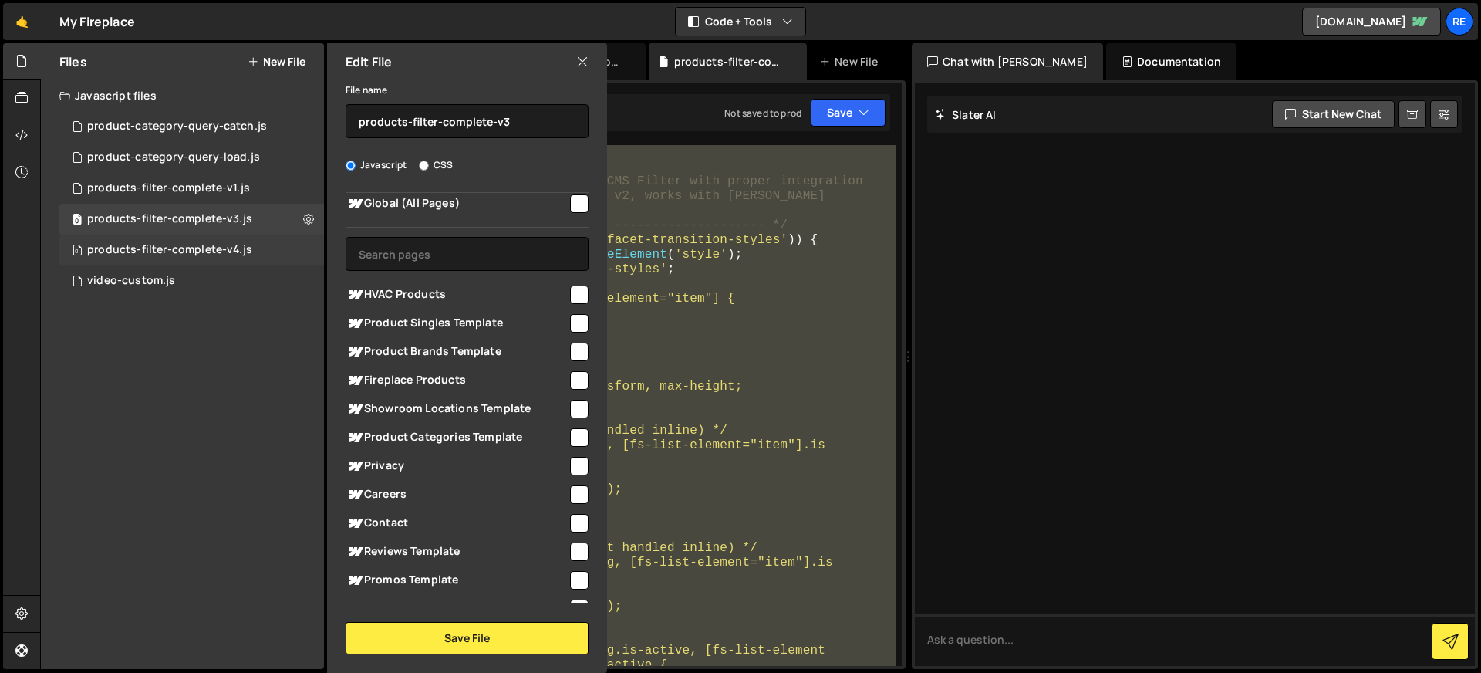
click at [305, 247] on div "0 products-filter-complete-v4.js 0" at bounding box center [191, 249] width 265 height 31
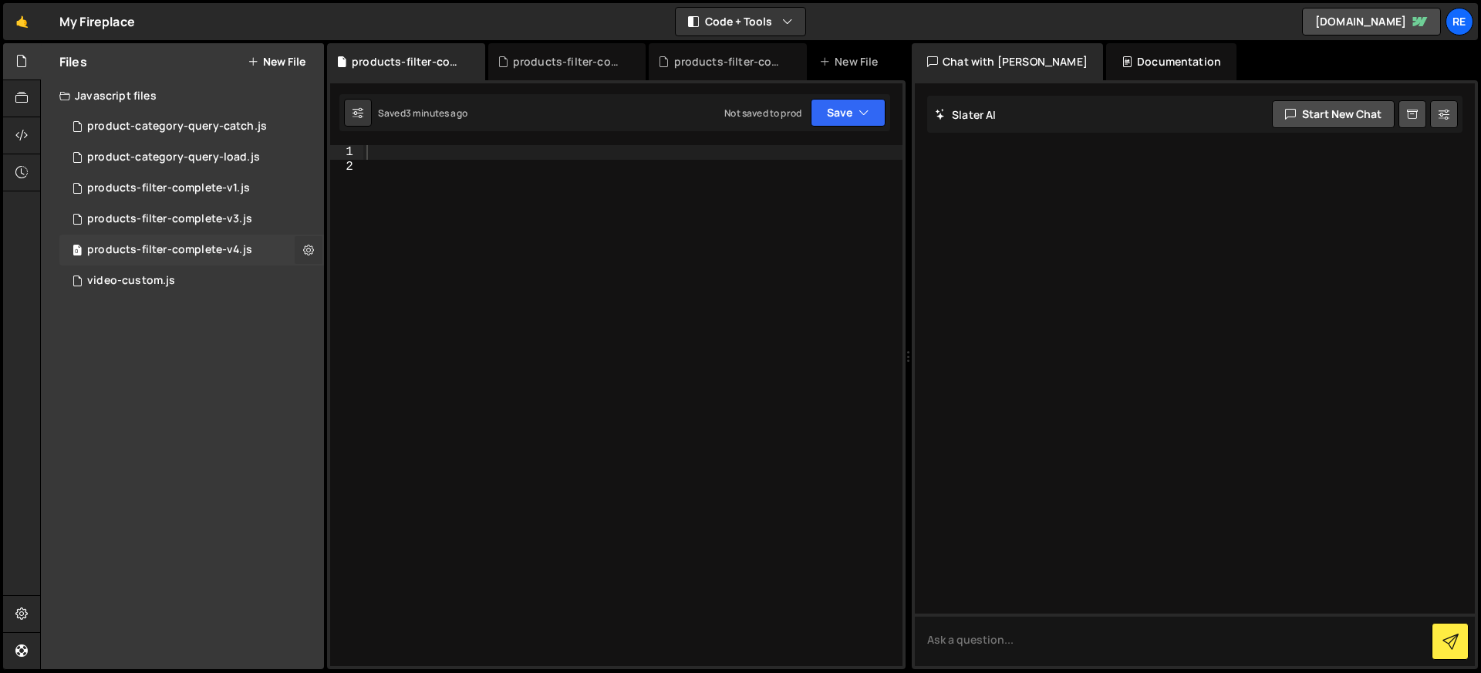
click at [306, 251] on icon at bounding box center [308, 249] width 11 height 15
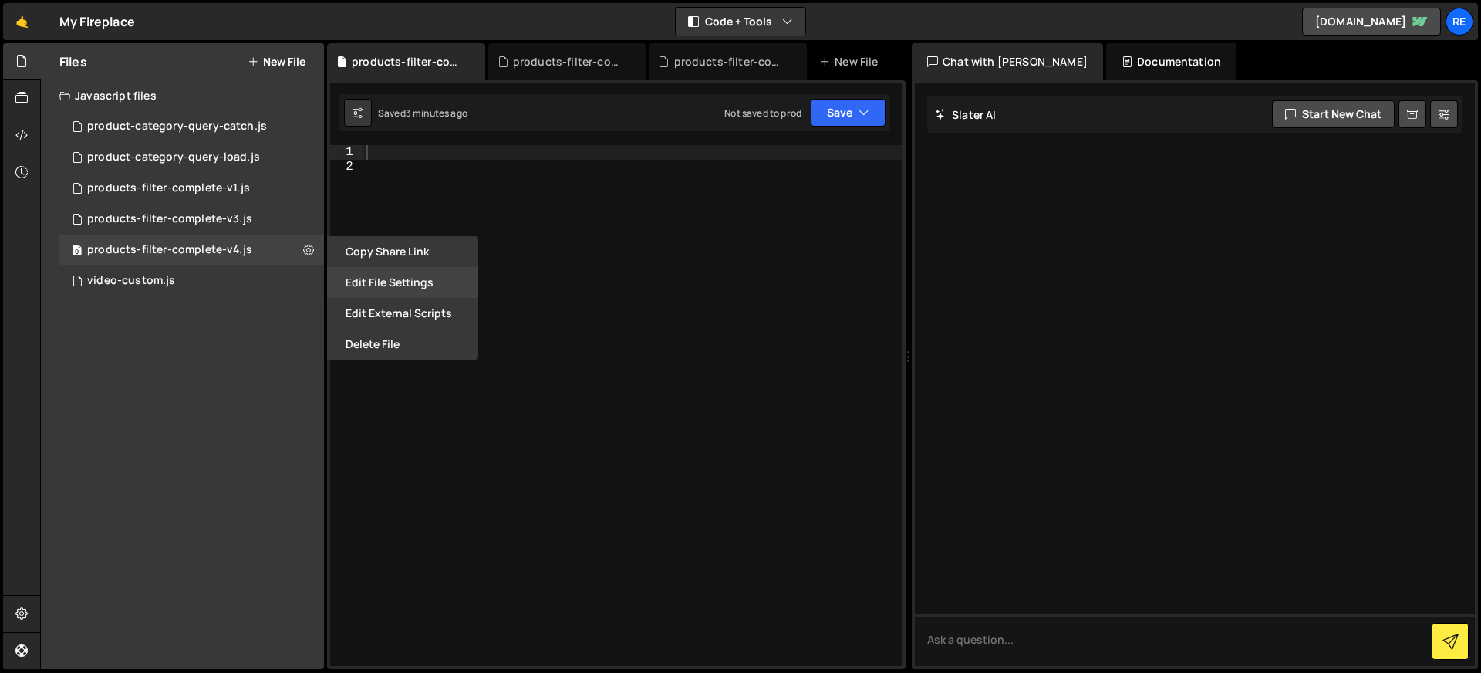
click at [400, 278] on button "Edit File Settings" at bounding box center [402, 282] width 151 height 31
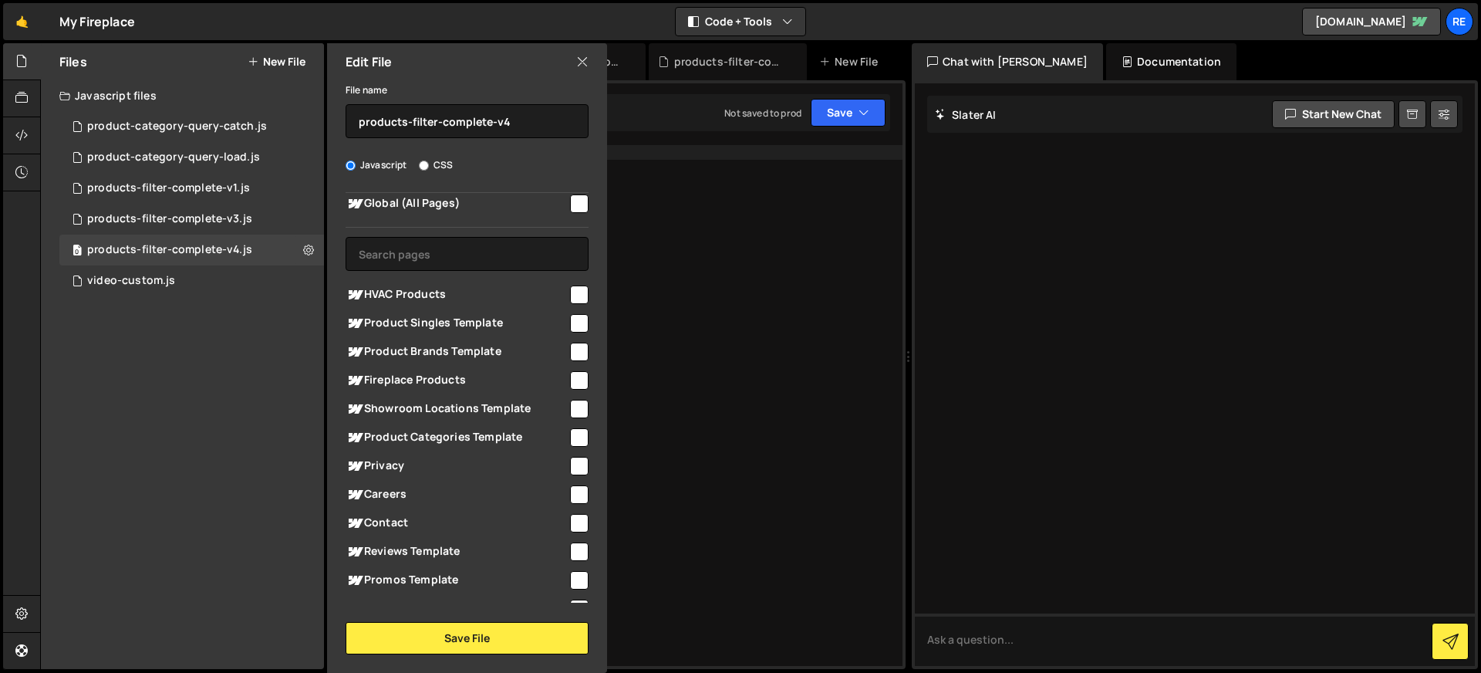
click at [557, 378] on span "Fireplace Products" at bounding box center [457, 380] width 222 height 19
checkbox input "true"
click at [533, 647] on button "Save File" at bounding box center [467, 638] width 243 height 32
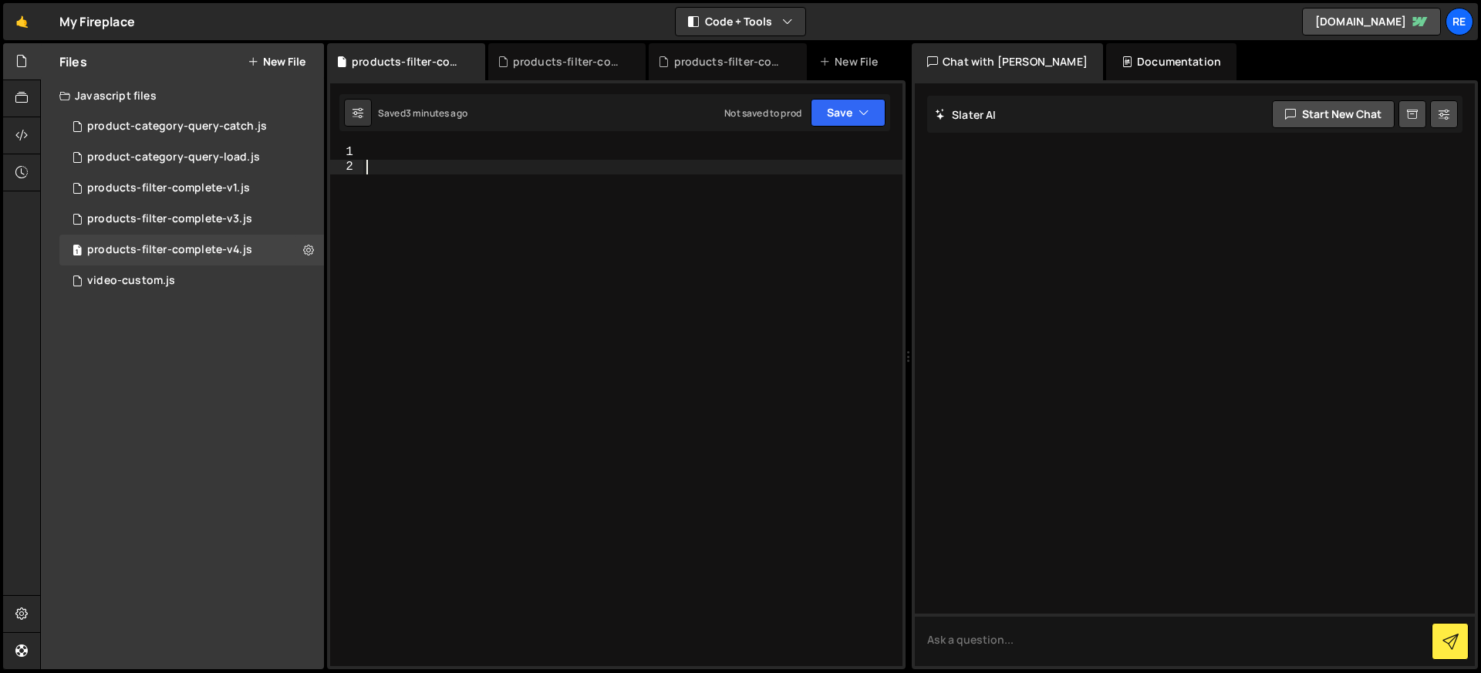
click at [572, 336] on div at bounding box center [632, 420] width 539 height 550
click at [567, 180] on div at bounding box center [632, 420] width 539 height 550
click at [560, 157] on div at bounding box center [632, 420] width 539 height 550
type textarea "debugger"
click at [417, 150] on div "debugger" at bounding box center [632, 420] width 539 height 550
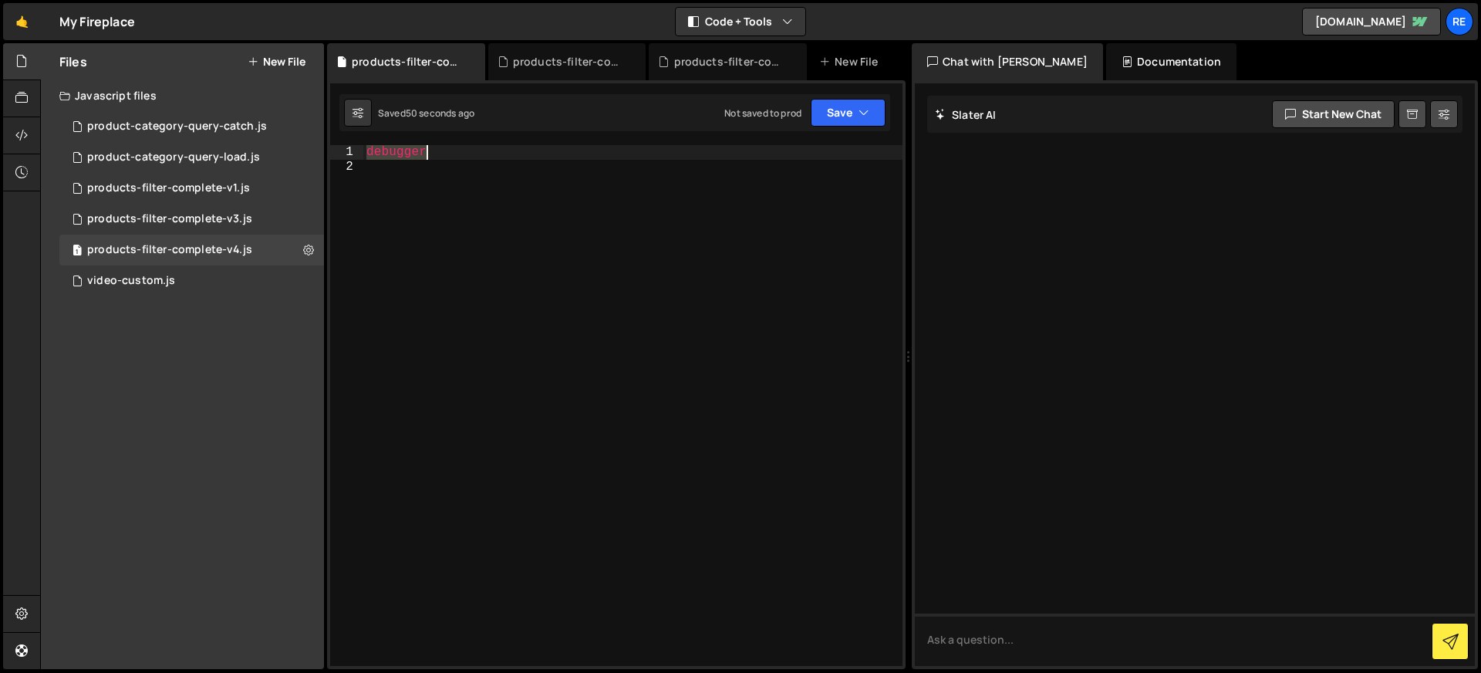
click at [417, 150] on div "debugger" at bounding box center [632, 420] width 539 height 550
click at [197, 280] on div "1 video-custom.js 0" at bounding box center [191, 280] width 265 height 31
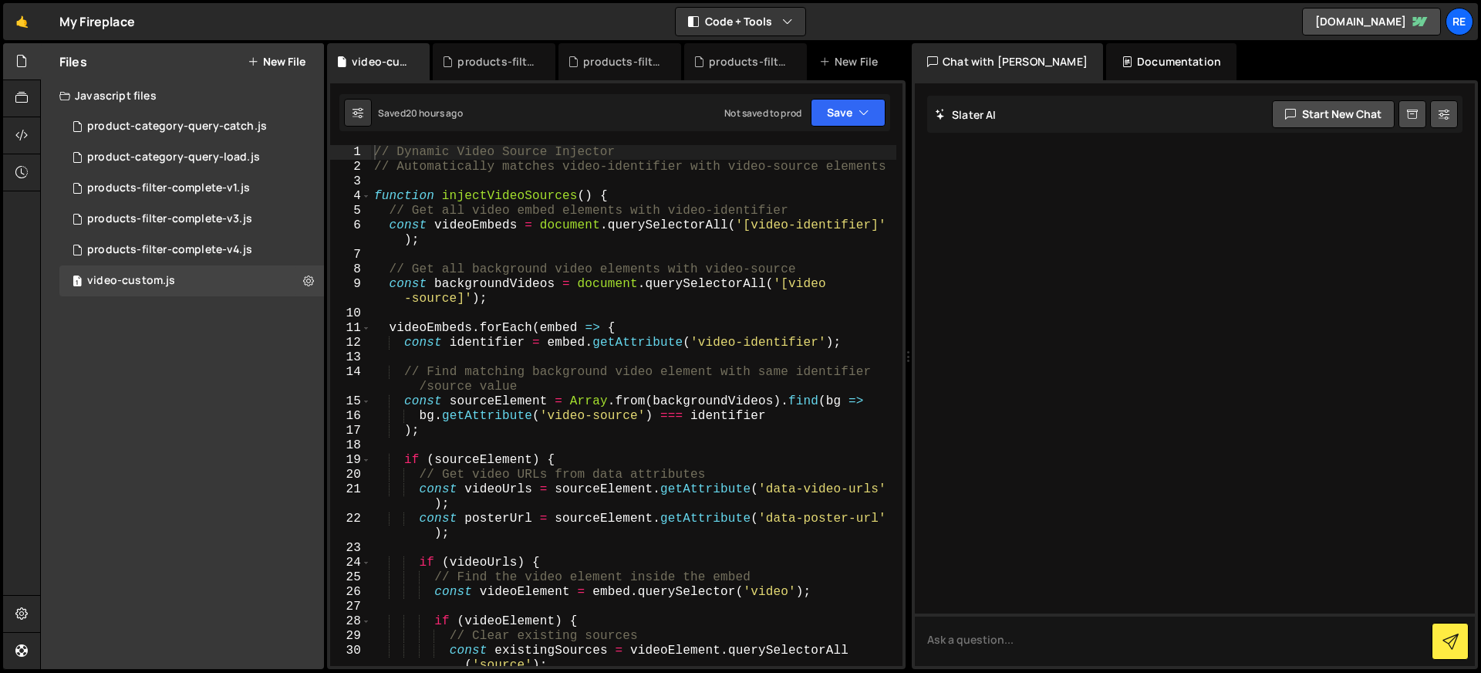
click at [270, 63] on button "New File" at bounding box center [277, 62] width 58 height 12
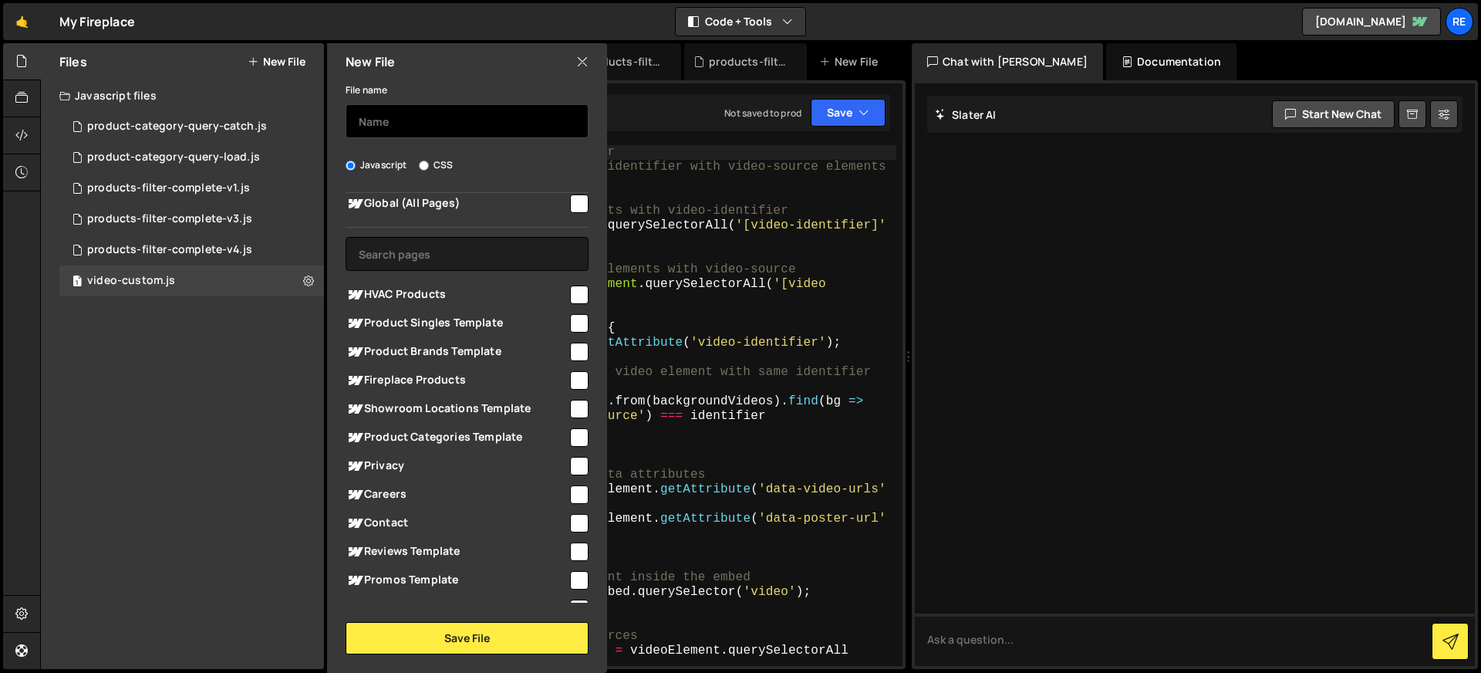
click at [377, 131] on input "text" at bounding box center [467, 121] width 243 height 34
type input "nav-product-page"
click at [570, 206] on input "checkbox" at bounding box center [579, 203] width 19 height 19
checkbox input "true"
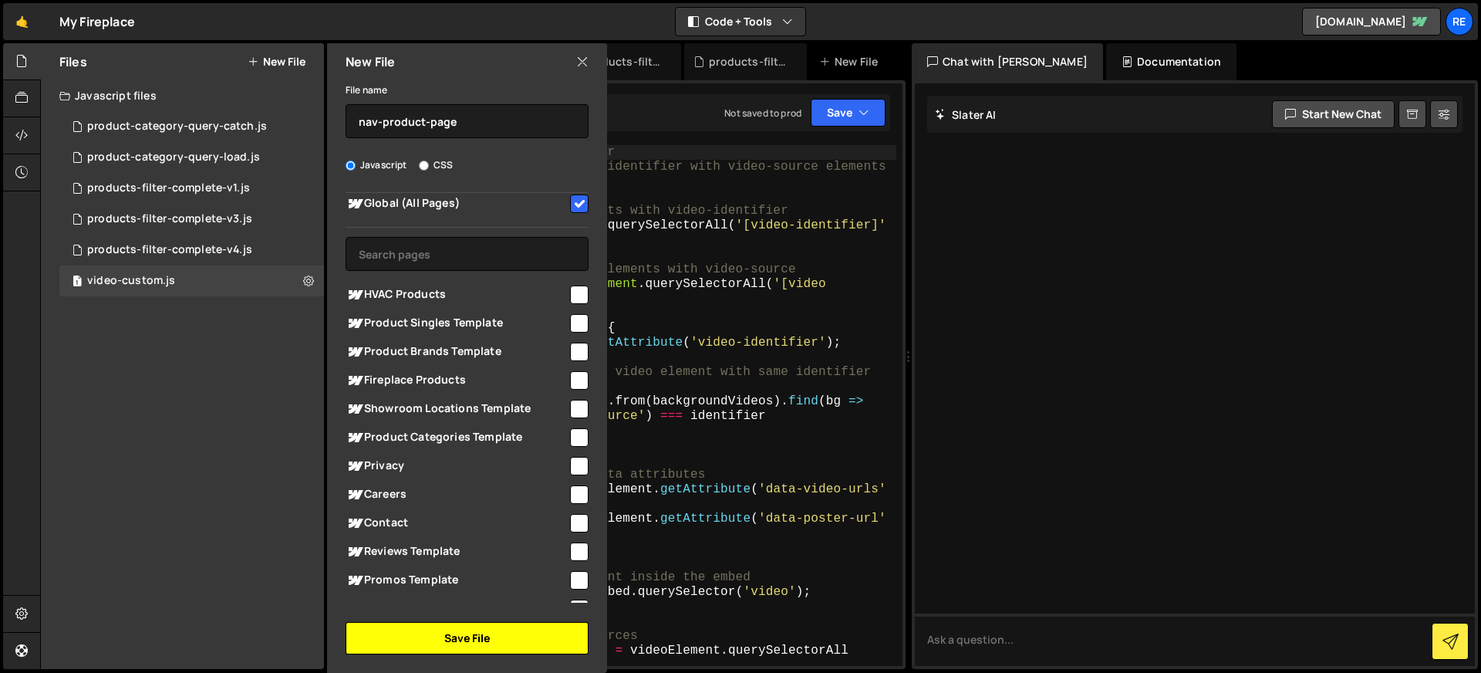
click at [528, 642] on button "Save File" at bounding box center [467, 638] width 243 height 32
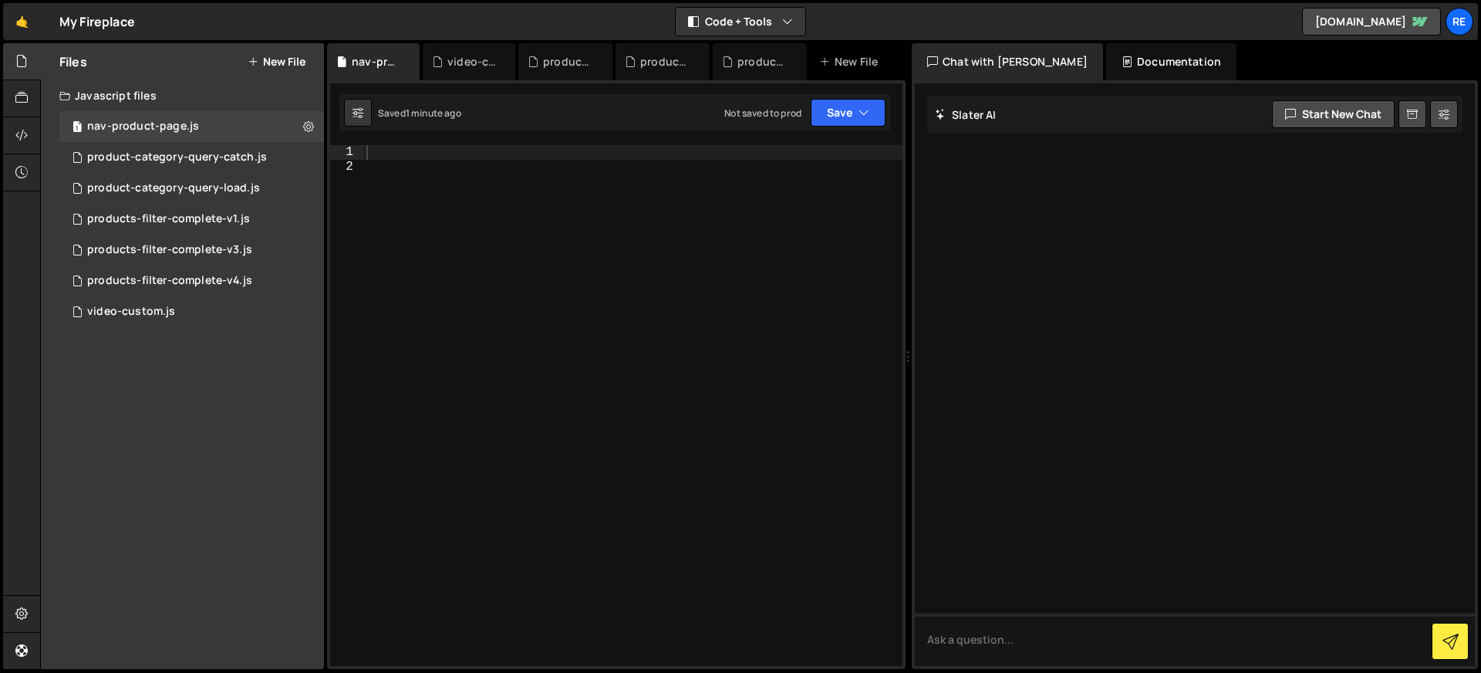
click at [470, 207] on div at bounding box center [632, 420] width 539 height 550
click at [449, 149] on div at bounding box center [632, 420] width 539 height 550
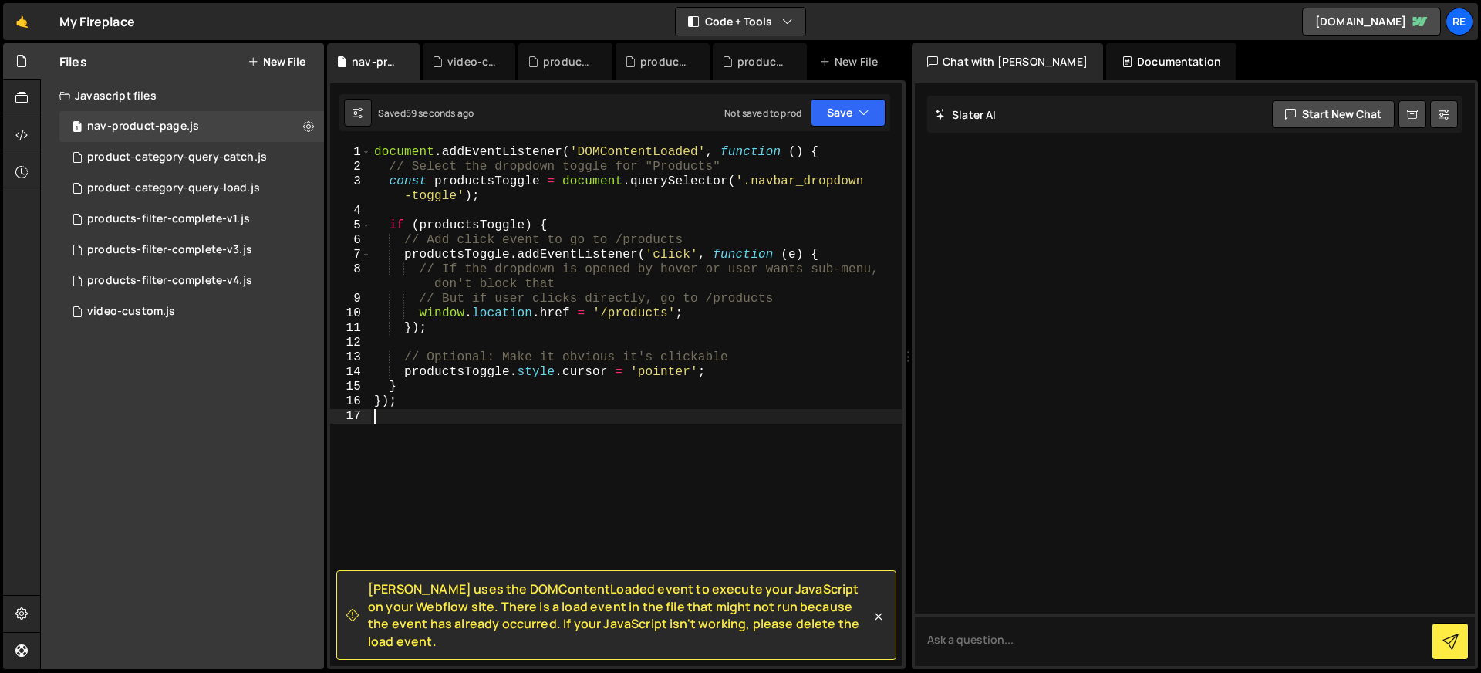
click at [618, 291] on div "document . addEventListener ( 'DOMContentLoaded' , function ( ) { // Select the…" at bounding box center [636, 420] width 531 height 550
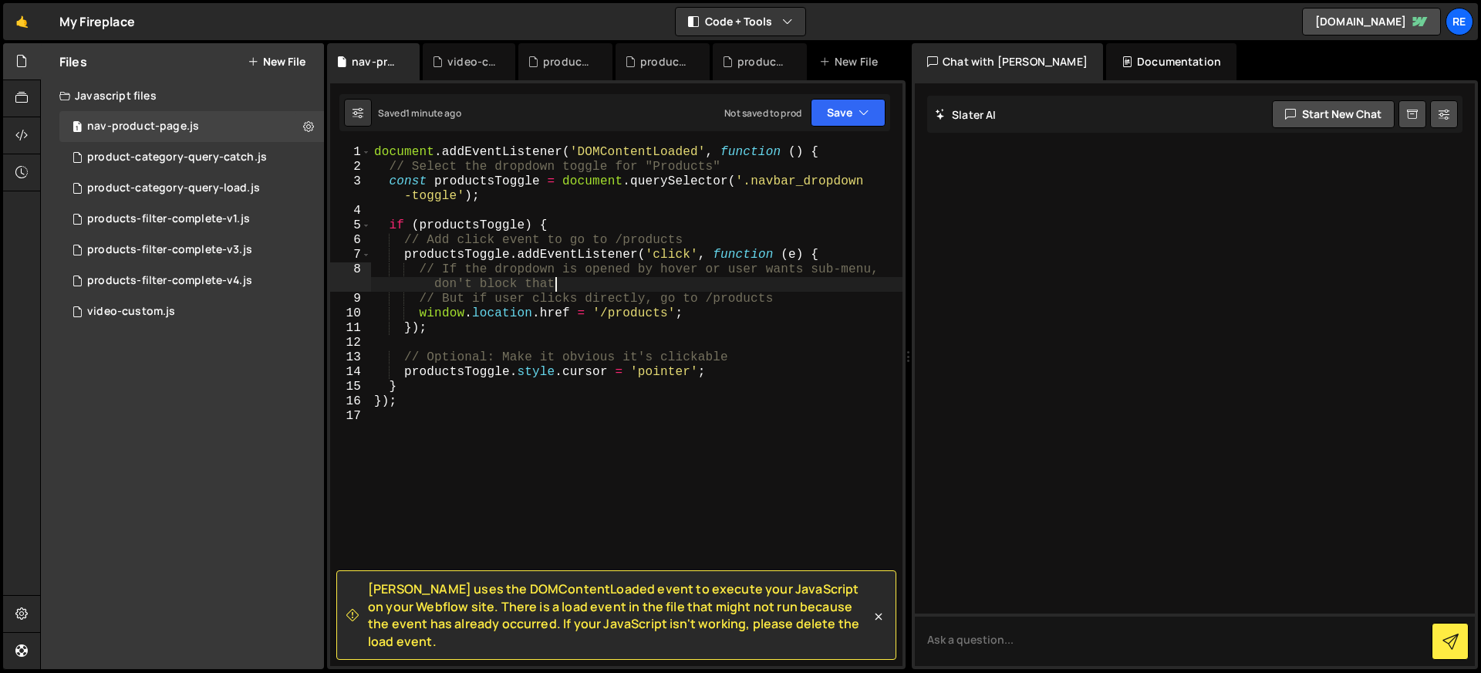
type textarea "});"
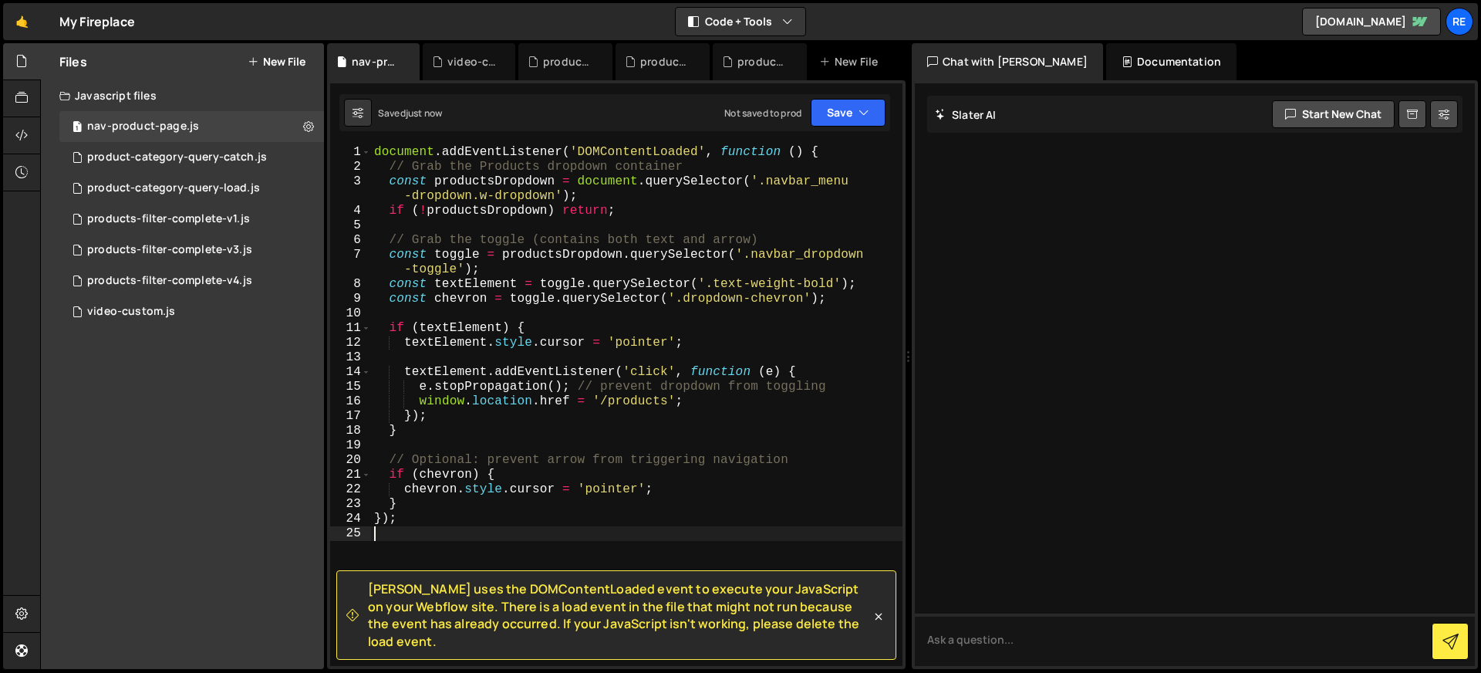
click at [646, 602] on span "Slater uses the DOMContentLoaded event to execute your JavaScript on your Webfl…" at bounding box center [619, 614] width 503 height 69
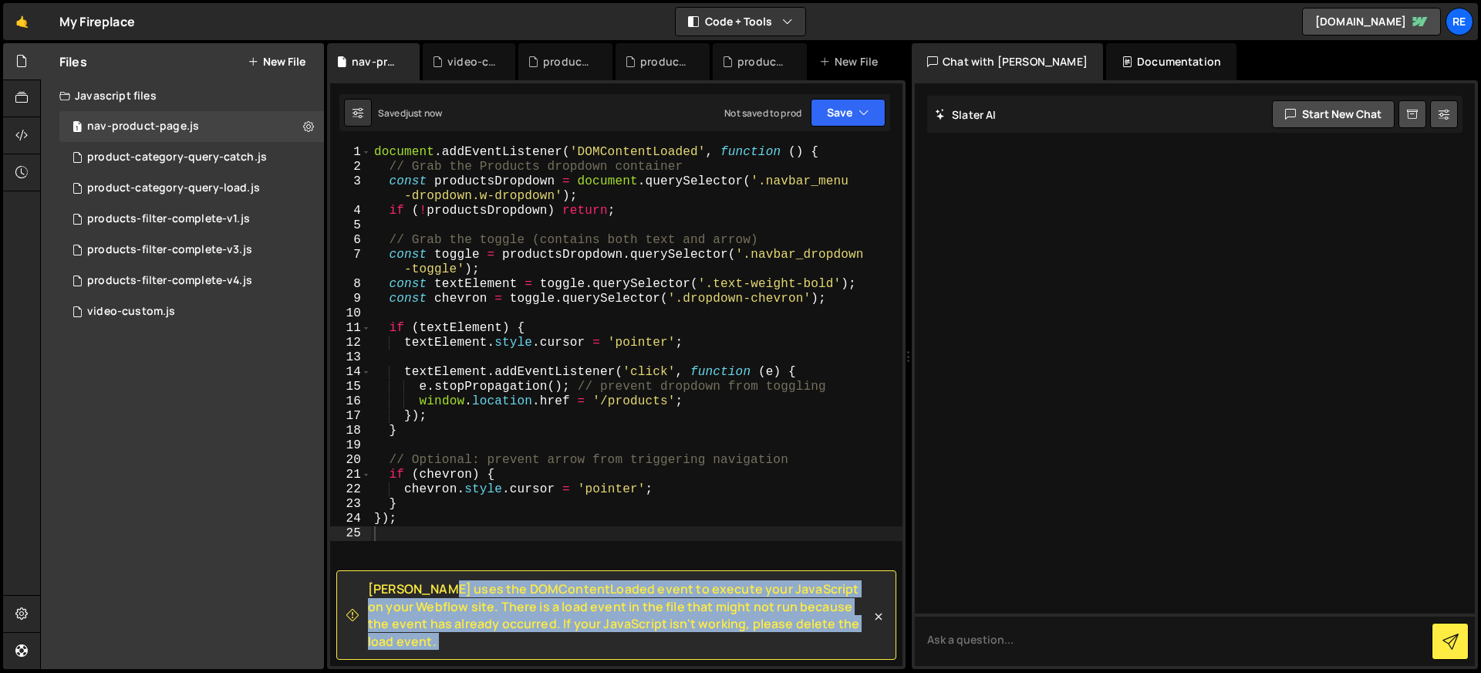
click at [646, 602] on span "Slater uses the DOMContentLoaded event to execute your JavaScript on your Webfl…" at bounding box center [619, 614] width 503 height 69
copy div "Slater uses the DOMContentLoaded event to execute your JavaScript on your Webfl…"
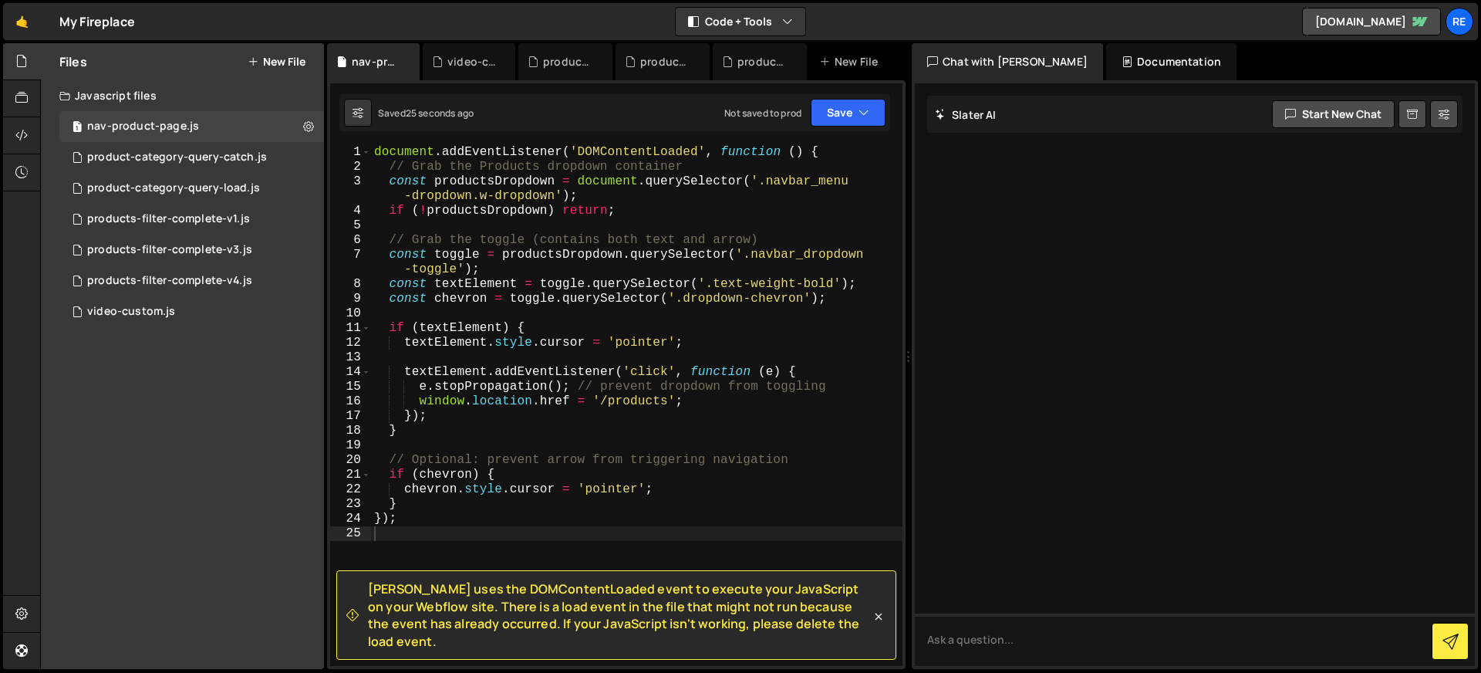
click at [603, 352] on div "document . addEventListener ( 'DOMContentLoaded' , function ( ) { // Grab the P…" at bounding box center [636, 420] width 531 height 550
type textarea "});"
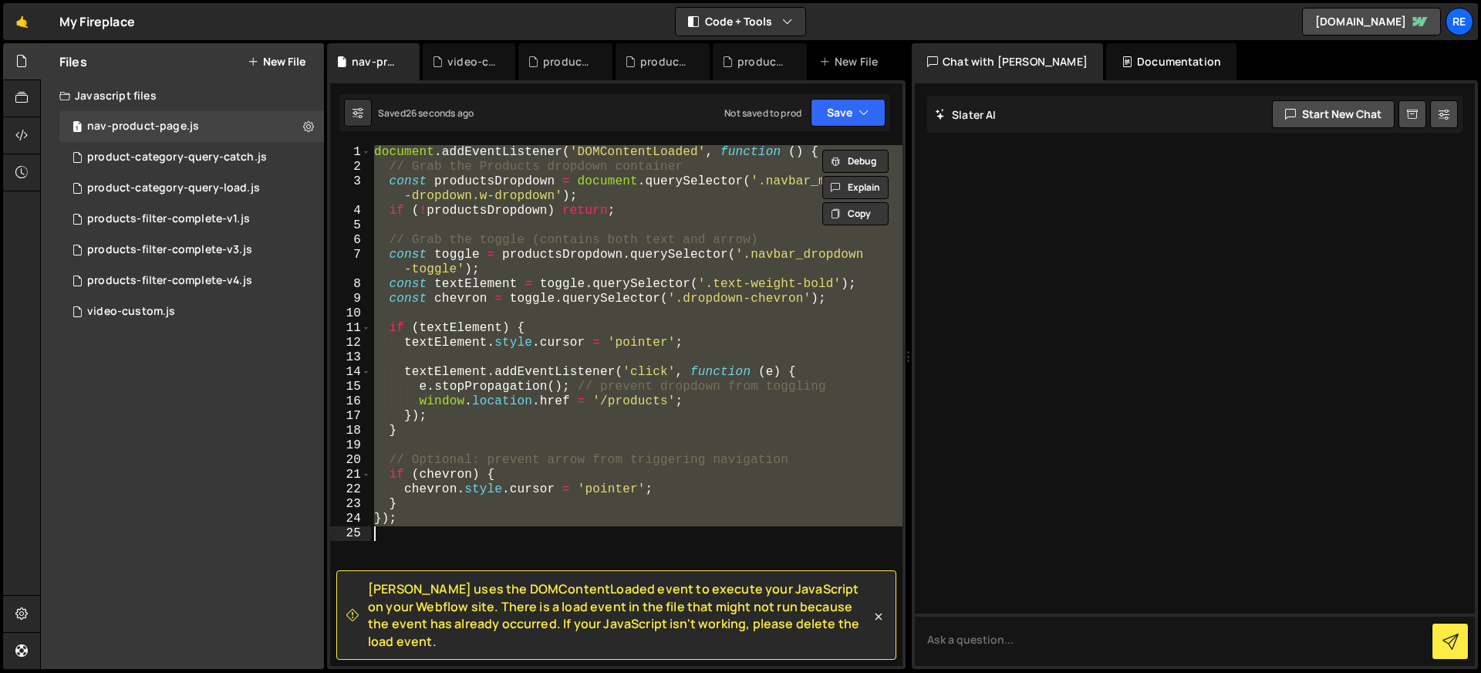
paste textarea
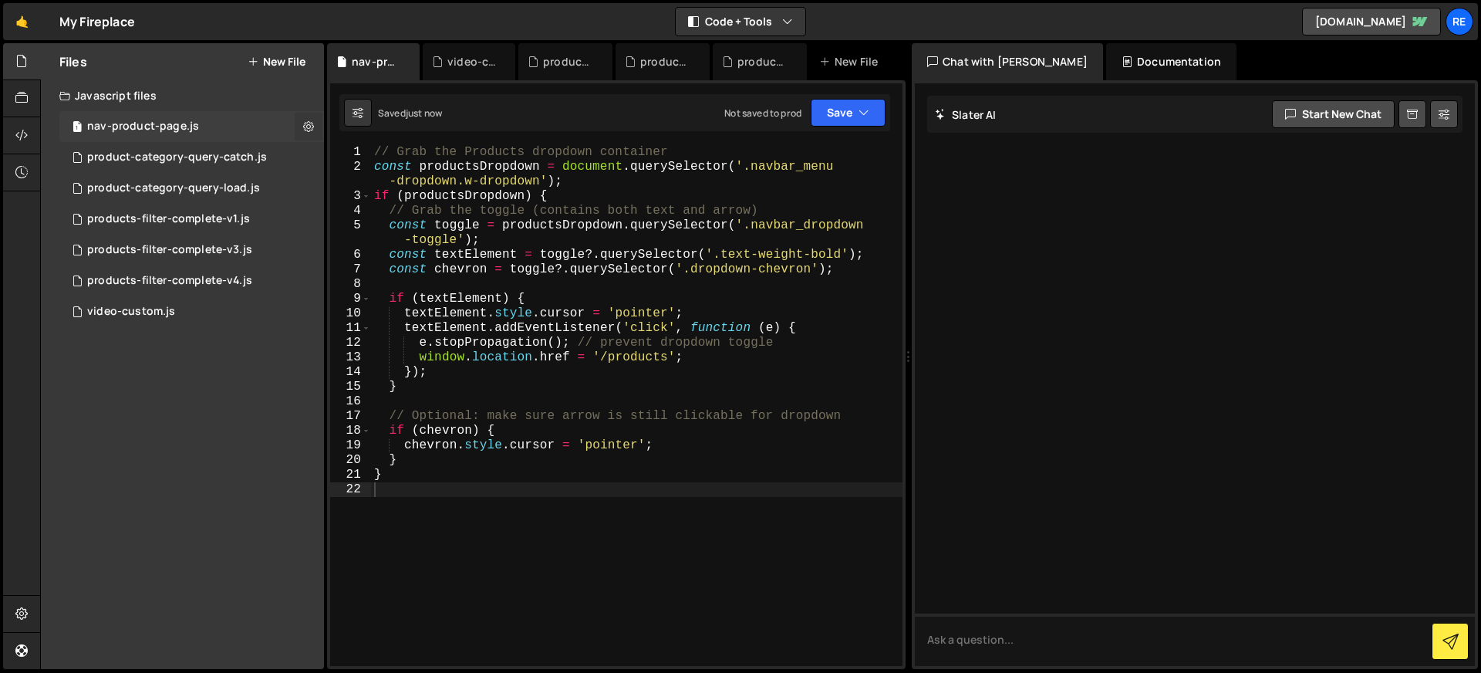
click at [304, 121] on icon at bounding box center [308, 126] width 11 height 15
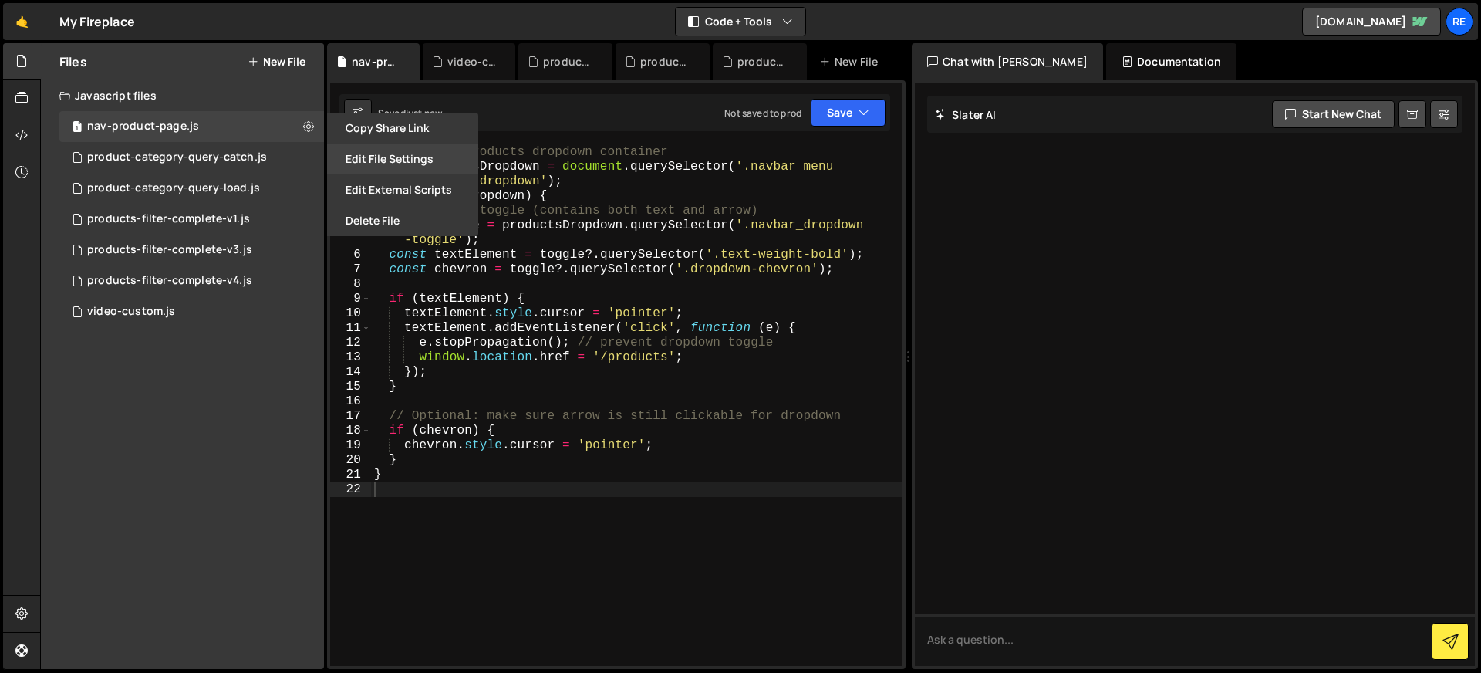
click at [391, 157] on button "Edit File Settings" at bounding box center [402, 158] width 151 height 31
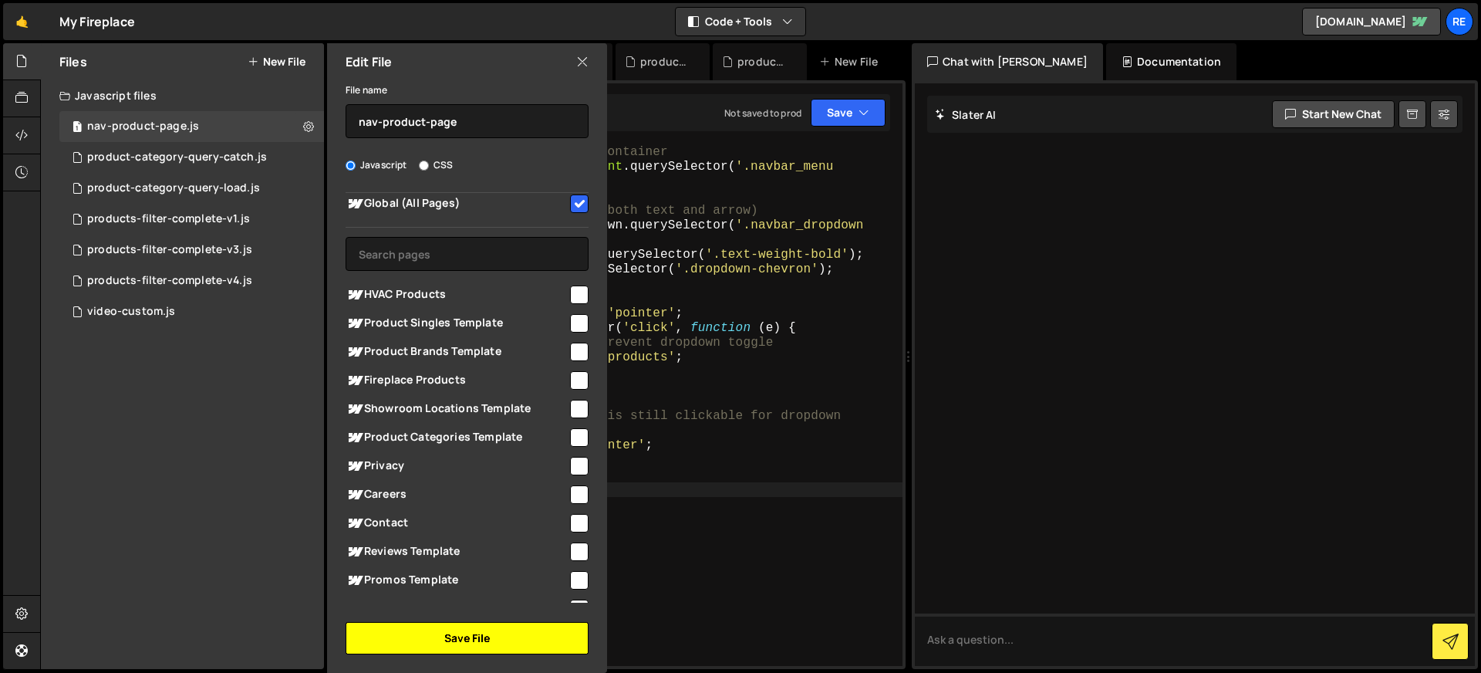
click at [478, 631] on button "Save File" at bounding box center [467, 638] width 243 height 32
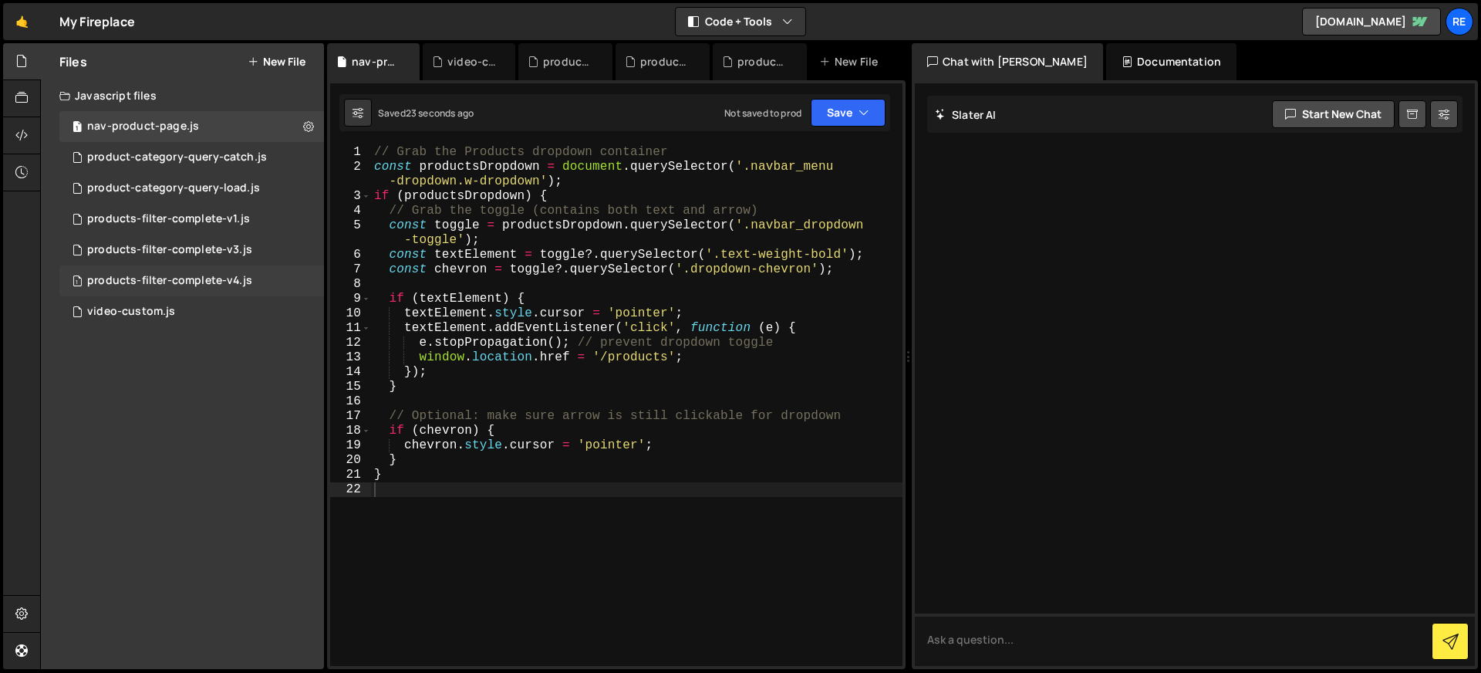
click at [245, 278] on div "products-filter-complete-v4.js" at bounding box center [169, 281] width 165 height 14
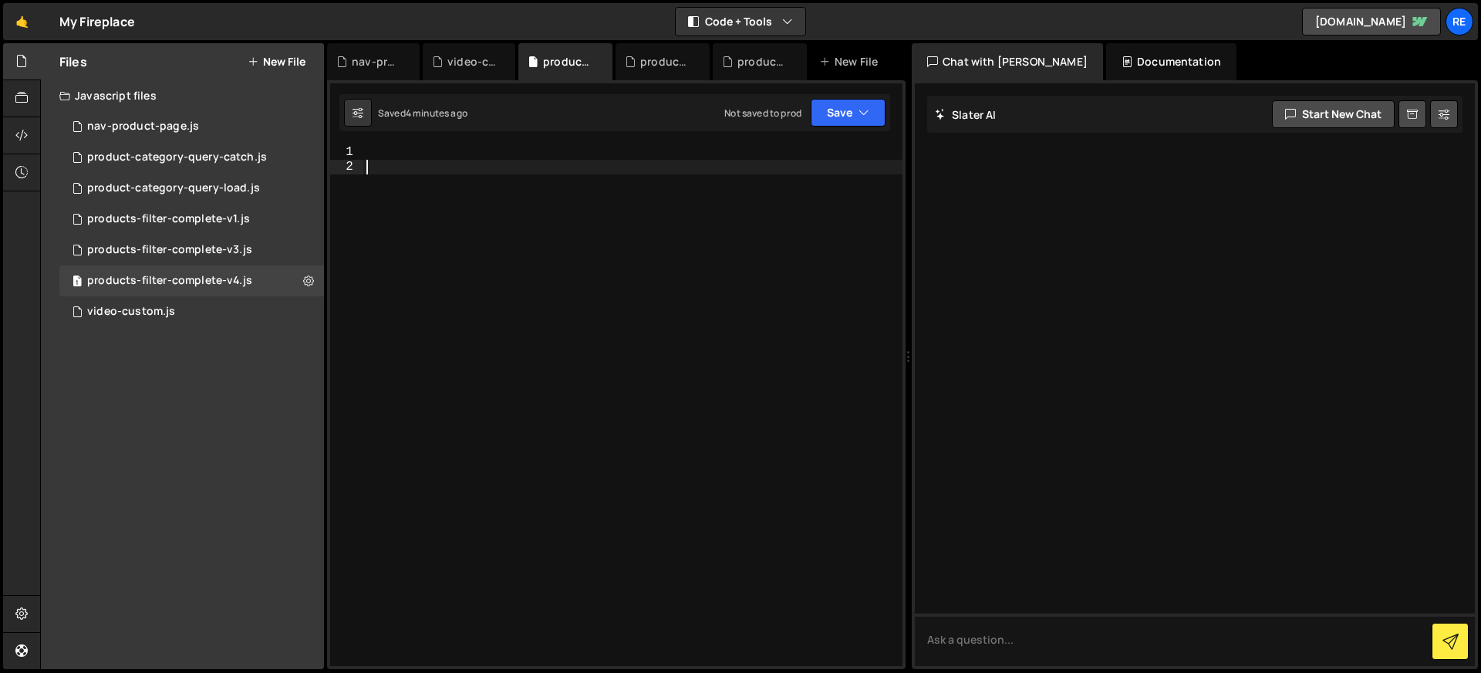
click at [657, 242] on div at bounding box center [632, 420] width 539 height 550
paste textarea "};"
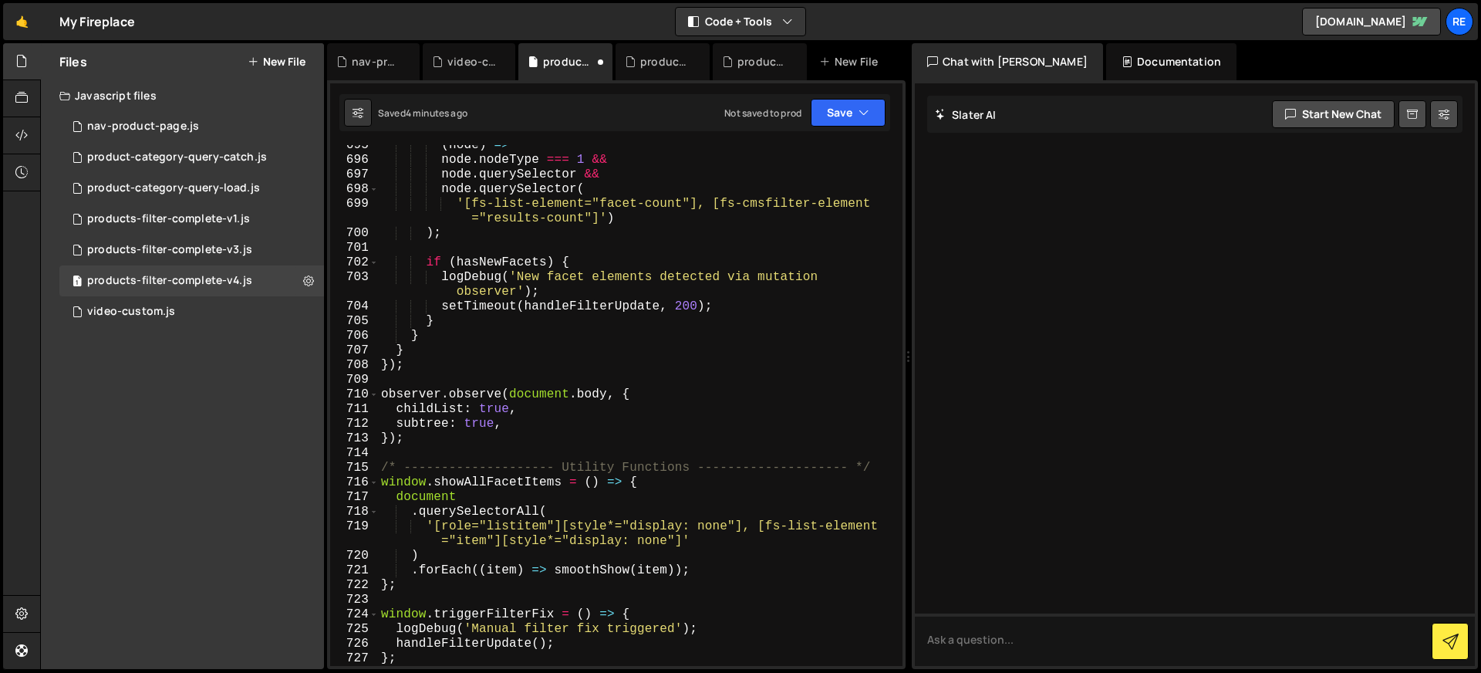
scroll to position [11405, 0]
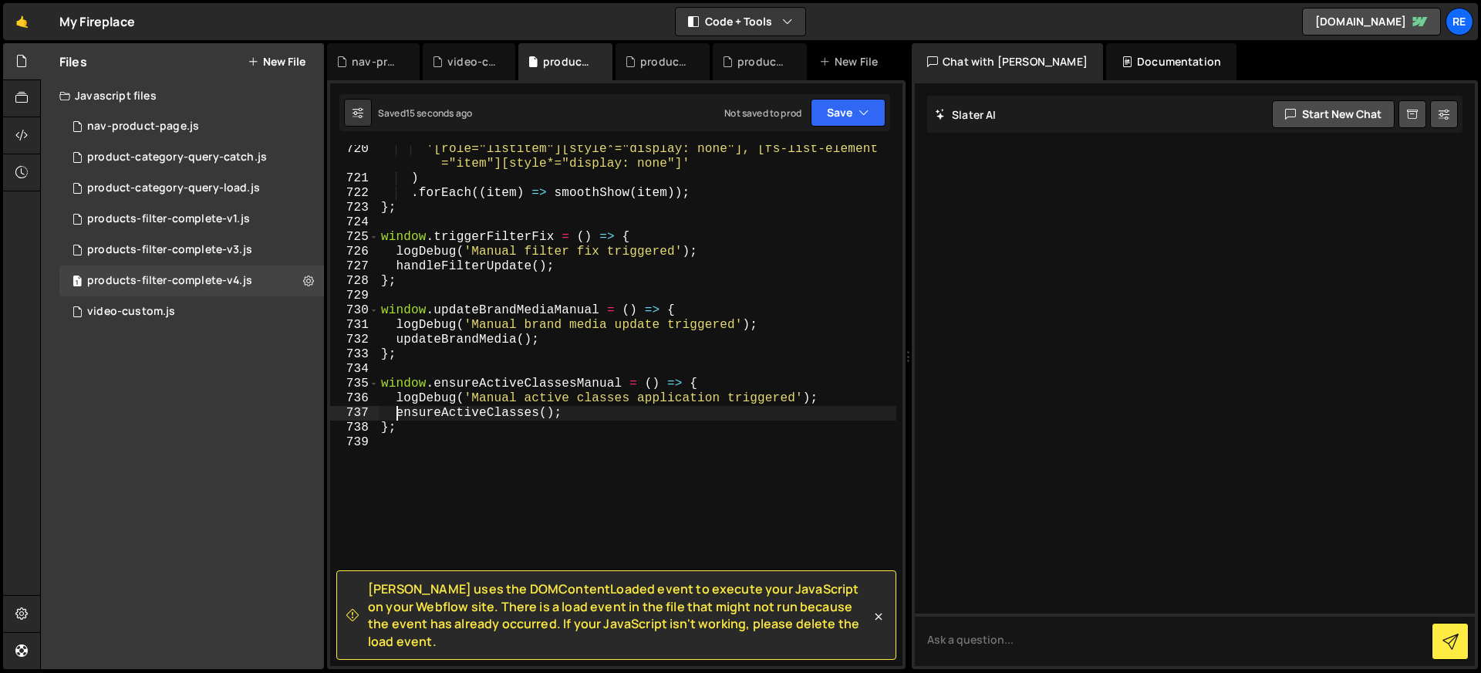
click at [685, 610] on span "Slater uses the DOMContentLoaded event to execute your JavaScript on your Webfl…" at bounding box center [619, 614] width 503 height 69
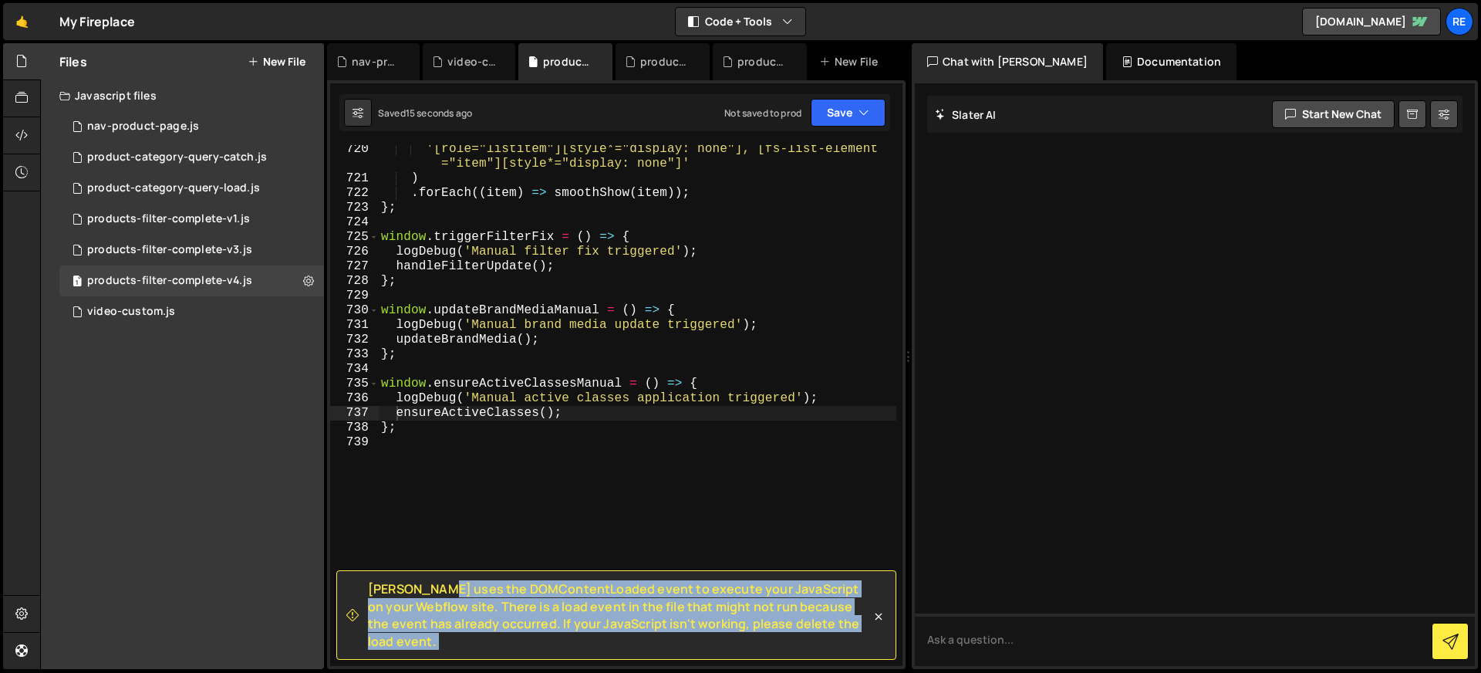
click at [685, 610] on span "Slater uses the DOMContentLoaded event to execute your JavaScript on your Webfl…" at bounding box center [619, 614] width 503 height 69
copy div "Slater uses the DOMContentLoaded event to execute your JavaScript on your Webfl…"
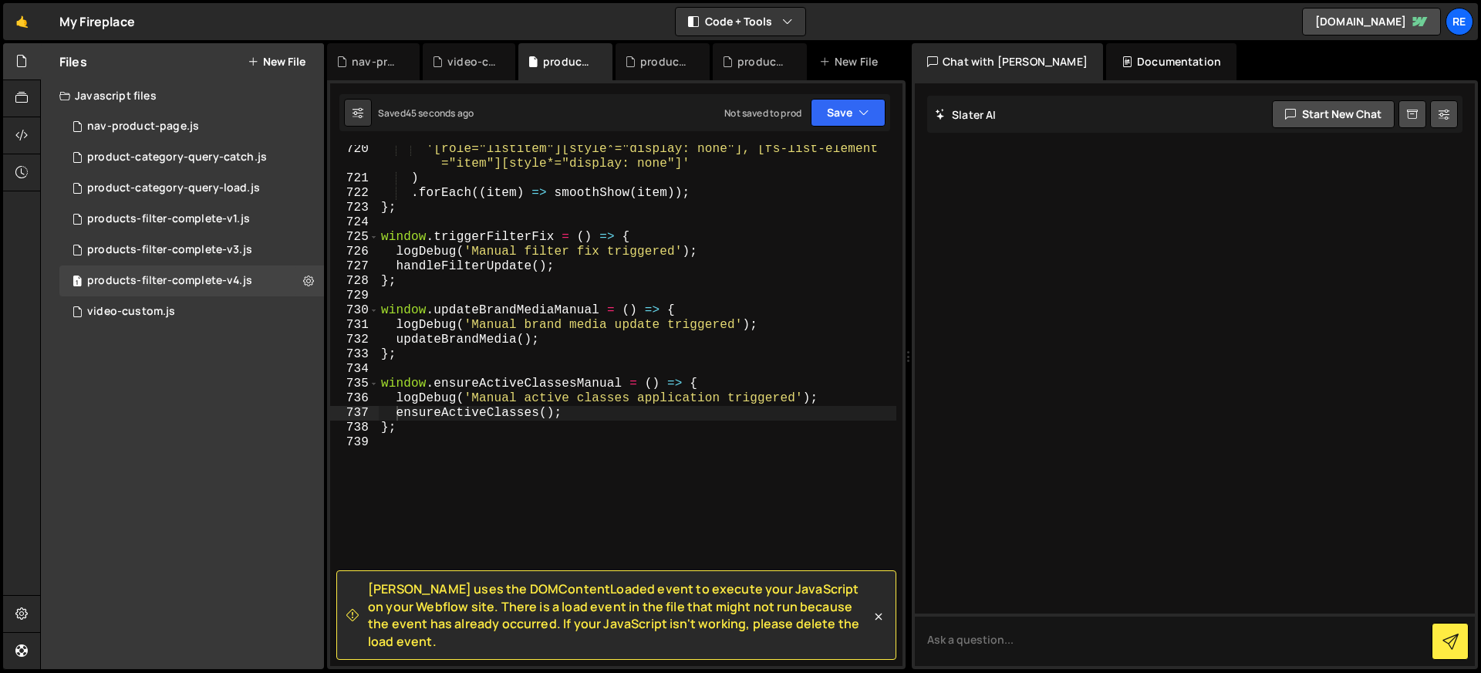
click at [545, 271] on div "'[role="listitem"][style*="display: none"], [fs-list-element ="item"][style*="d…" at bounding box center [637, 424] width 518 height 565
type textarea "};"
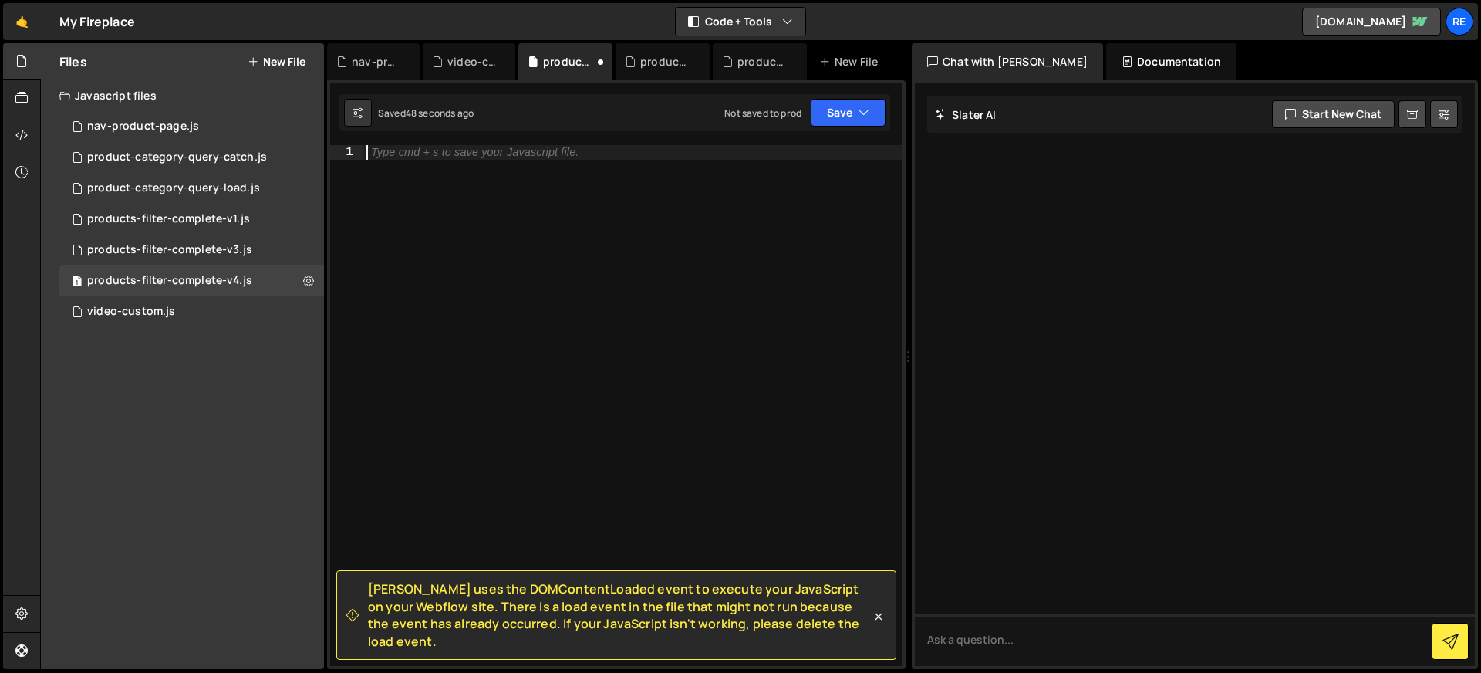
paste textarea "};"
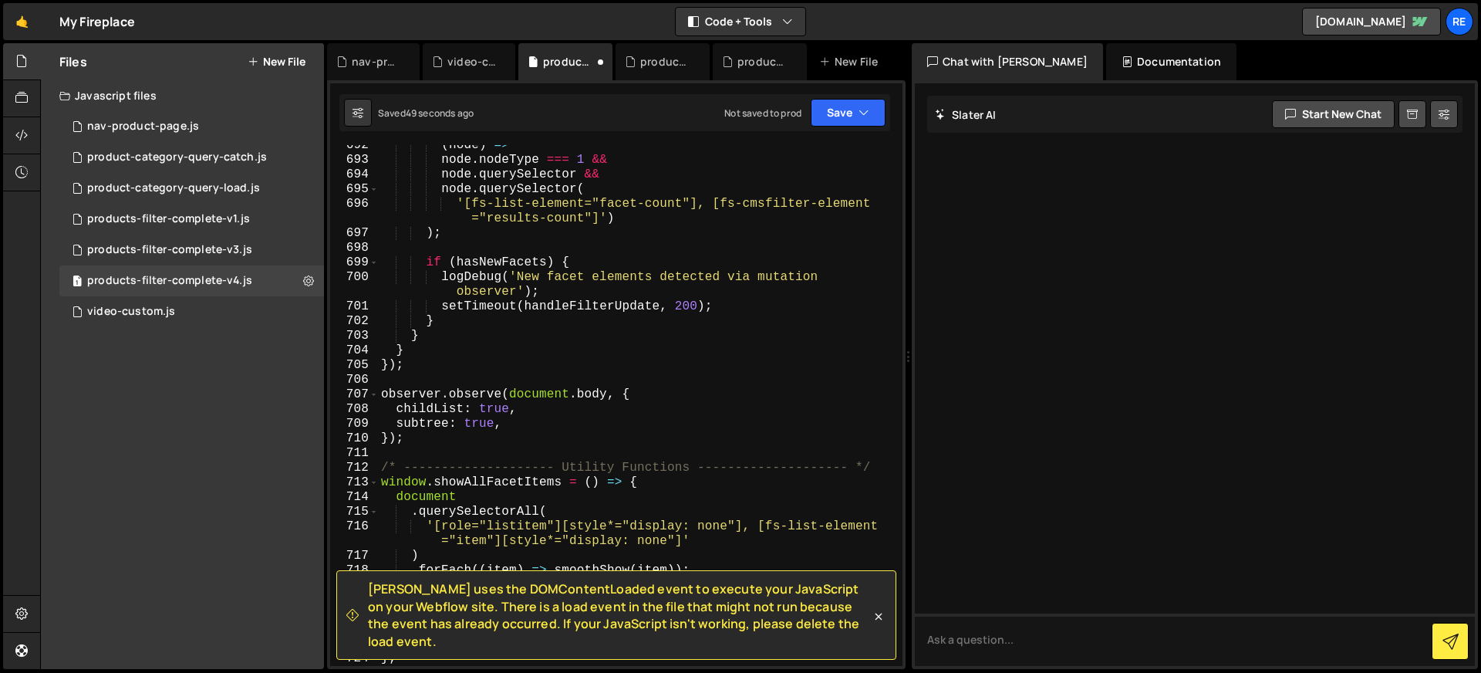
scroll to position [11376, 0]
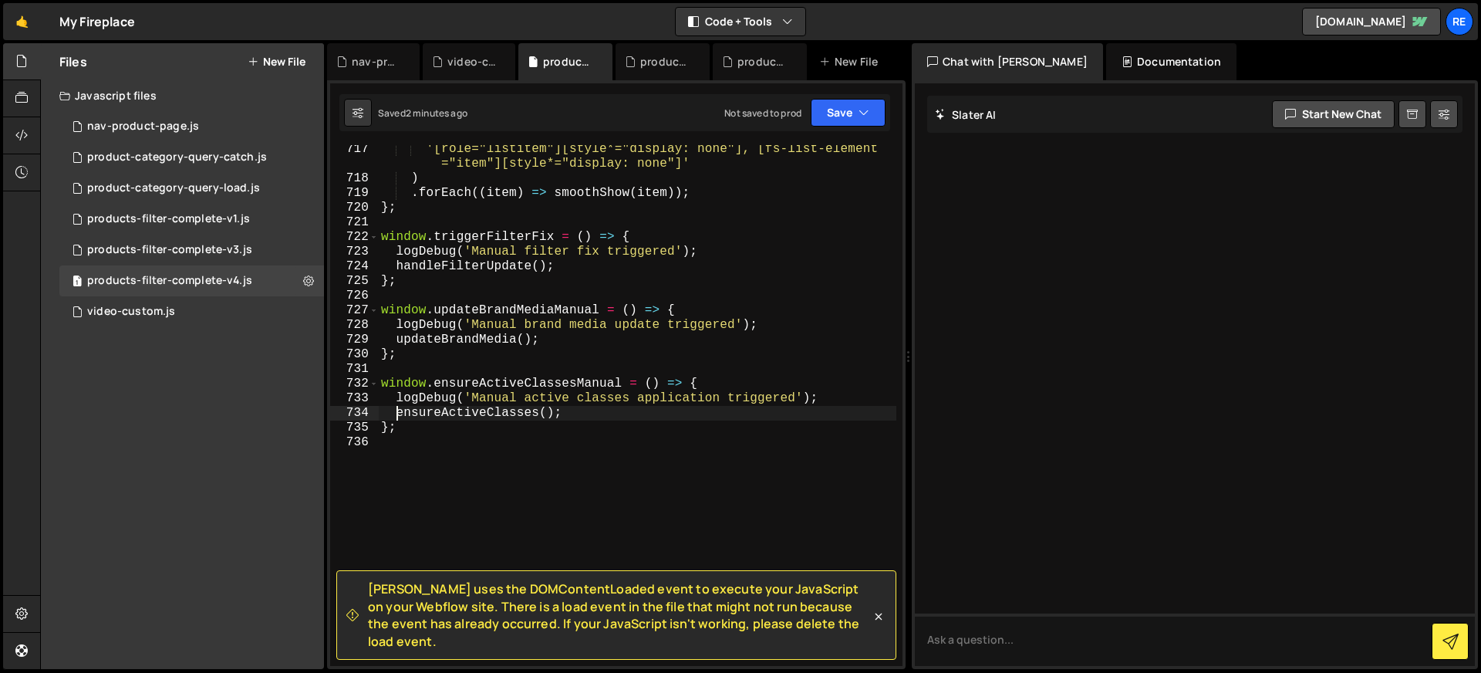
click at [595, 345] on div "'[role="listitem"][style*="display: none"], [fs-list-element ="item"][style*="d…" at bounding box center [637, 424] width 518 height 565
type textarea "};"
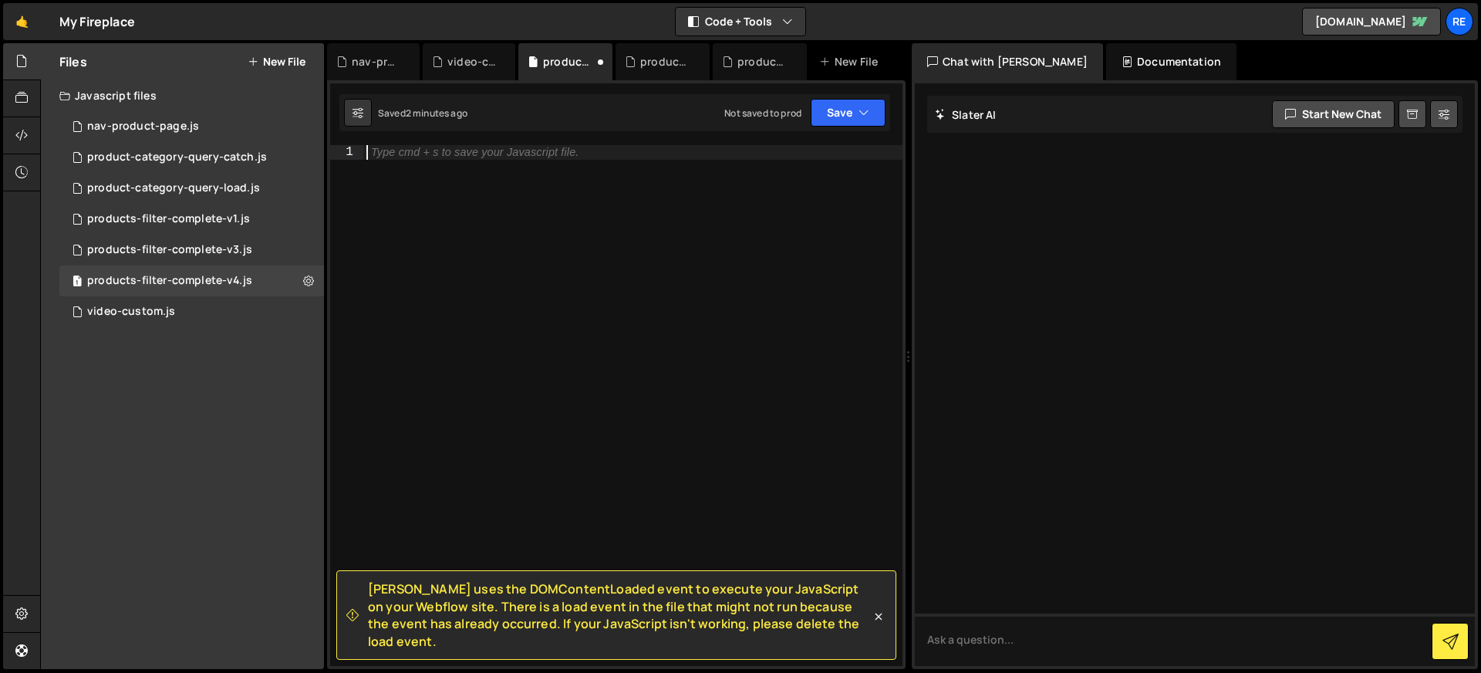
paste textarea "};"
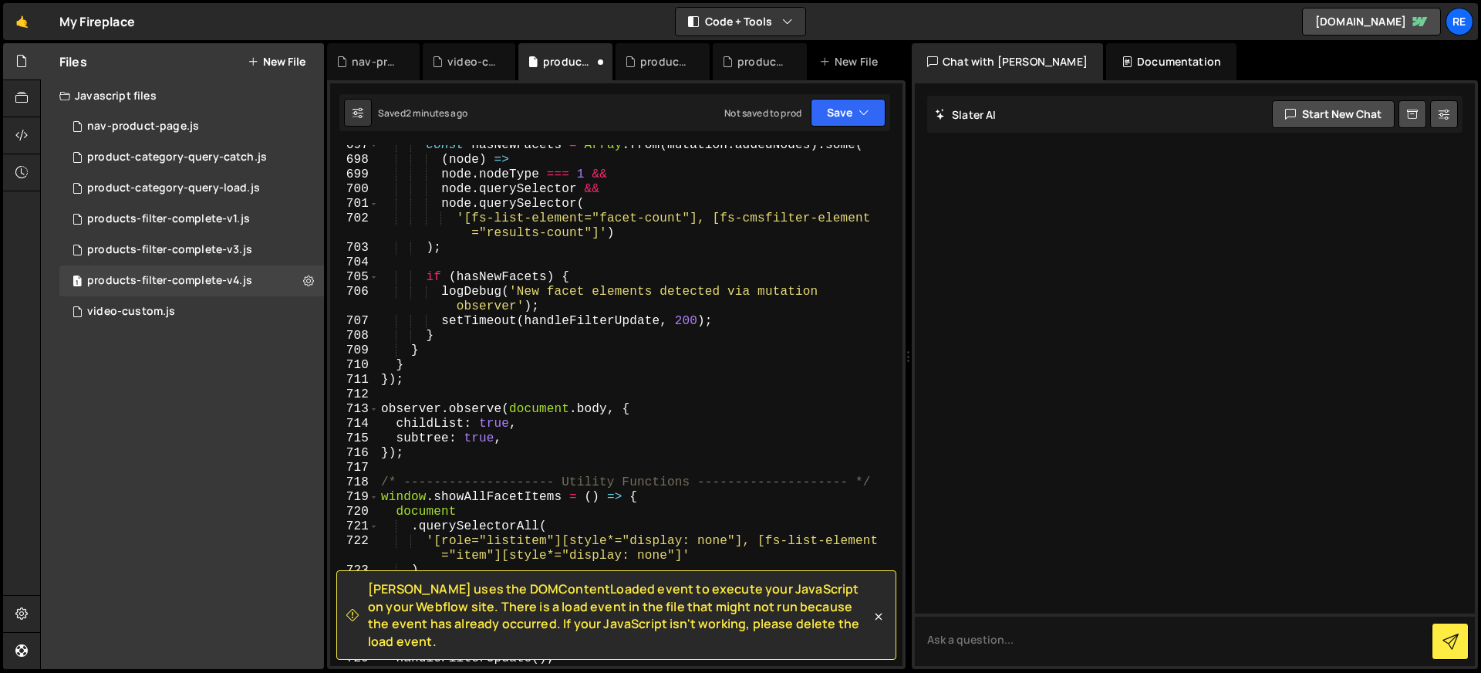
scroll to position [11493, 0]
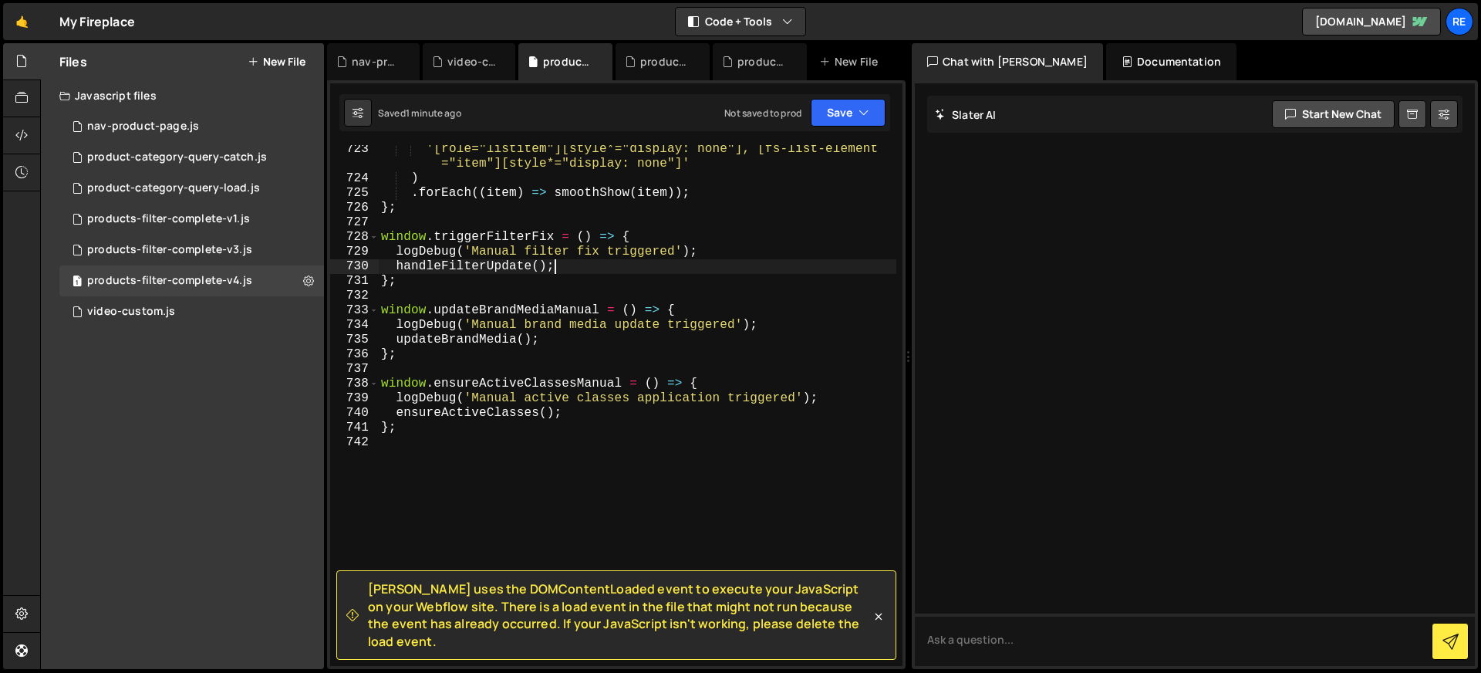
click at [681, 272] on div "'[role="listitem"][style*="display: none"], [fs-list-element ="item"][style*="d…" at bounding box center [637, 424] width 518 height 565
type textarea "};"
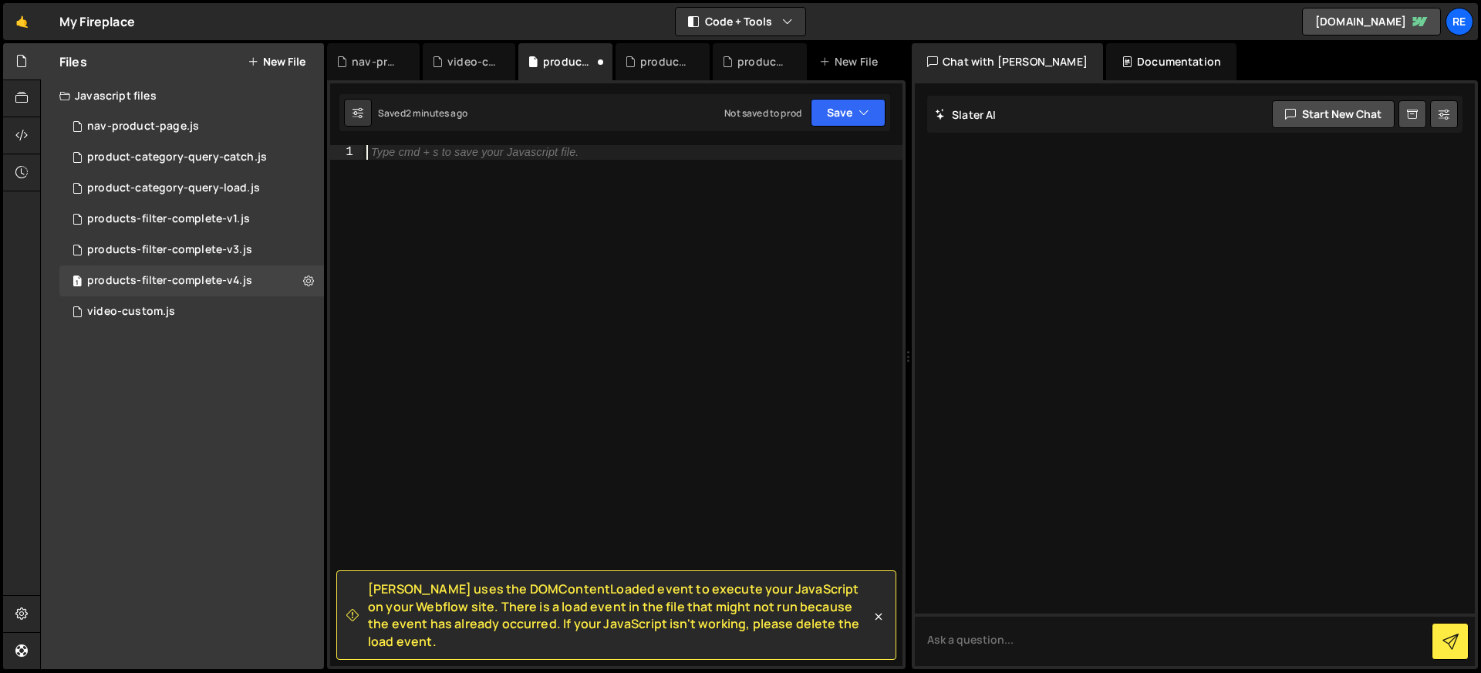
paste textarea "};"
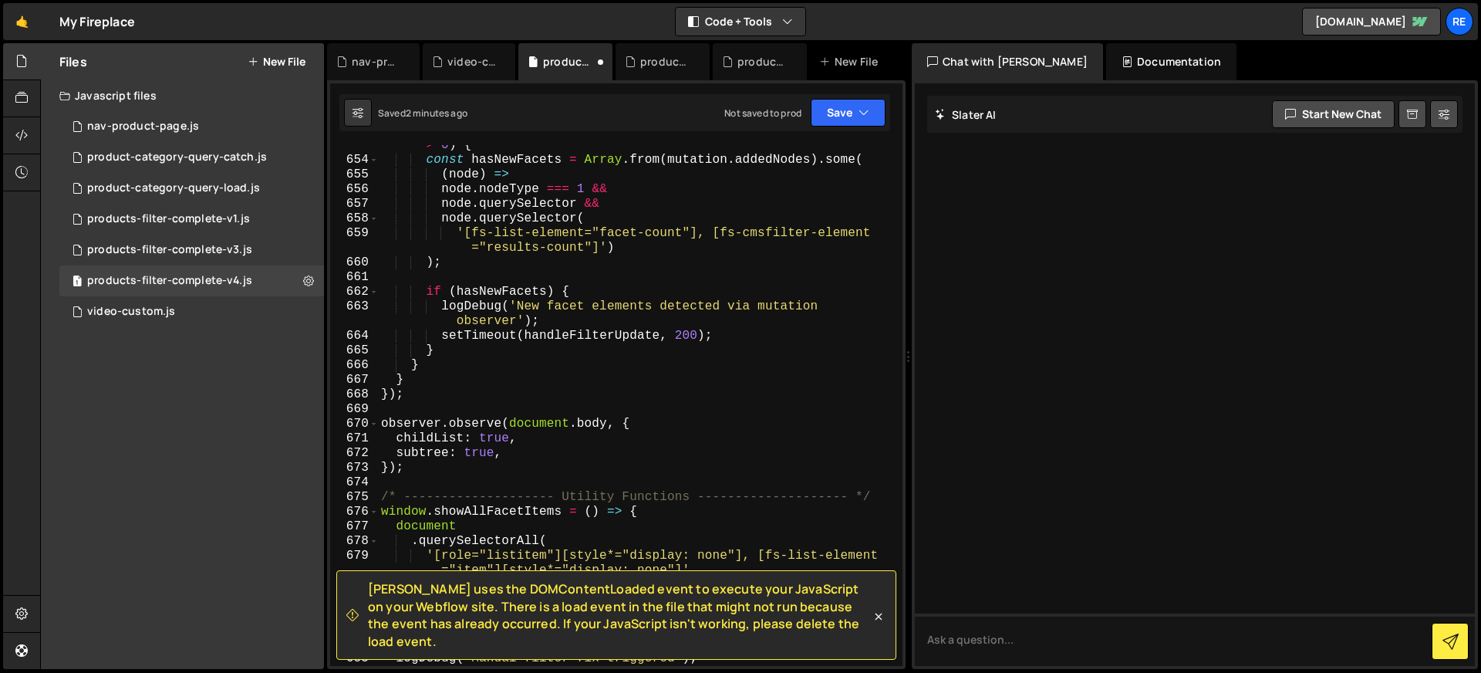
scroll to position [10863, 0]
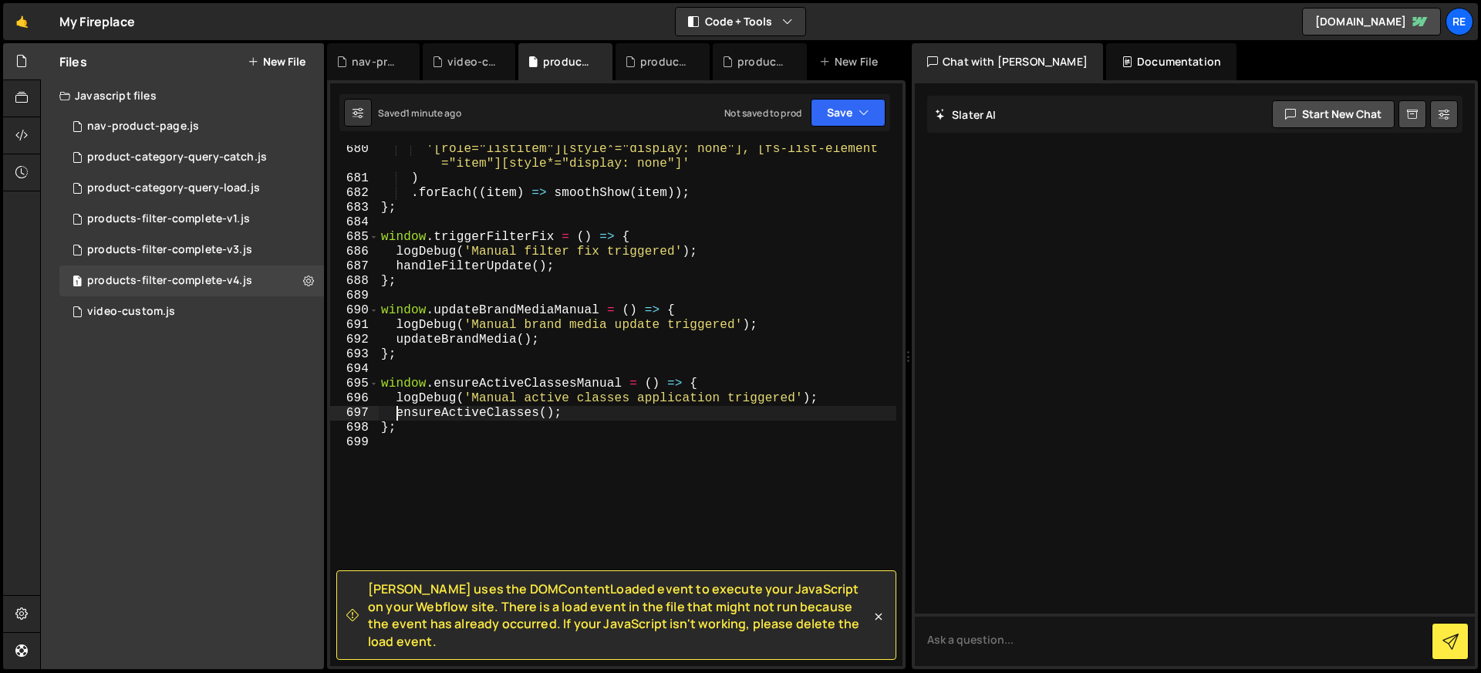
click at [626, 190] on div "'[role="listitem"][style*="display: none"], [fs-list-element ="item"][style*="d…" at bounding box center [637, 424] width 518 height 565
type textarea "};"
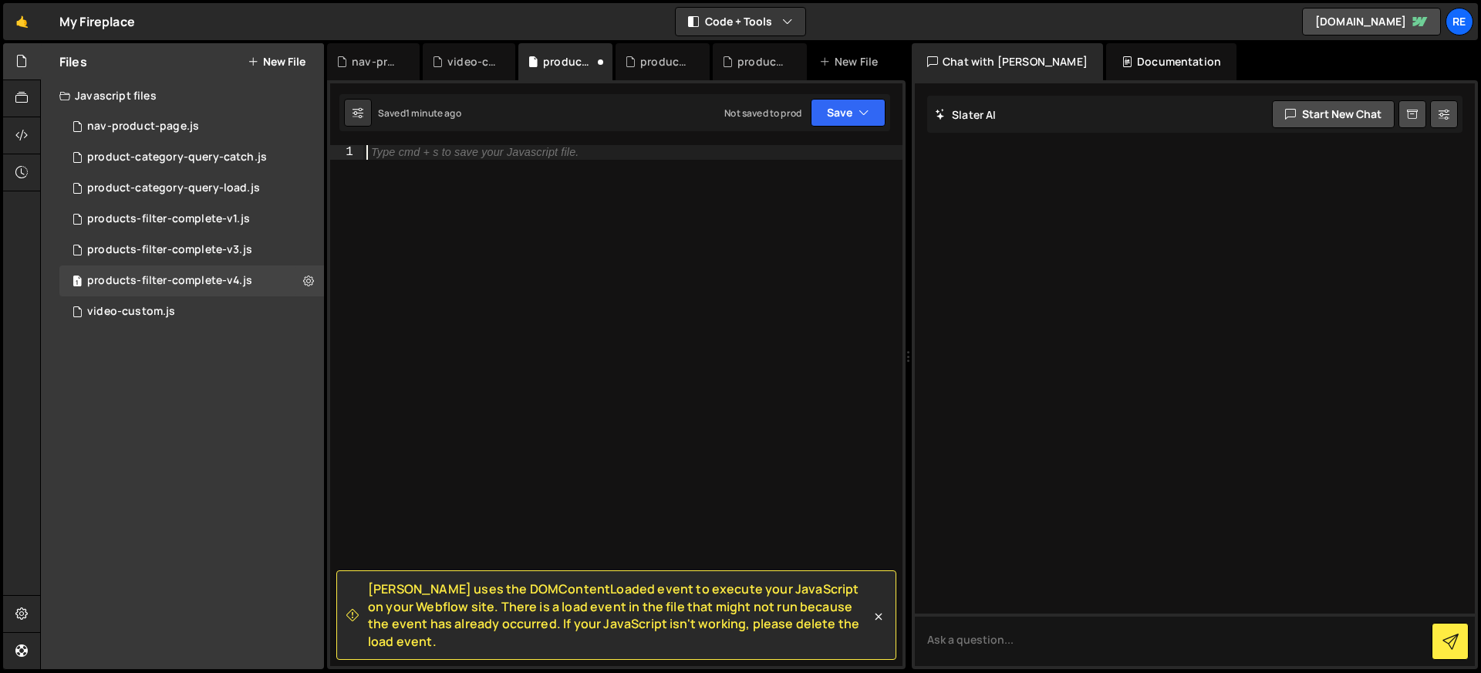
paste textarea "};"
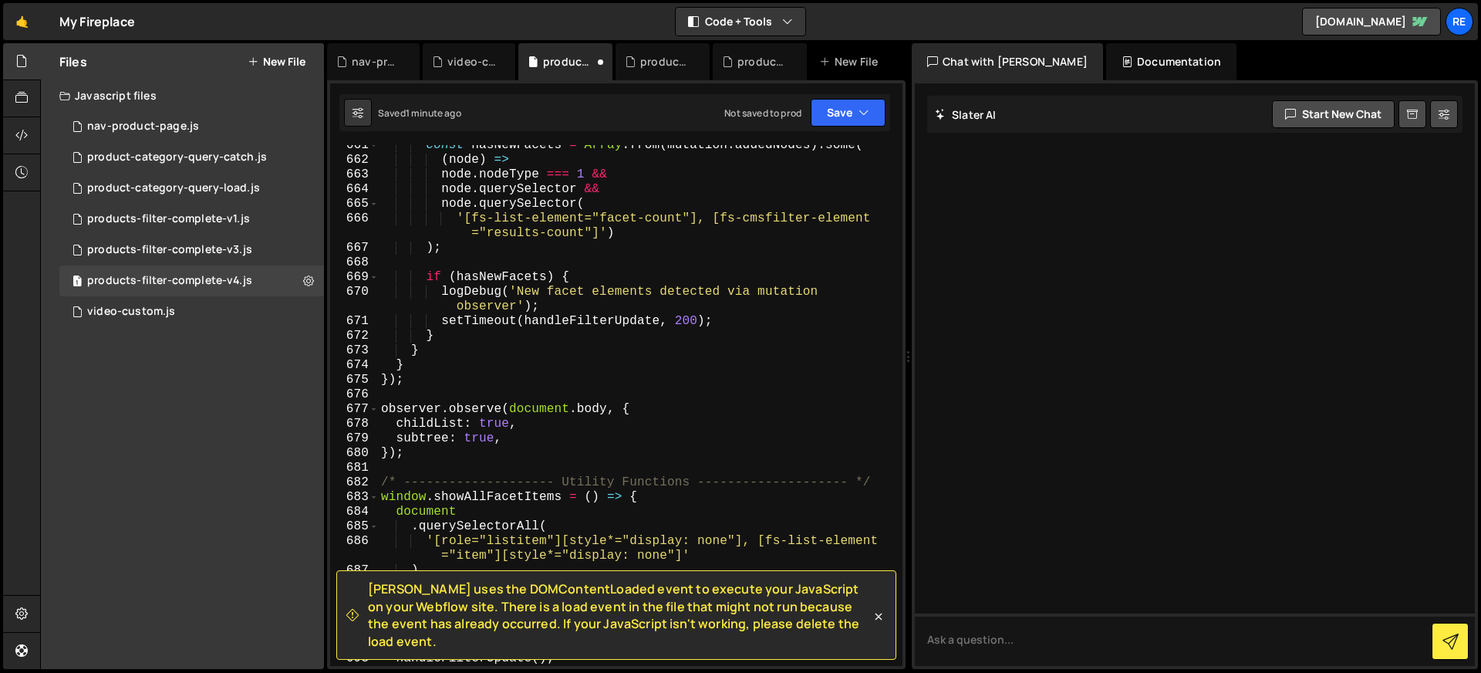
type textarea "ensureActiveClasses();"
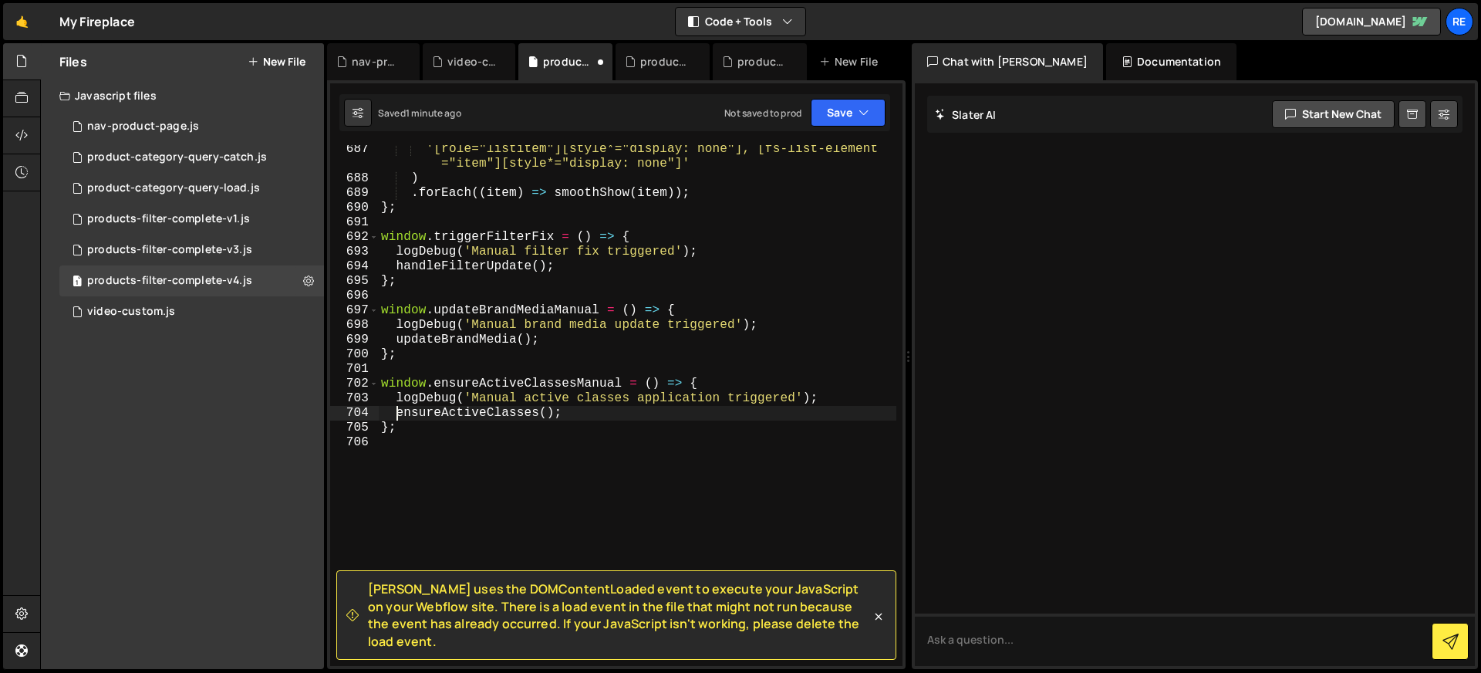
scroll to position [10966, 0]
